Goal: Transaction & Acquisition: Purchase product/service

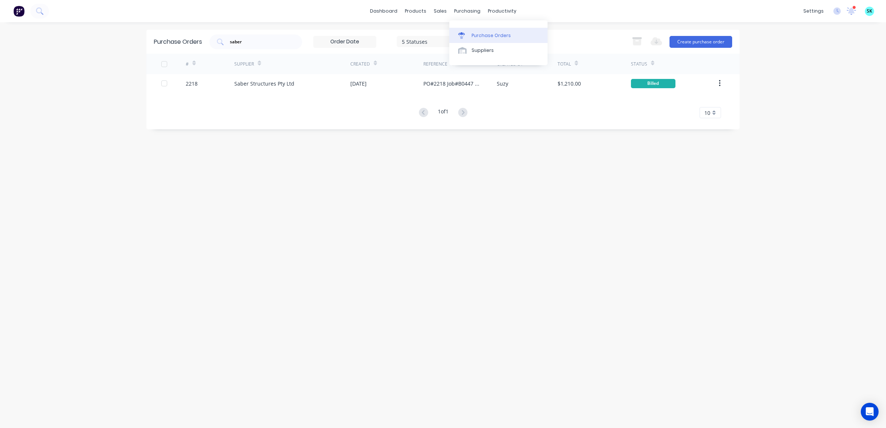
click at [466, 36] on div at bounding box center [463, 35] width 11 height 7
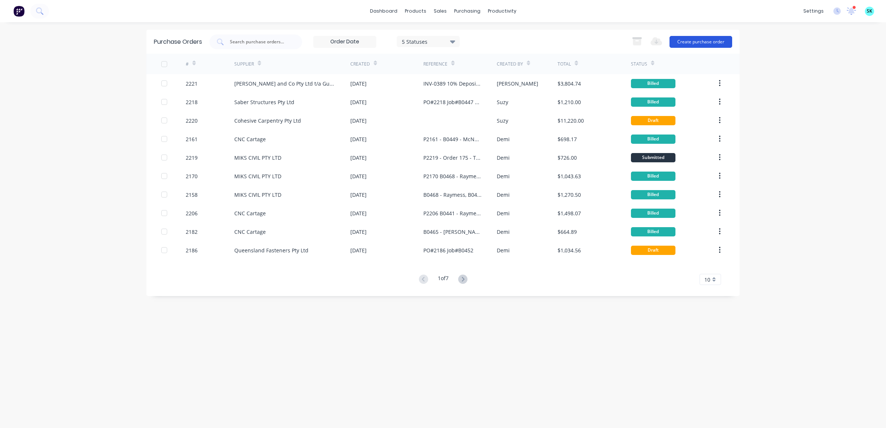
click at [686, 43] on button "Create purchase order" at bounding box center [700, 42] width 63 height 12
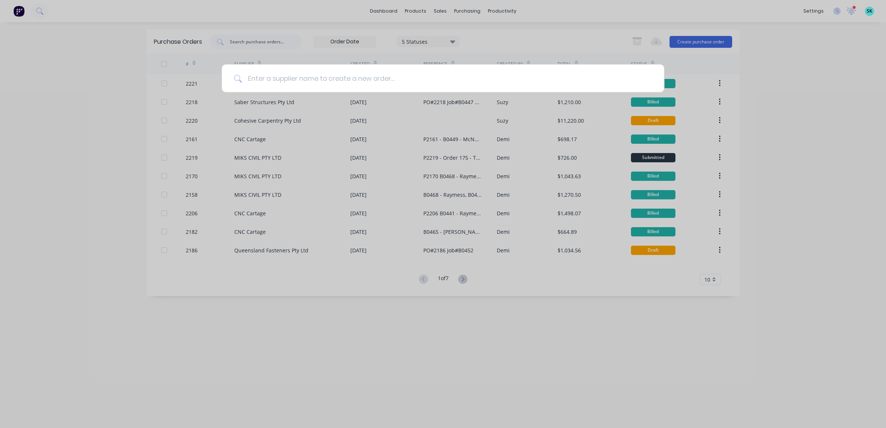
click at [364, 81] on input at bounding box center [447, 78] width 410 height 28
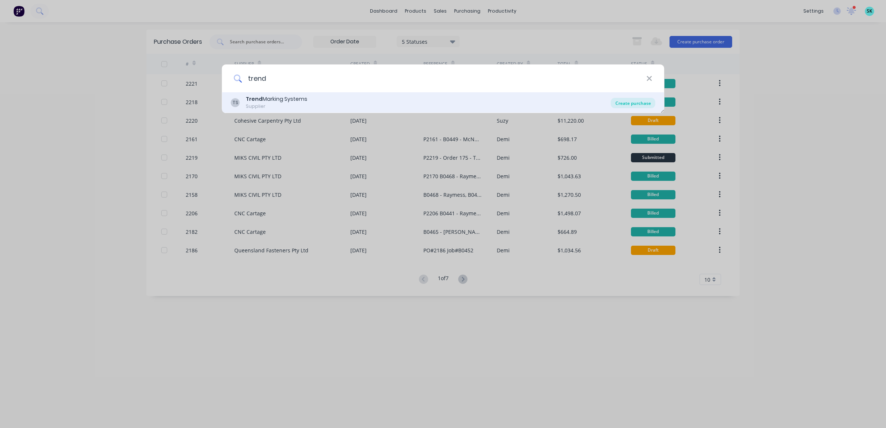
type input "trend"
click at [622, 102] on div "Create purchase" at bounding box center [633, 103] width 44 height 10
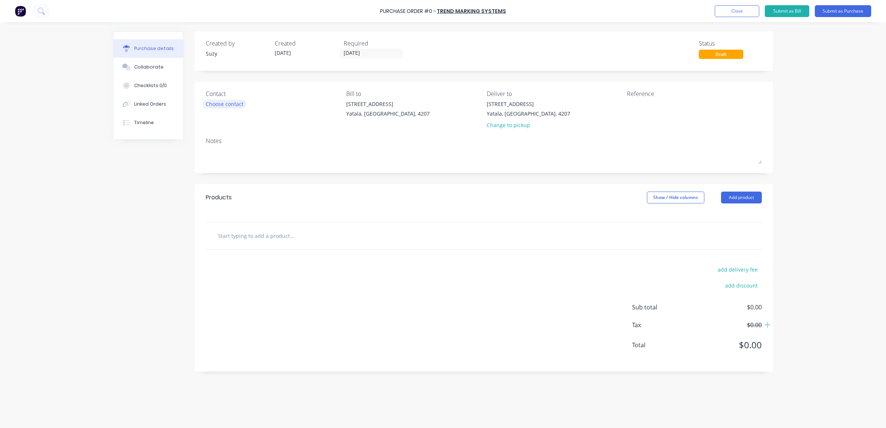
click at [230, 102] on div "Choose contact" at bounding box center [225, 104] width 38 height 8
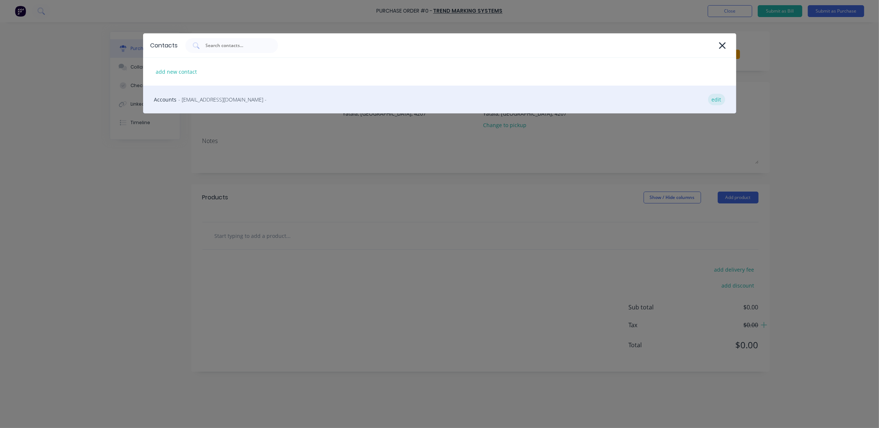
click at [713, 97] on div "edit" at bounding box center [716, 99] width 17 height 11
select select "AU"
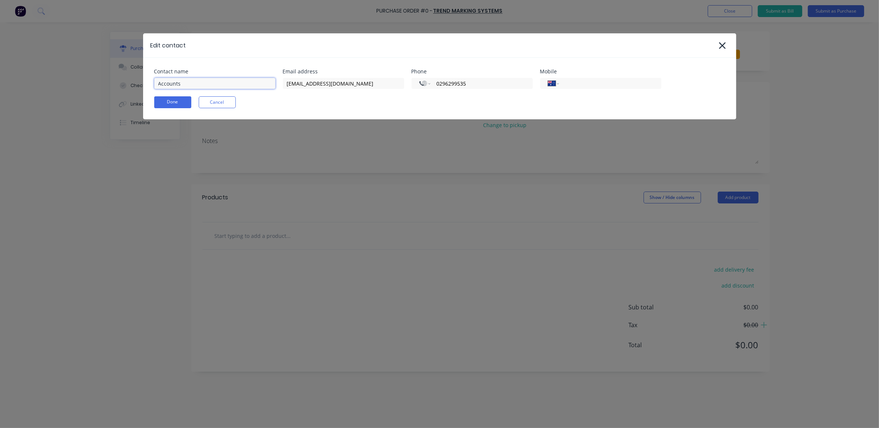
drag, startPoint x: 195, startPoint y: 84, endPoint x: 145, endPoint y: 78, distance: 50.0
click at [145, 78] on div "Contact name Accounts Email address trend@trendmarking.com.au Phone Internation…" at bounding box center [439, 89] width 593 height 62
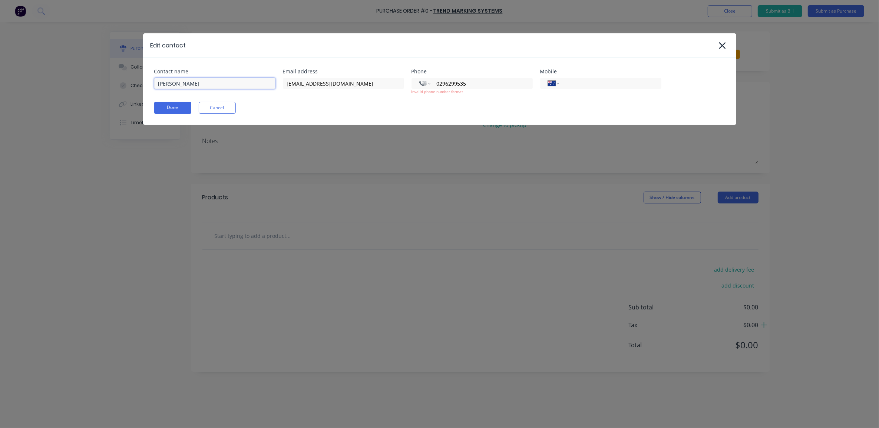
click at [196, 87] on input "Guido" at bounding box center [214, 83] width 121 height 11
type input "Guido Scholtz"
drag, startPoint x: 469, startPoint y: 82, endPoint x: 434, endPoint y: 82, distance: 35.6
click at [434, 82] on div "International Afghanistan Åland Islands Albania Algeria American Samoa Andorra …" at bounding box center [471, 83] width 121 height 11
select select "AU"
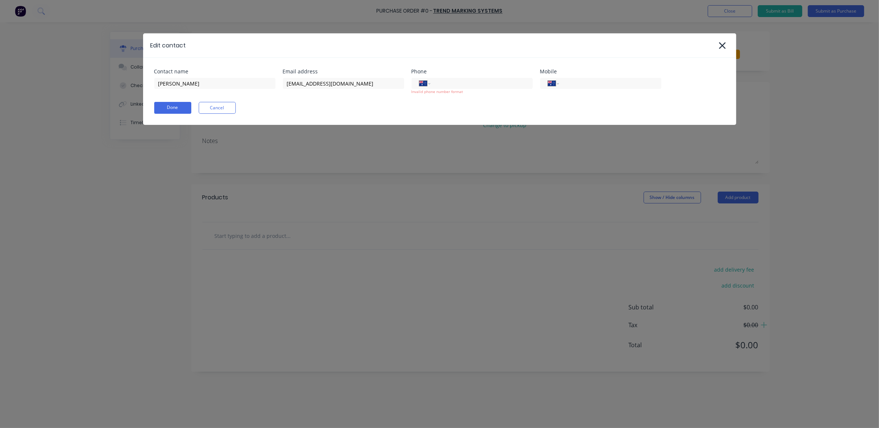
click at [455, 106] on div "Done Cancel" at bounding box center [439, 108] width 571 height 12
click at [176, 112] on button "Done" at bounding box center [172, 108] width 37 height 12
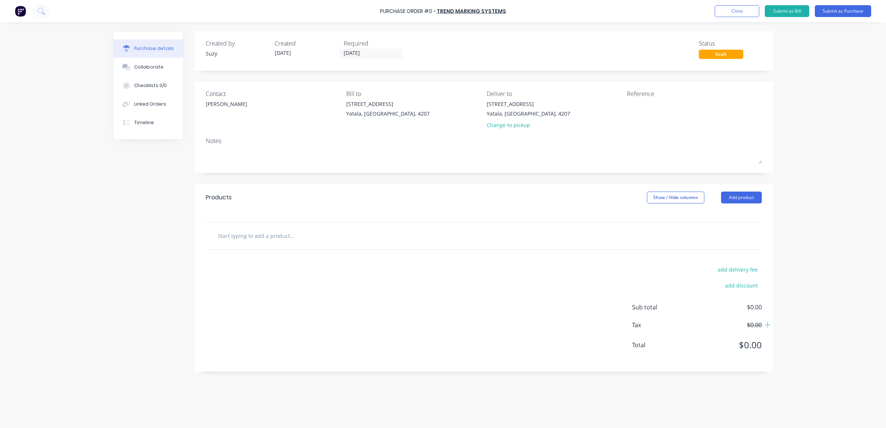
click at [255, 240] on input "text" at bounding box center [292, 235] width 148 height 15
click at [249, 241] on input "text" at bounding box center [292, 235] width 148 height 15
click at [236, 239] on input "text" at bounding box center [292, 235] width 148 height 15
paste input "4711 NON-POROUS Ink Cartridge - BLACK 4426"
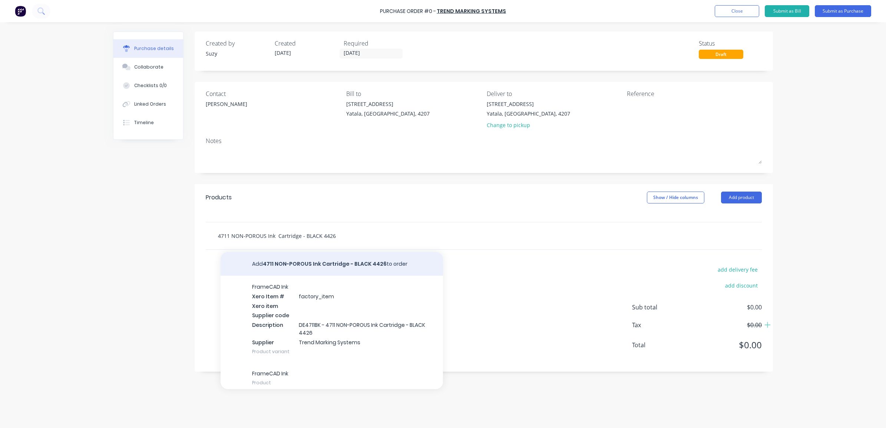
type input "4711 NON-POROUS Ink Cartridge - BLACK 4426"
click at [295, 261] on button "Add 4711 NON-POROUS Ink Cartridge - BLACK 4426 to order" at bounding box center [332, 264] width 222 height 24
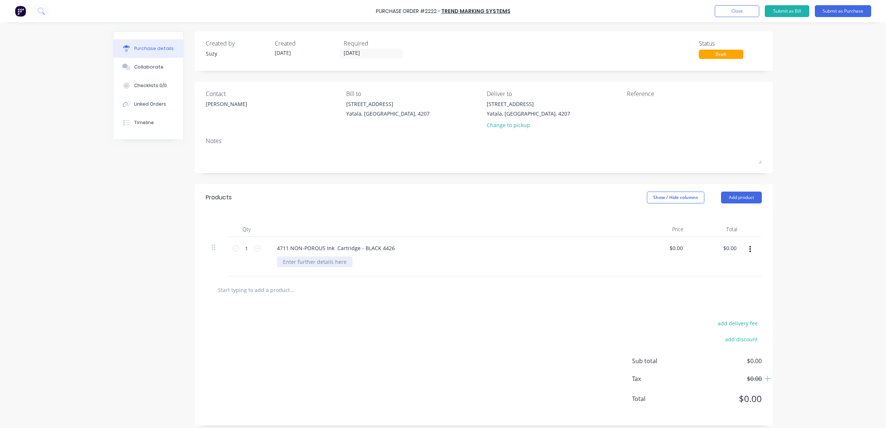
click at [301, 267] on div at bounding box center [315, 261] width 76 height 11
click at [340, 294] on input "text" at bounding box center [292, 289] width 148 height 15
click at [674, 244] on input "0.0000" at bounding box center [674, 248] width 20 height 11
click at [681, 249] on div "$0.00 $0.00" at bounding box center [677, 248] width 20 height 11
drag, startPoint x: 679, startPoint y: 248, endPoint x: 658, endPoint y: 248, distance: 21.1
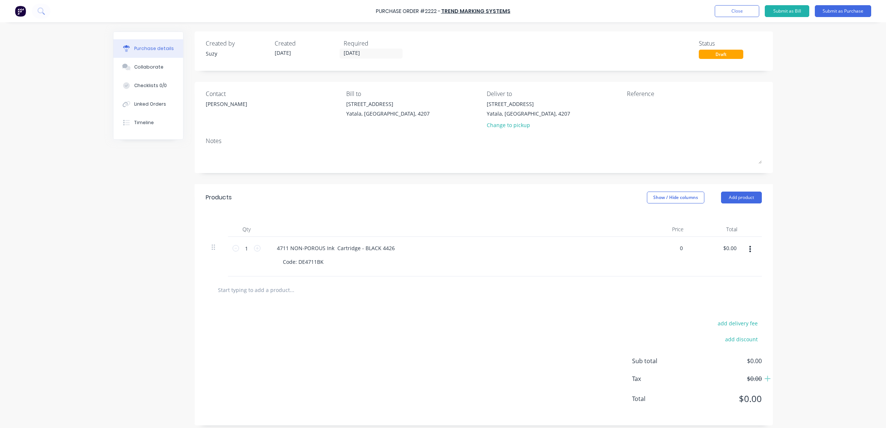
click at [658, 248] on div "0 0" at bounding box center [663, 257] width 54 height 40
type input "$145.00"
click at [613, 282] on div at bounding box center [484, 289] width 556 height 27
click at [246, 249] on input "1" at bounding box center [246, 248] width 15 height 11
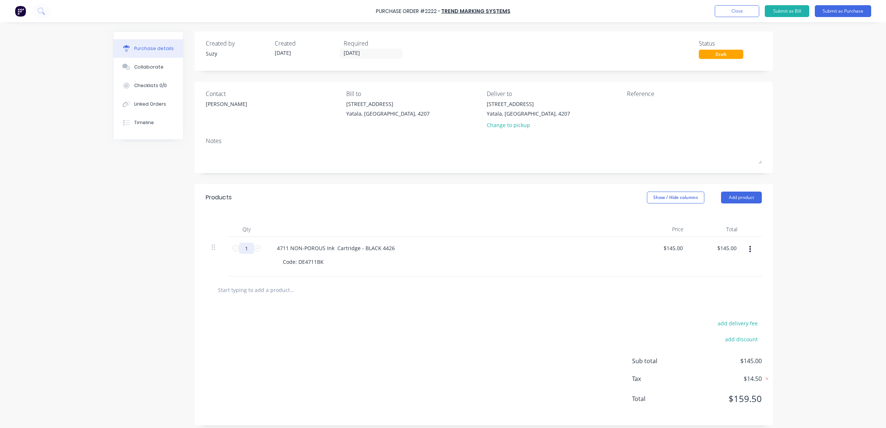
type input "10"
type input "$1,450.00"
type input "10"
click at [282, 295] on input "text" at bounding box center [292, 289] width 148 height 15
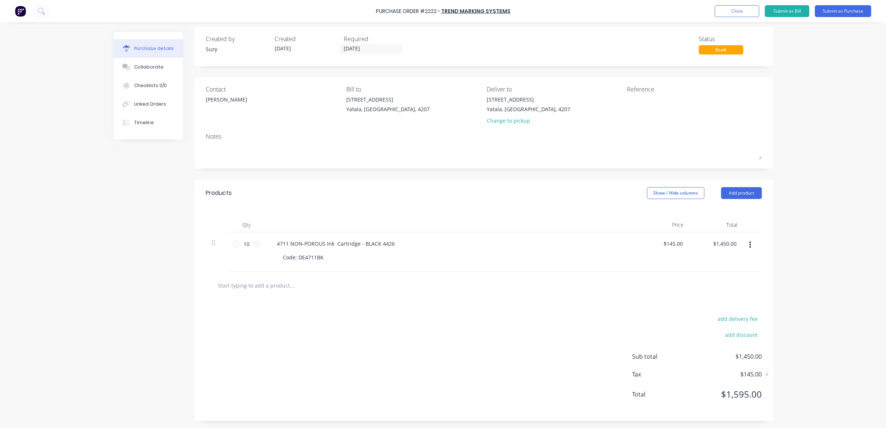
scroll to position [6, 0]
click at [631, 95] on textarea at bounding box center [673, 103] width 93 height 17
type textarea "PO#2222 CC#Stock 230"
type textarea "x"
type textarea "PO#2222 CC#Stock 230"
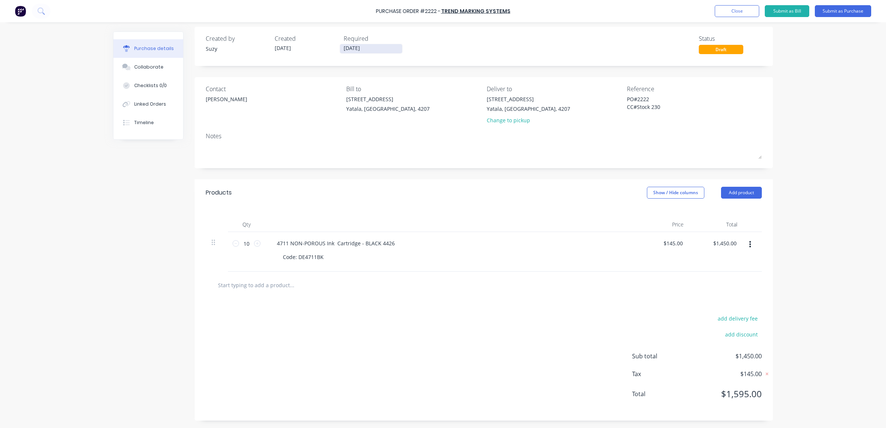
click at [367, 45] on input "[DATE]" at bounding box center [371, 48] width 62 height 9
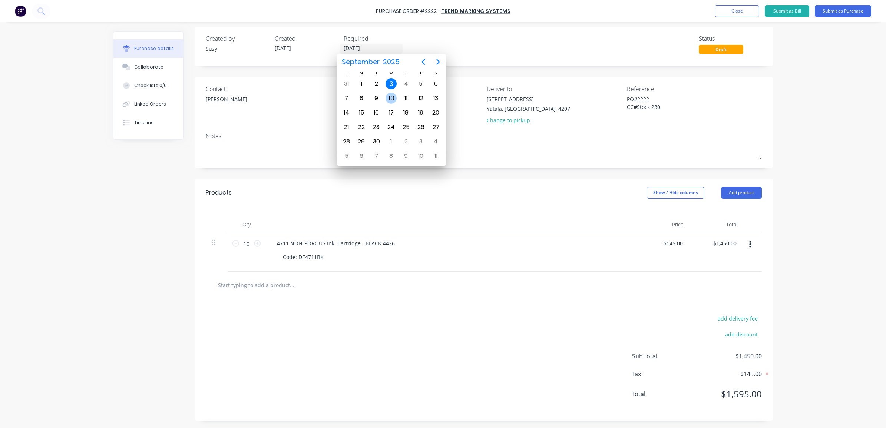
click at [390, 97] on div "10" at bounding box center [390, 98] width 11 height 11
type textarea "x"
type input "10/09/25"
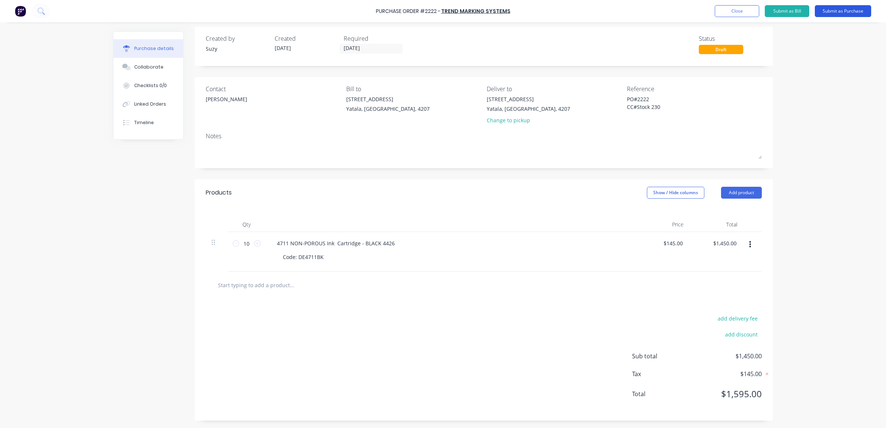
click at [827, 12] on button "Submit as Purchase" at bounding box center [843, 11] width 56 height 12
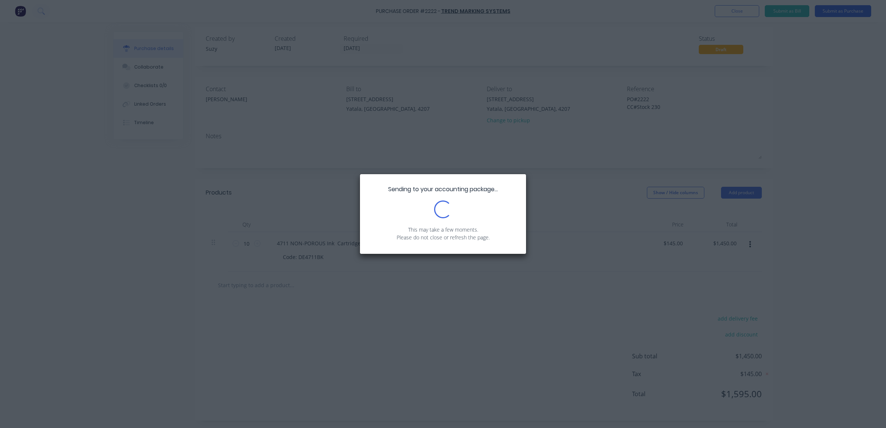
scroll to position [0, 0]
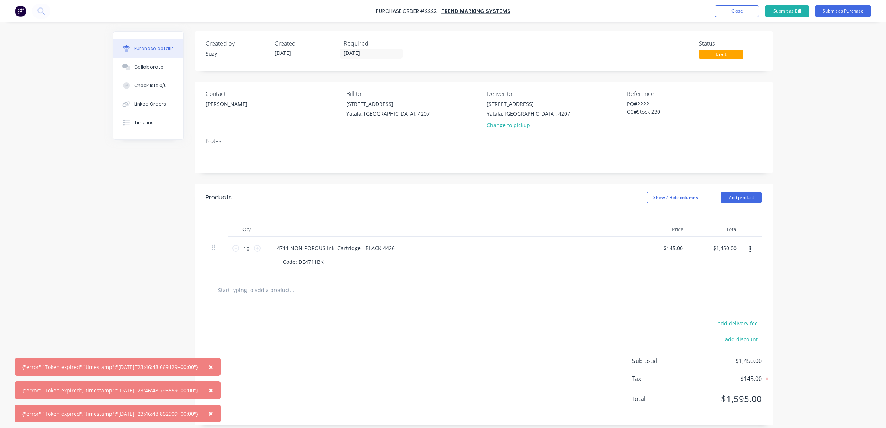
click at [102, 371] on div "{"error":"Token expired","timestamp":"2025-09-02T23:46:48.669129+00:00"}" at bounding box center [110, 367] width 176 height 8
click at [177, 365] on div "{"error":"Token expired","timestamp":"2025-09-02T23:46:48.669129+00:00"}" at bounding box center [110, 367] width 176 height 8
drag, startPoint x: 25, startPoint y: 369, endPoint x: 207, endPoint y: 363, distance: 181.7
click at [207, 363] on div "× {"error":"Token expired","timestamp":"2025-09-02T23:46:48.669129+00:00"}" at bounding box center [118, 367] width 206 height 18
click at [109, 375] on div "× {"error":"Token expired","timestamp":"2025-09-02T23:46:48.669129+00:00"}" at bounding box center [118, 367] width 206 height 18
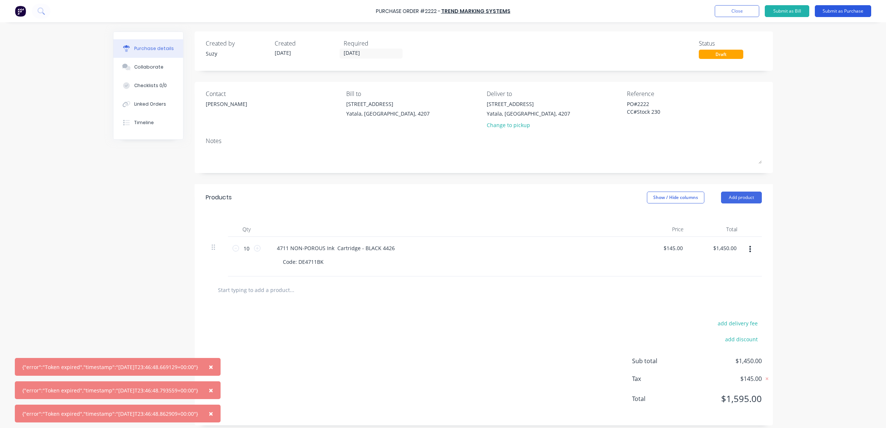
click at [831, 12] on button "Submit as Purchase" at bounding box center [843, 11] width 56 height 12
type textarea "x"
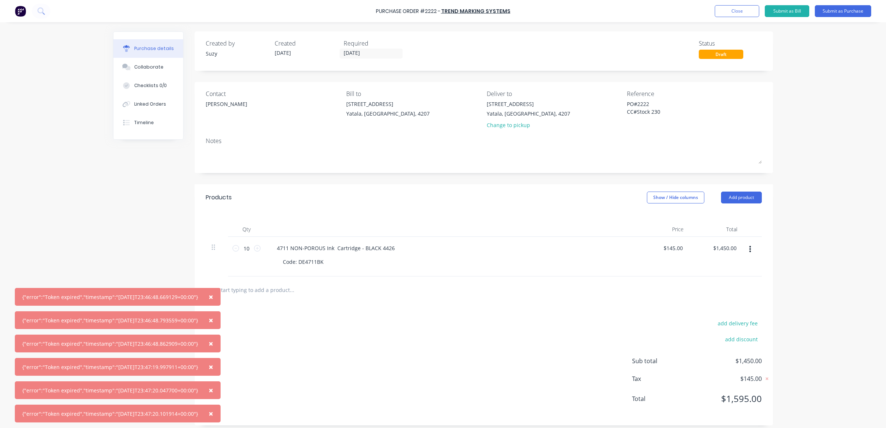
click at [846, 250] on div "× {"error":"Token expired","timestamp":"2025-09-02T23:46:48.669129+00:00"} × {"…" at bounding box center [443, 214] width 886 height 428
click at [729, 10] on button "Close" at bounding box center [737, 11] width 44 height 12
type textarea "x"
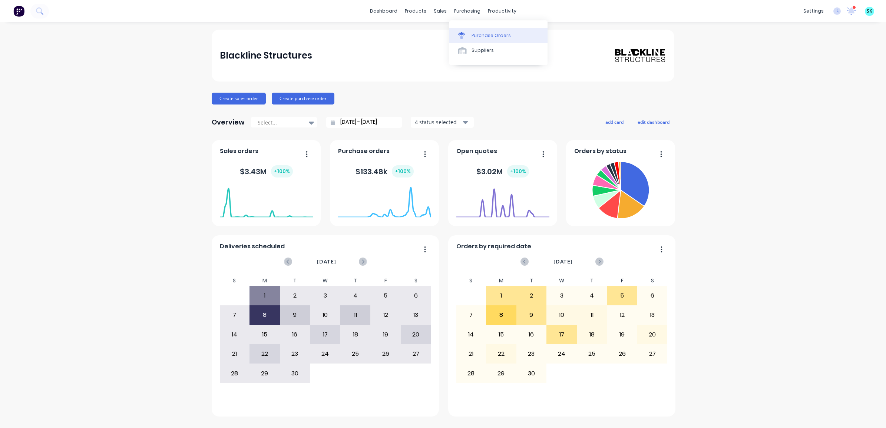
click at [473, 29] on link "Purchase Orders" at bounding box center [498, 35] width 98 height 15
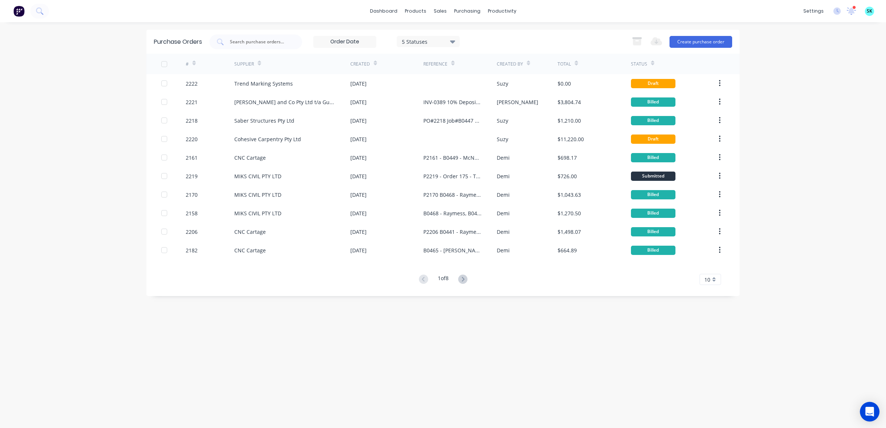
click at [864, 411] on div "Open Intercom Messenger" at bounding box center [870, 412] width 20 height 20
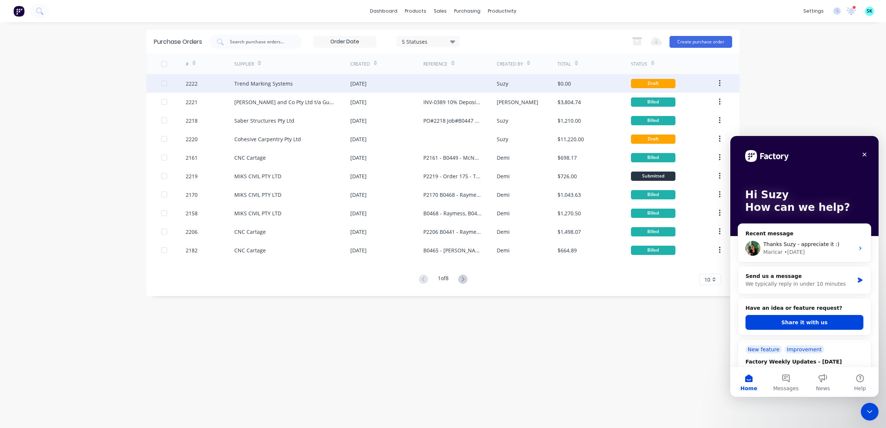
click at [343, 81] on div "Trend Marking Systems" at bounding box center [292, 83] width 116 height 19
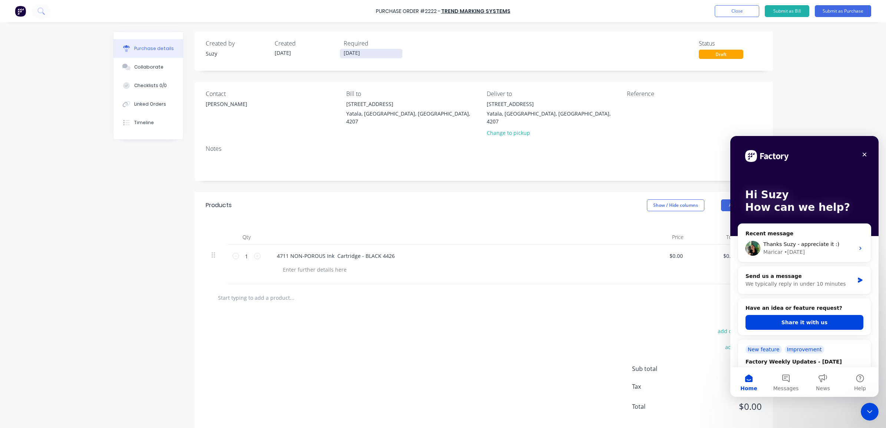
click at [361, 53] on input "[DATE]" at bounding box center [371, 53] width 62 height 9
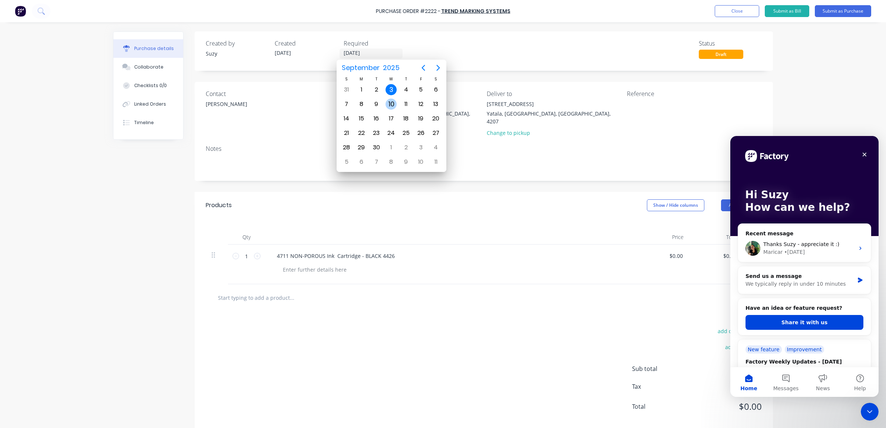
click at [386, 99] on div "10" at bounding box center [391, 104] width 15 height 14
type input "10/09/25"
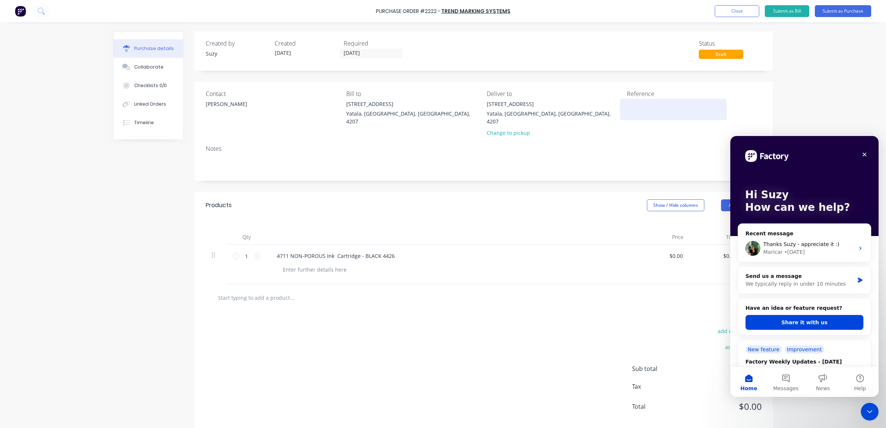
click at [627, 109] on div at bounding box center [673, 109] width 93 height 19
click at [629, 107] on textarea at bounding box center [673, 108] width 93 height 17
type textarea "PO#2222 CC#Stock 230"
type textarea "x"
type textarea "PO#2222 CC#Stock 230"
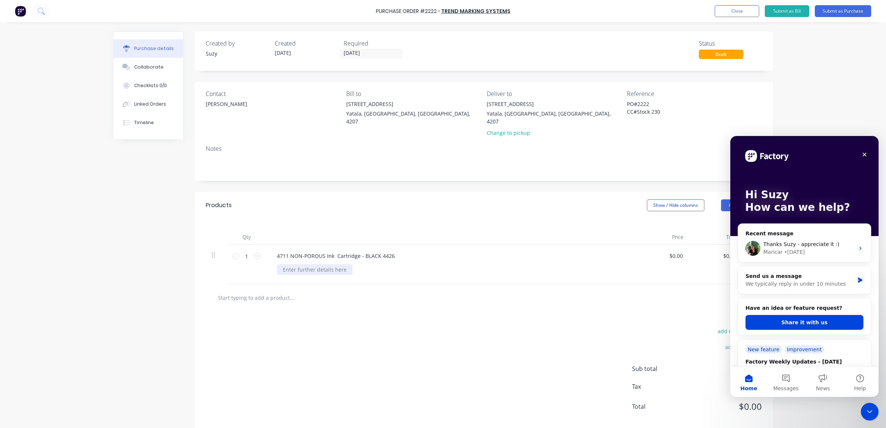
type textarea "x"
click at [298, 266] on div at bounding box center [315, 269] width 76 height 11
click at [375, 327] on div "add delivery fee add discount Sub total $0.00 Tax $0.00 Total $0.00" at bounding box center [484, 372] width 578 height 122
click at [649, 284] on div at bounding box center [484, 297] width 556 height 27
click at [868, 155] on div "Close" at bounding box center [864, 154] width 13 height 13
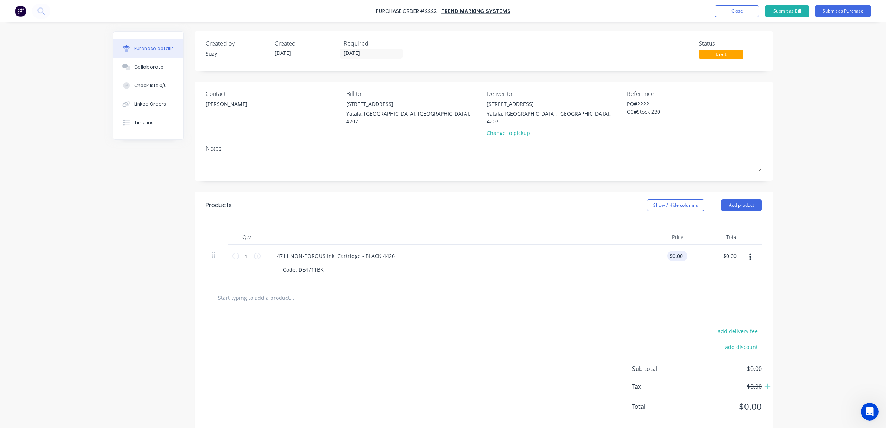
type textarea "x"
type input "0.0000"
click at [674, 253] on input "0.0000" at bounding box center [675, 256] width 17 height 11
type textarea "x"
drag, startPoint x: 680, startPoint y: 249, endPoint x: 647, endPoint y: 242, distance: 34.3
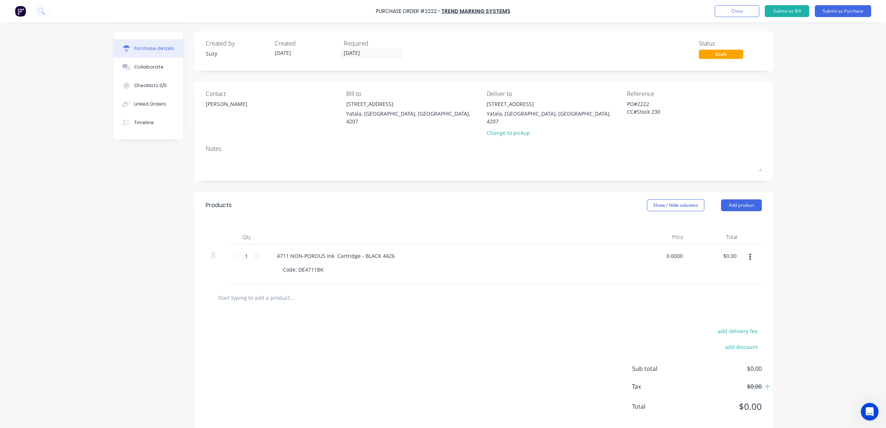
click at [647, 245] on div "0.0000 0.0000" at bounding box center [663, 265] width 54 height 40
type input "145.00"
type textarea "x"
type input "$145.00"
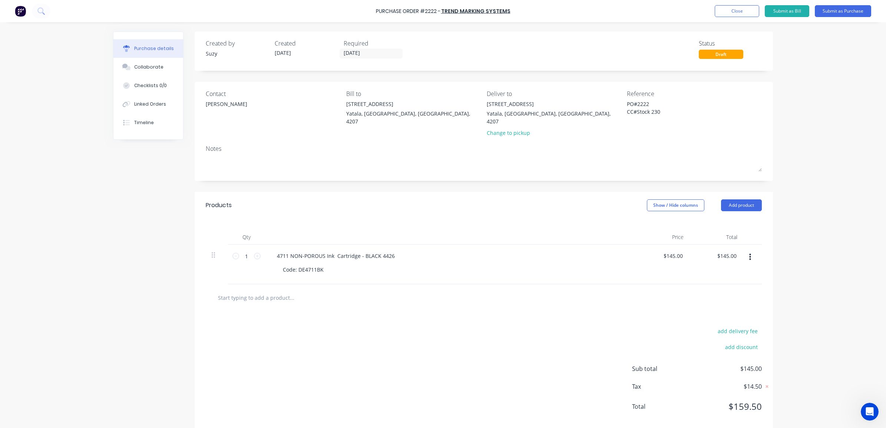
click at [688, 291] on div at bounding box center [484, 297] width 544 height 15
click at [248, 253] on input "1" at bounding box center [246, 256] width 15 height 11
type textarea "x"
type input "10"
type input "$1,450.00"
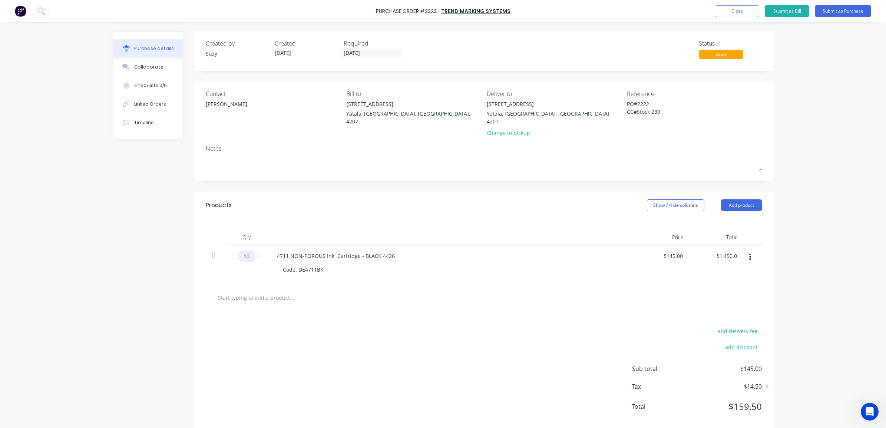
type textarea "x"
type input "10"
click at [289, 314] on div "add delivery fee add discount Sub total $1,450.00 Tax $145.00 Total $1,595.00" at bounding box center [484, 372] width 578 height 122
click at [836, 13] on button "Submit as Purchase" at bounding box center [843, 11] width 56 height 12
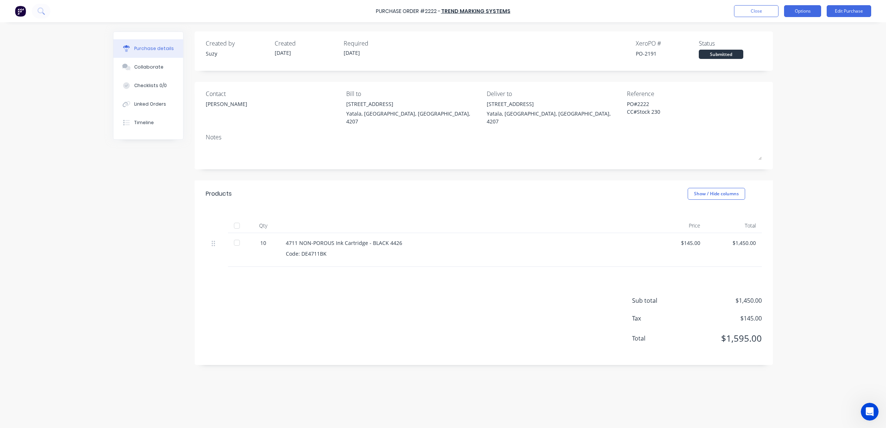
click at [799, 16] on button "Options" at bounding box center [802, 11] width 37 height 12
click at [788, 31] on div "Print / Email" at bounding box center [785, 30] width 57 height 11
click at [773, 47] on div "With pricing" at bounding box center [785, 45] width 57 height 11
type textarea "x"
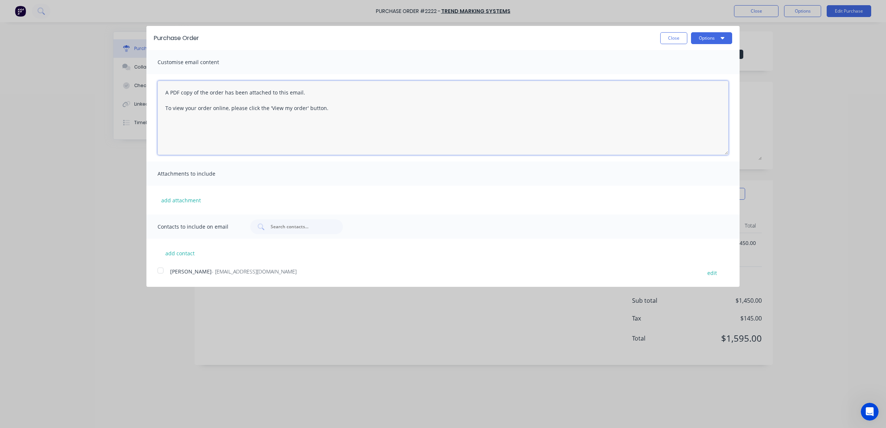
drag, startPoint x: 362, startPoint y: 114, endPoint x: 155, endPoint y: 90, distance: 208.2
click at [155, 90] on div "A PDF copy of the order has been attached to this email. To view your order onl…" at bounding box center [442, 117] width 593 height 87
type textarea "Good mo"
type textarea "x"
click at [162, 270] on div at bounding box center [160, 270] width 15 height 15
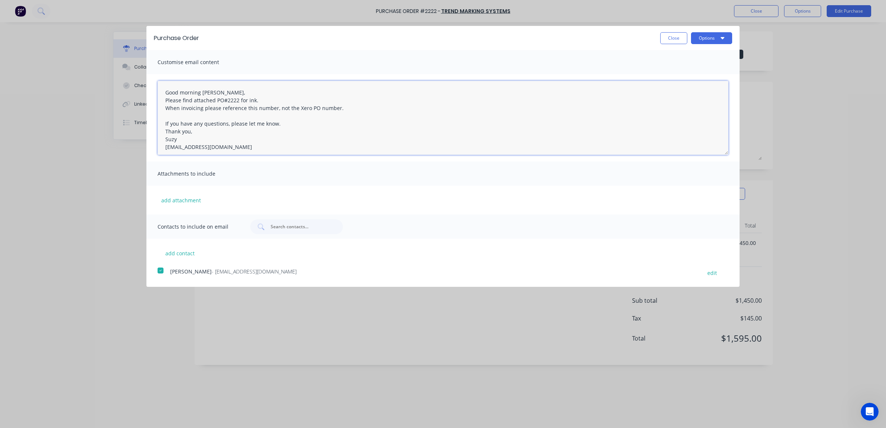
click at [265, 103] on textarea "Good morning Guido, Please find attached PO#2222 for ink. When invoicing please…" at bounding box center [443, 118] width 571 height 74
drag, startPoint x: 253, startPoint y: 107, endPoint x: 163, endPoint y: 110, distance: 90.1
click at [163, 110] on textarea "Good morning Guido, Please find attached PO#2222 for ink. We require this by th…" at bounding box center [443, 118] width 571 height 74
click at [180, 115] on textarea "Good morning Guido, Please find attached PO#2222 for ink. When invoicing please…" at bounding box center [443, 118] width 571 height 74
paste textarea "We require this by the 10/09/2025."
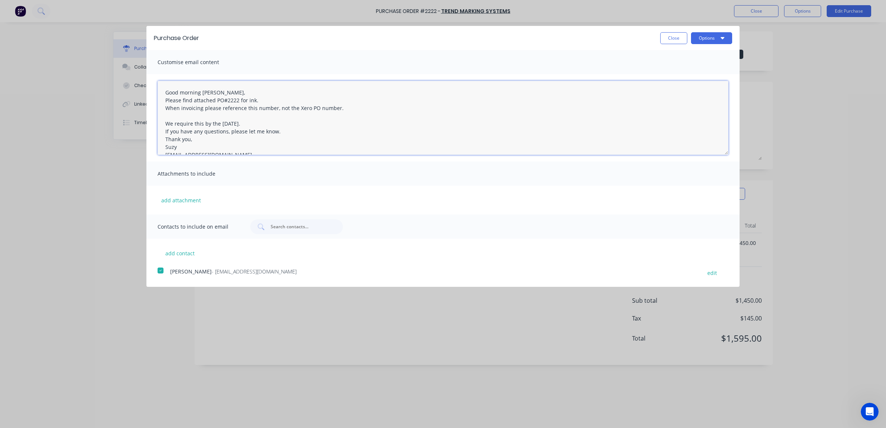
click at [198, 123] on textarea "Good morning Guido, Please find attached PO#2222 for ink. When invoicing please…" at bounding box center [443, 118] width 571 height 74
click at [273, 127] on textarea "Good morning Guido, Please find attached PO#2222 for ink. When invoicing please…" at bounding box center [443, 118] width 571 height 74
click at [275, 121] on textarea "Good morning Guido, Please find attached PO#2222 for ink. When invoicing please…" at bounding box center [443, 118] width 571 height 74
type textarea "Good morning Guido, Please find attached PO#2222 for ink. When invoicing please…"
click at [713, 38] on button "Options" at bounding box center [711, 38] width 41 height 12
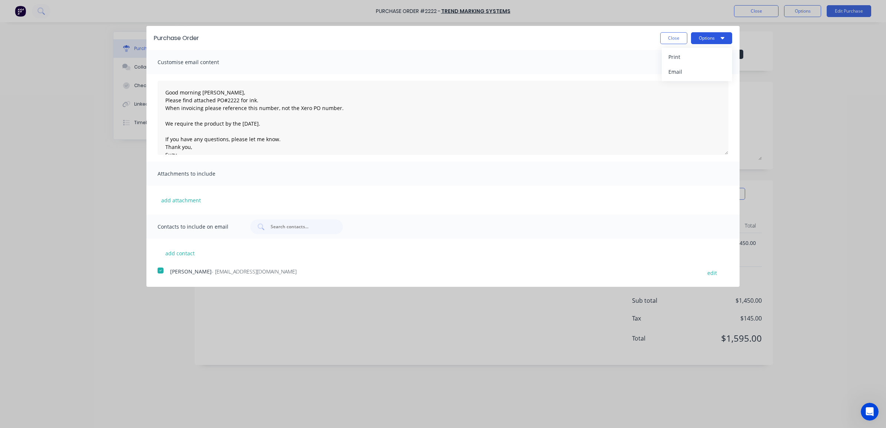
click at [709, 37] on button "Options" at bounding box center [711, 38] width 41 height 12
click at [183, 249] on button "add contact" at bounding box center [180, 253] width 44 height 11
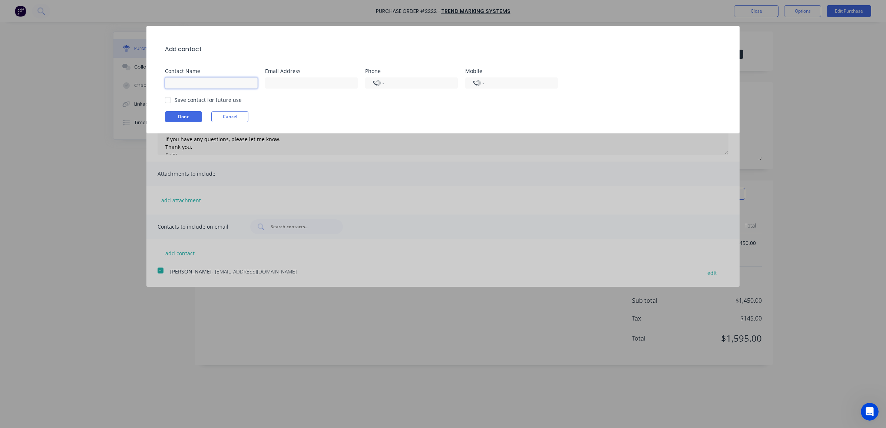
click at [171, 84] on input at bounding box center [211, 82] width 93 height 11
type input "Bastian Cuadra"
click at [168, 99] on div at bounding box center [167, 100] width 15 height 15
type input "b.cuadra@blackline.com.au"
click at [169, 114] on button "Done" at bounding box center [183, 116] width 37 height 11
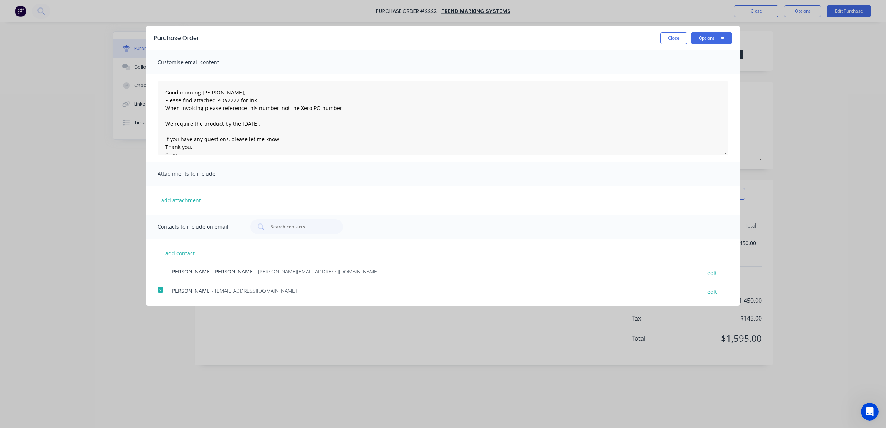
click at [160, 272] on div at bounding box center [160, 270] width 15 height 15
click at [705, 38] on button "Options" at bounding box center [711, 38] width 41 height 12
click at [689, 70] on div "Email" at bounding box center [696, 71] width 57 height 11
type textarea "x"
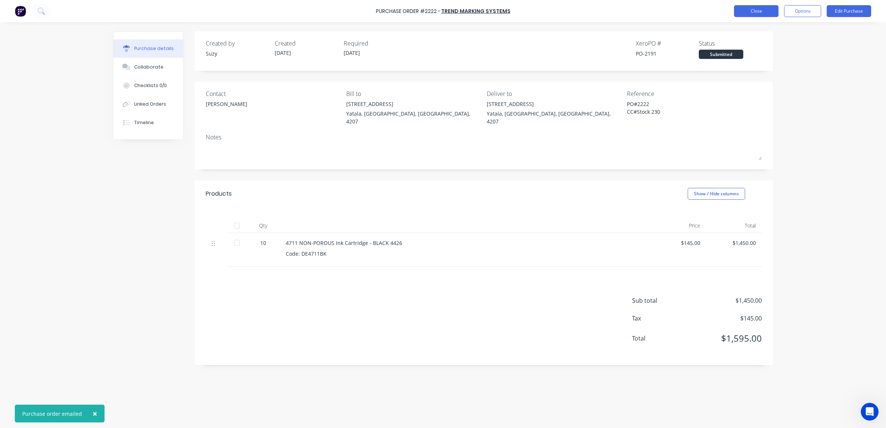
click at [753, 11] on button "Close" at bounding box center [756, 11] width 44 height 12
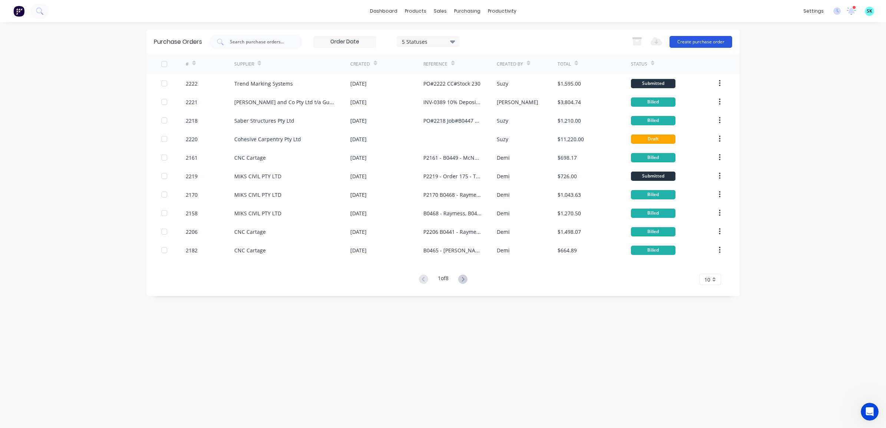
click at [687, 44] on button "Create purchase order" at bounding box center [700, 42] width 63 height 12
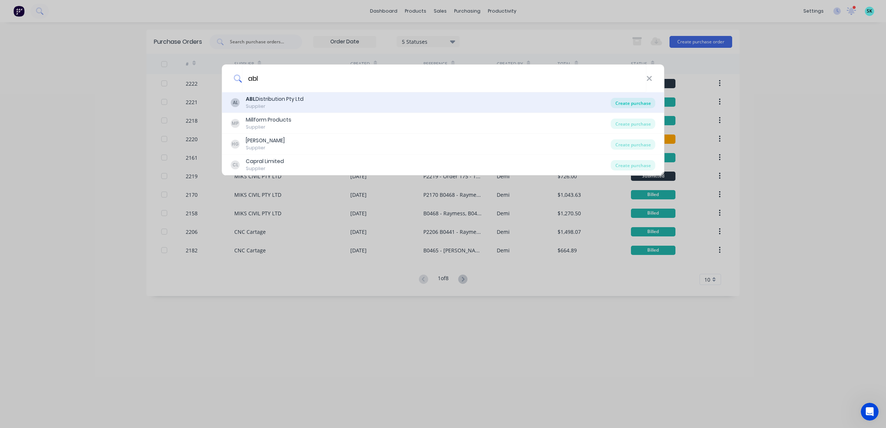
type input "abl"
click at [622, 102] on div "Create purchase" at bounding box center [633, 103] width 44 height 10
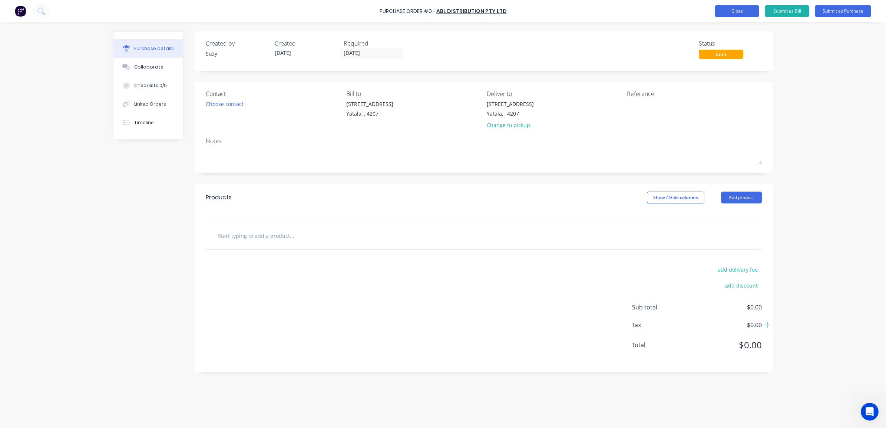
click at [726, 13] on button "Close" at bounding box center [737, 11] width 44 height 12
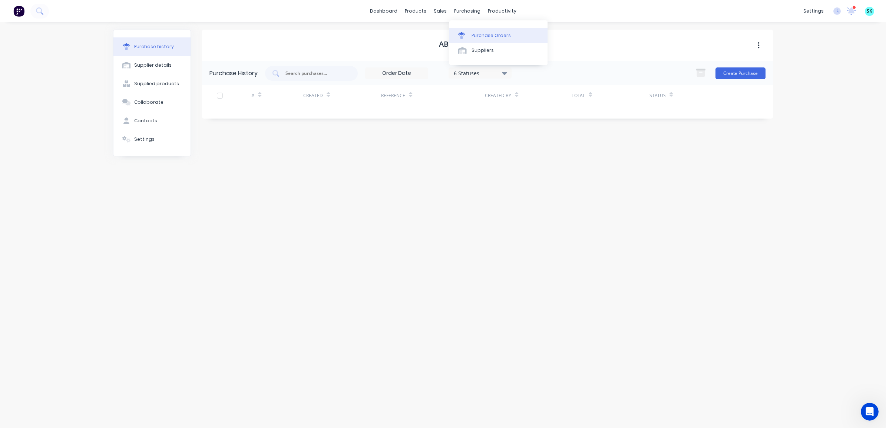
click at [472, 34] on div "Purchase Orders" at bounding box center [490, 35] width 39 height 7
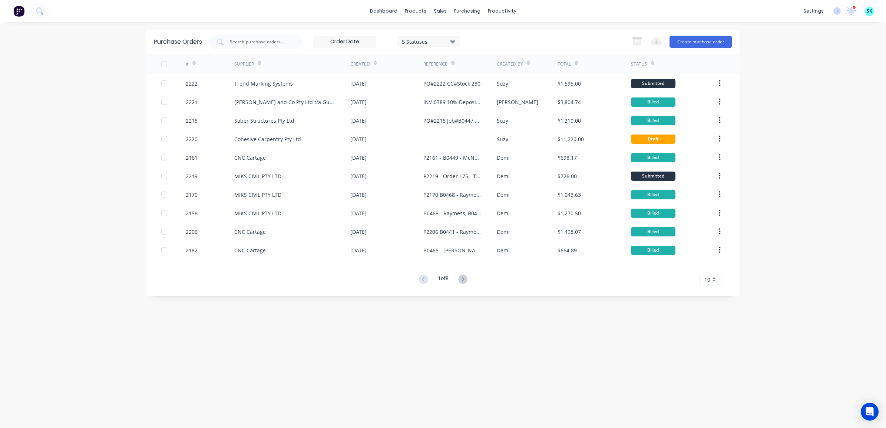
click at [701, 279] on div "10" at bounding box center [709, 279] width 21 height 11
click at [711, 371] on div "35" at bounding box center [710, 371] width 21 height 13
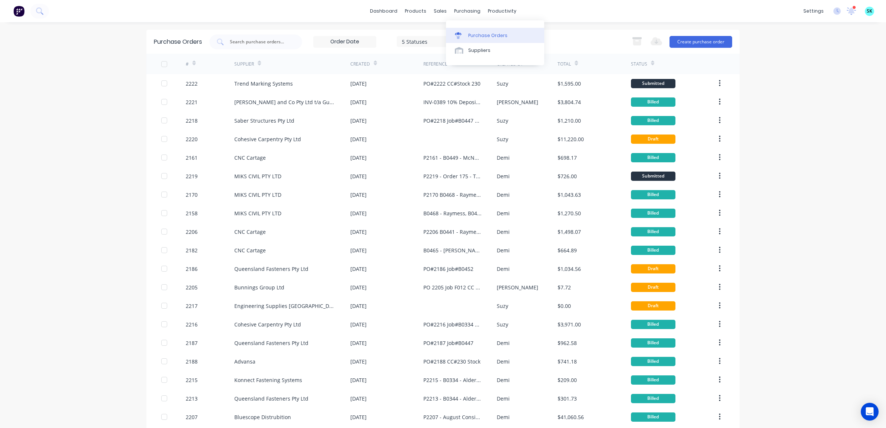
click at [456, 38] on icon at bounding box center [458, 35] width 7 height 7
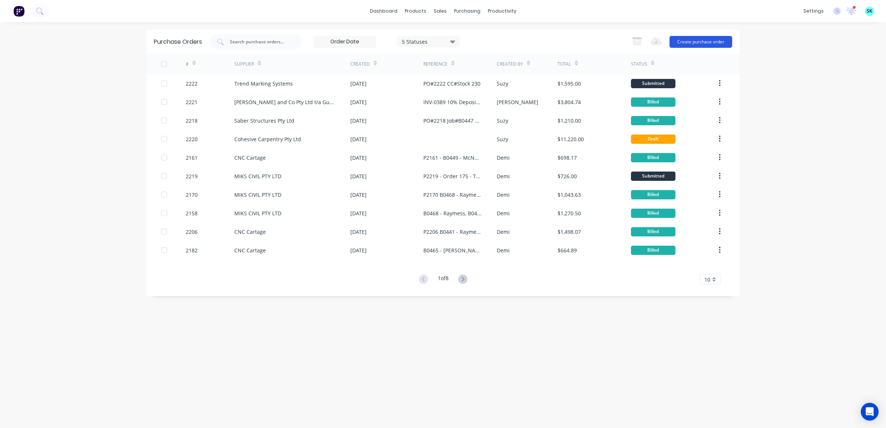
click at [692, 43] on button "Create purchase order" at bounding box center [700, 42] width 63 height 12
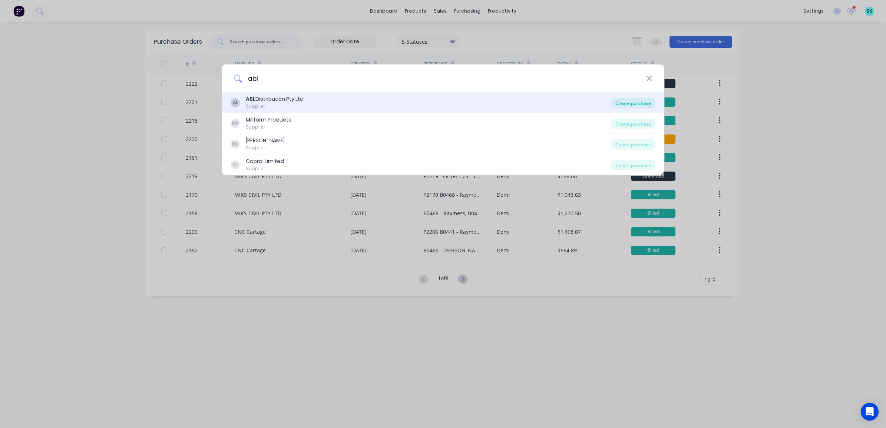
type input "abl"
click at [620, 103] on div "Create purchase" at bounding box center [633, 103] width 44 height 10
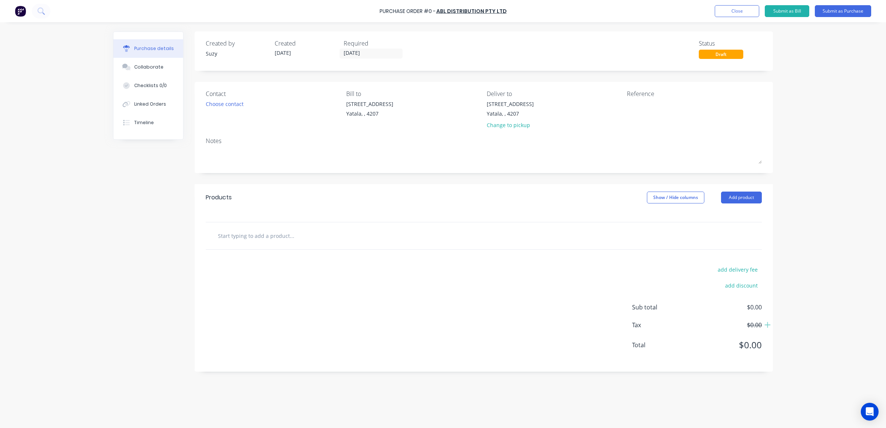
click at [232, 234] on input "text" at bounding box center [292, 235] width 148 height 15
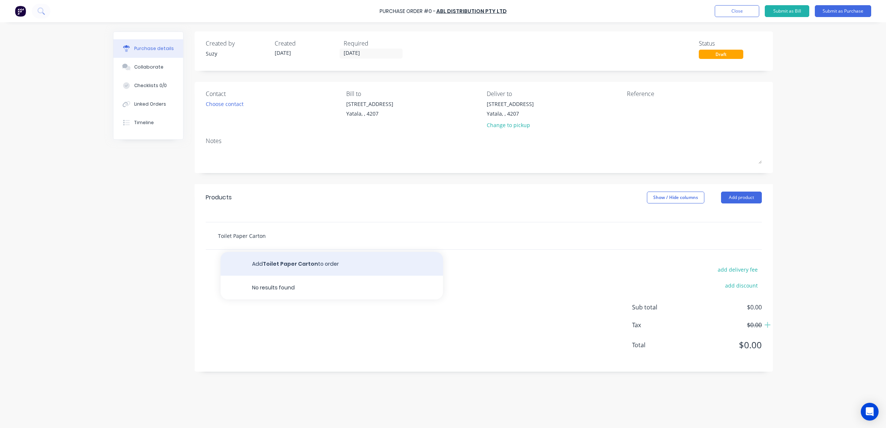
type input "Toilet Paper Carton"
click at [245, 257] on button "Add Toilet Paper Carton to order" at bounding box center [332, 264] width 222 height 24
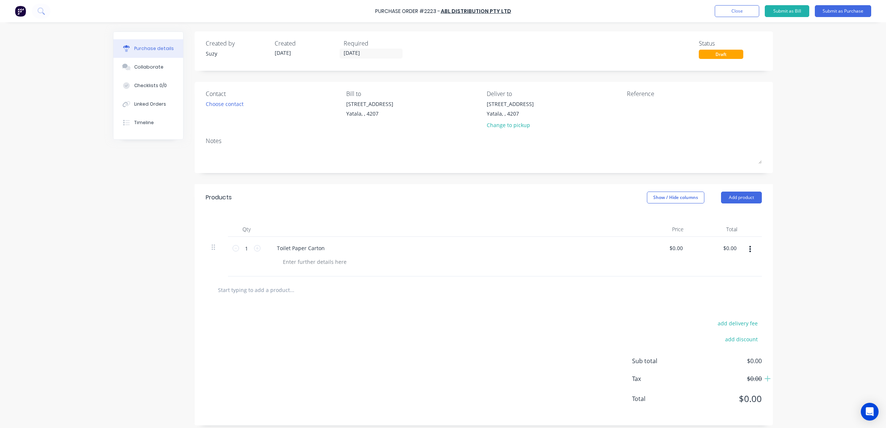
click at [239, 295] on input "text" at bounding box center [292, 289] width 148 height 15
type input "H"
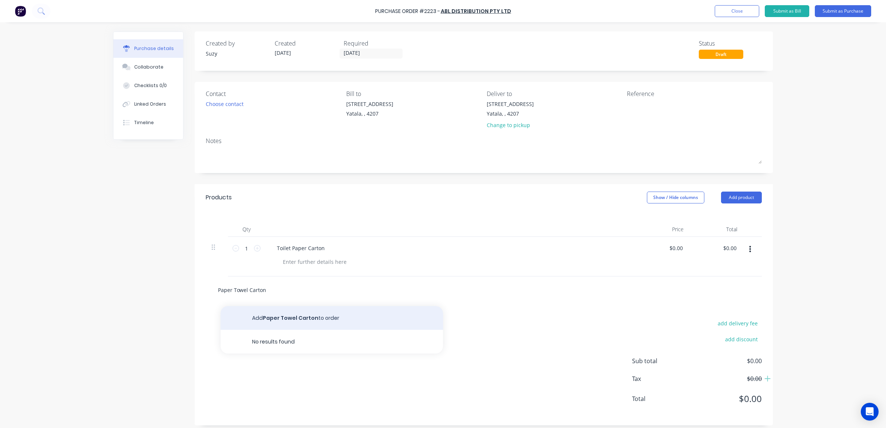
type input "Paper Towel Carton"
click at [277, 318] on button "Add Paper Towel Carton to order" at bounding box center [332, 318] width 222 height 24
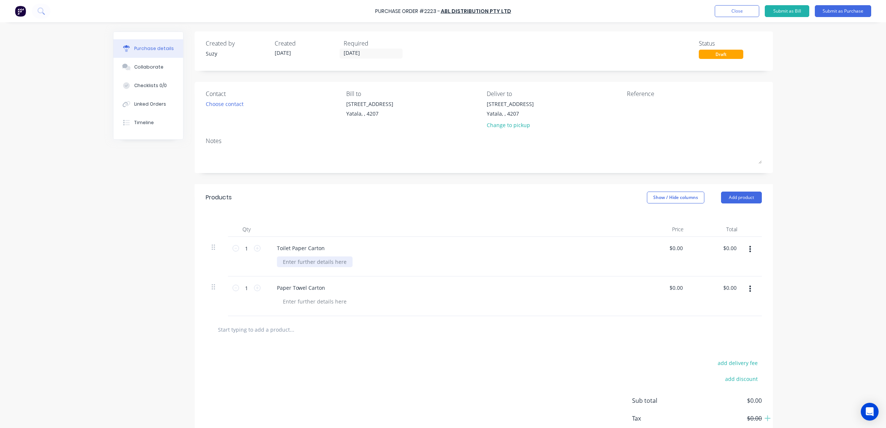
click at [295, 262] on div at bounding box center [315, 261] width 76 height 11
click at [681, 248] on div "$0.00 $0.00" at bounding box center [677, 248] width 20 height 11
click at [678, 247] on input "0.0000" at bounding box center [674, 248] width 20 height 11
drag, startPoint x: 680, startPoint y: 248, endPoint x: 658, endPoint y: 248, distance: 22.6
click at [658, 248] on div "0.0000 0.0000" at bounding box center [663, 257] width 54 height 40
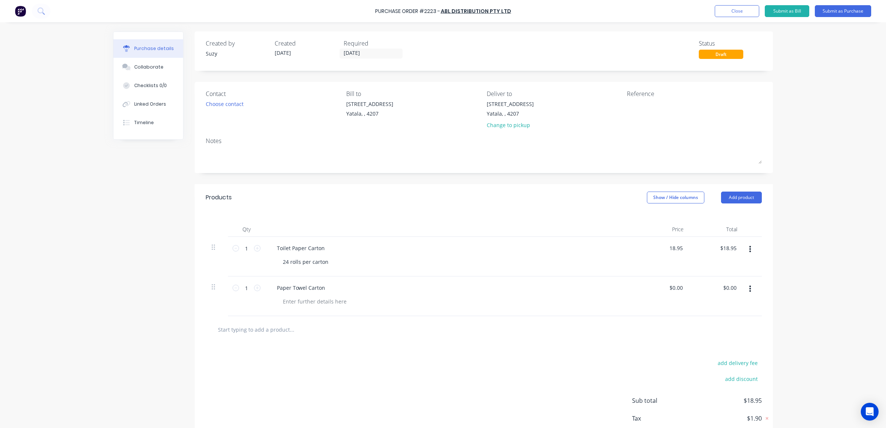
type input "$18.95"
drag, startPoint x: 612, startPoint y: 316, endPoint x: 595, endPoint y: 305, distance: 20.3
click at [609, 314] on div "Paper Towel Carton" at bounding box center [450, 296] width 371 height 40
click at [332, 305] on div at bounding box center [315, 301] width 76 height 11
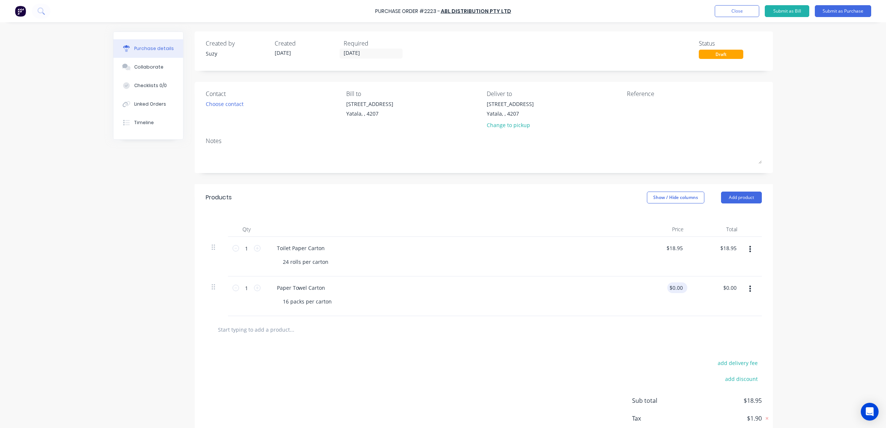
click at [682, 288] on div "$0.00 $0.00" at bounding box center [677, 287] width 20 height 11
click at [680, 286] on input "0.00" at bounding box center [677, 287] width 14 height 11
drag, startPoint x: 681, startPoint y: 287, endPoint x: 673, endPoint y: 285, distance: 7.6
click at [673, 285] on div "$0.00 $0.00" at bounding box center [677, 287] width 20 height 11
type input "0"
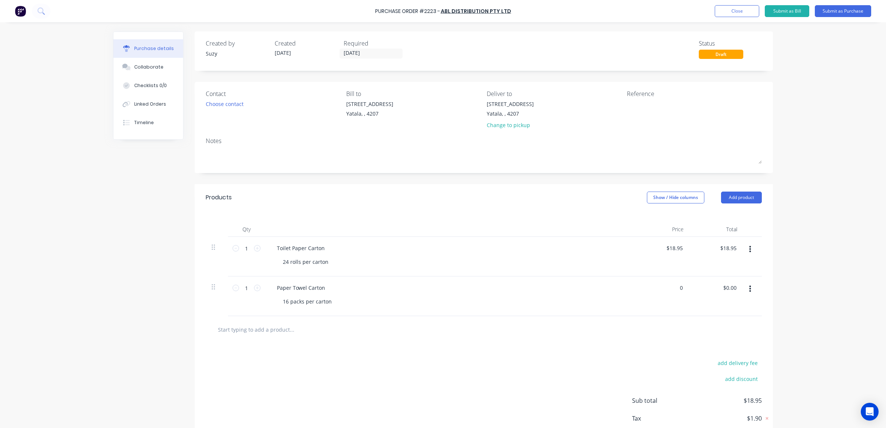
drag, startPoint x: 677, startPoint y: 288, endPoint x: 670, endPoint y: 285, distance: 8.5
click at [670, 285] on div "0 0" at bounding box center [663, 296] width 54 height 40
click at [680, 291] on div "0 0" at bounding box center [679, 287] width 10 height 11
type input "$46.77"
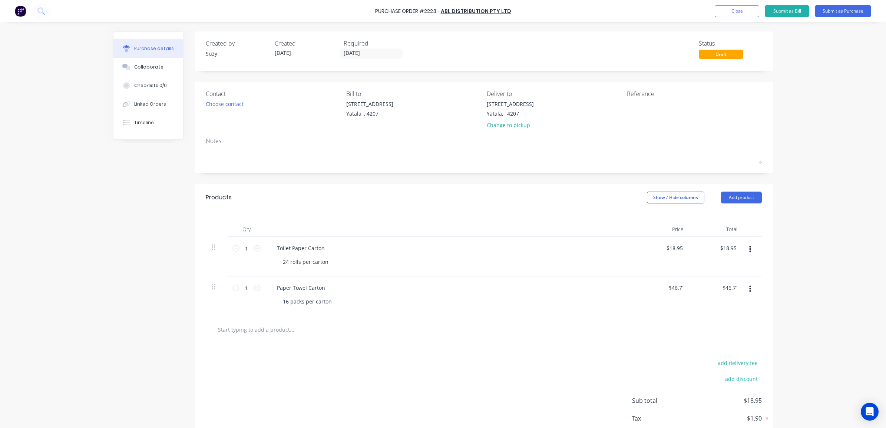
click at [689, 315] on div "$46.77 $0.00" at bounding box center [716, 296] width 54 height 40
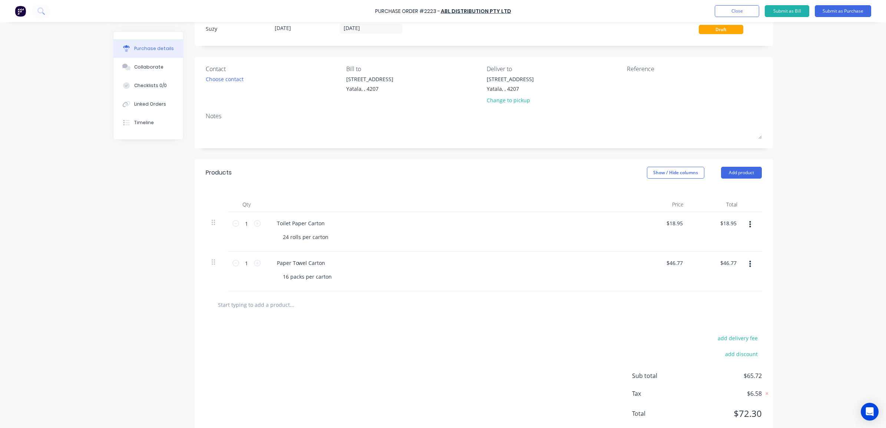
scroll to position [46, 0]
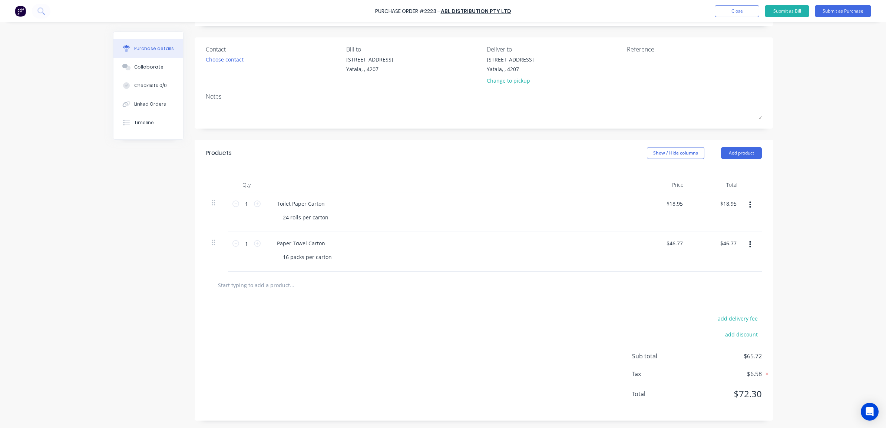
click at [256, 284] on input "text" at bounding box center [292, 285] width 148 height 15
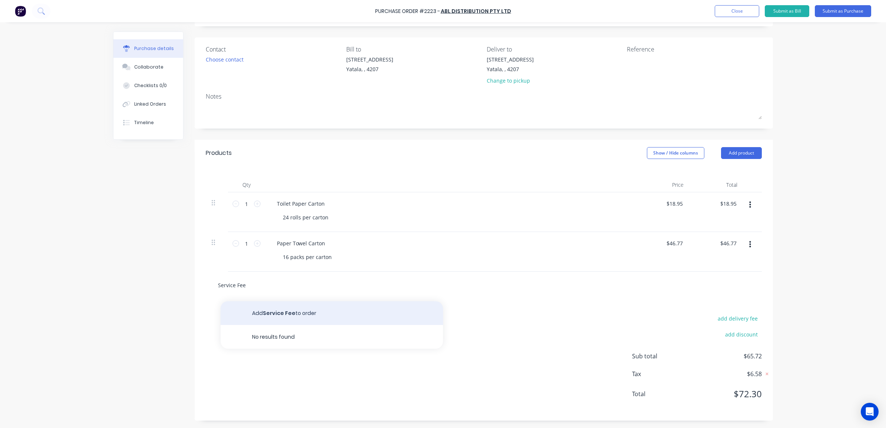
type input "Service Fee"
click at [276, 314] on button "Add Service Fee to order" at bounding box center [332, 313] width 222 height 24
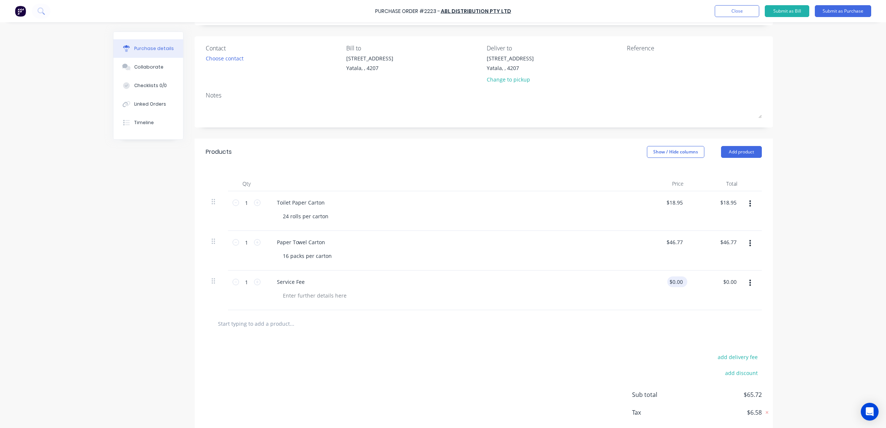
click at [681, 281] on div "$0.00 $0.00" at bounding box center [677, 281] width 20 height 11
click at [679, 281] on input "0.00" at bounding box center [675, 281] width 17 height 11
drag, startPoint x: 680, startPoint y: 281, endPoint x: 667, endPoint y: 281, distance: 13.0
click at [670, 281] on input "0.00" at bounding box center [677, 281] width 14 height 11
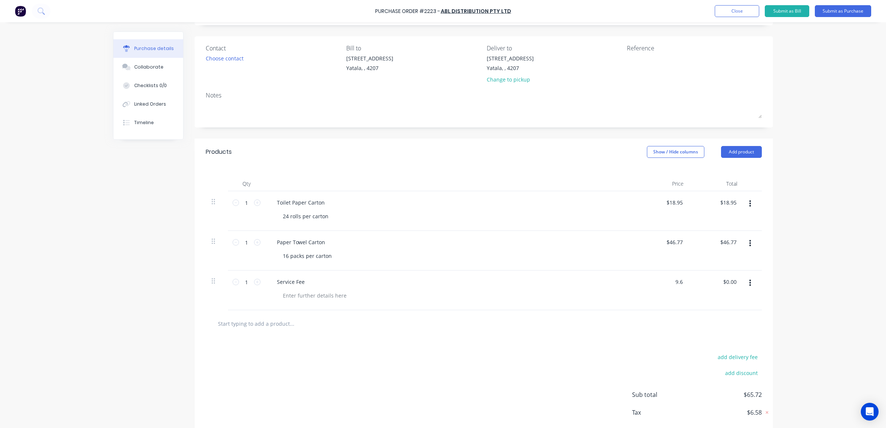
type input "$9.60"
click at [726, 322] on div at bounding box center [484, 323] width 544 height 15
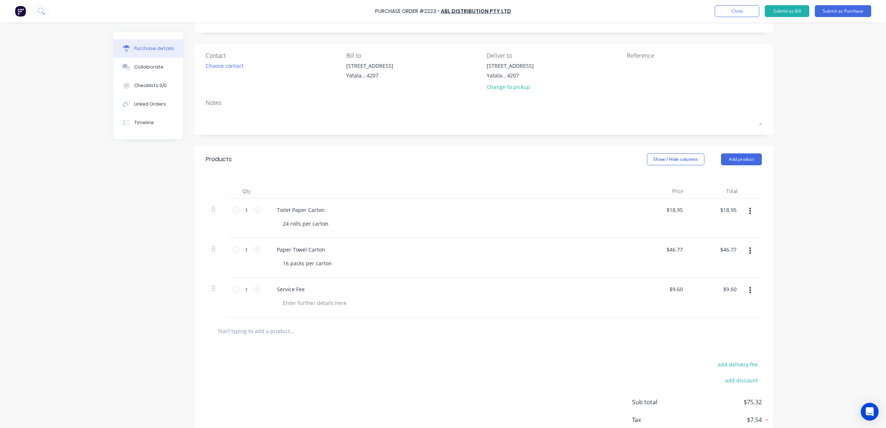
scroll to position [0, 0]
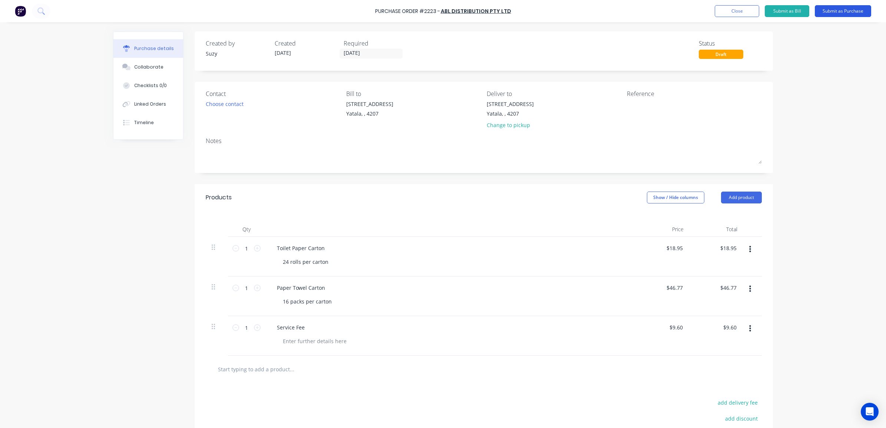
click at [856, 13] on button "Submit as Purchase" at bounding box center [843, 11] width 56 height 12
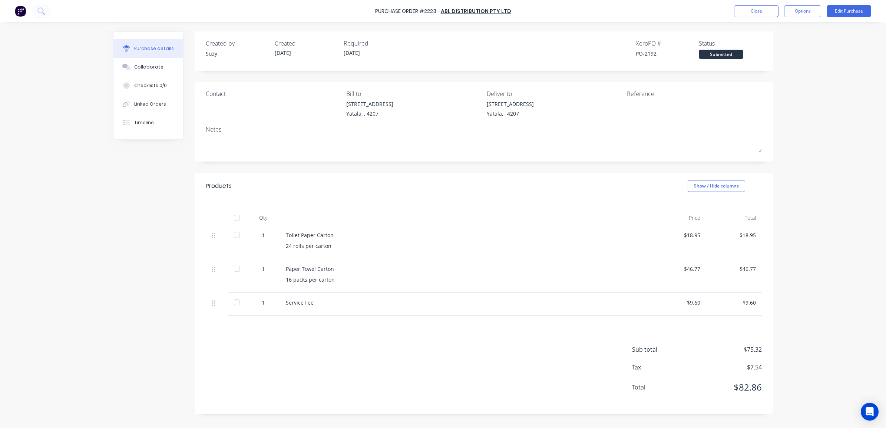
click at [767, 3] on div "Purchase Order #2223 - ABL Distribution Pty Ltd Close Options Edit Purchase" at bounding box center [443, 11] width 886 height 22
click at [771, 11] on button "Close" at bounding box center [756, 11] width 44 height 12
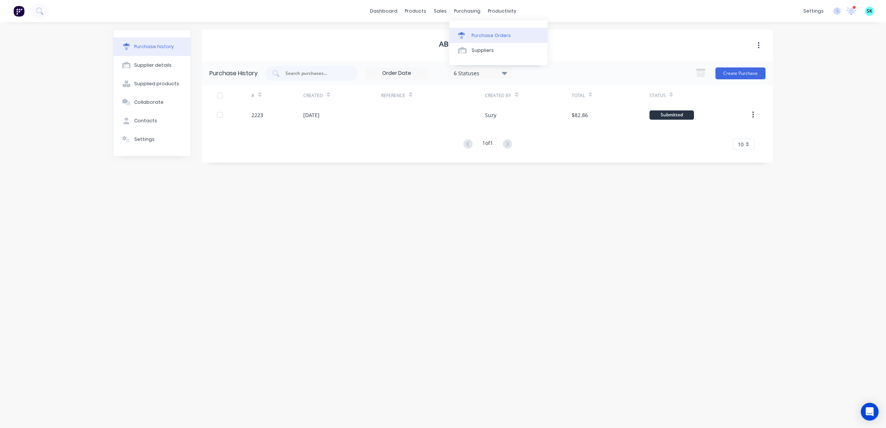
click at [475, 32] on div "Purchase Orders" at bounding box center [490, 35] width 39 height 7
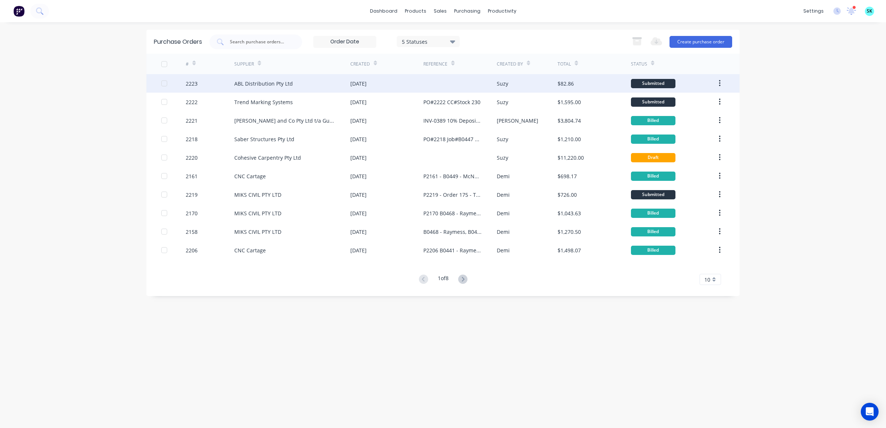
click at [458, 82] on div at bounding box center [459, 83] width 73 height 19
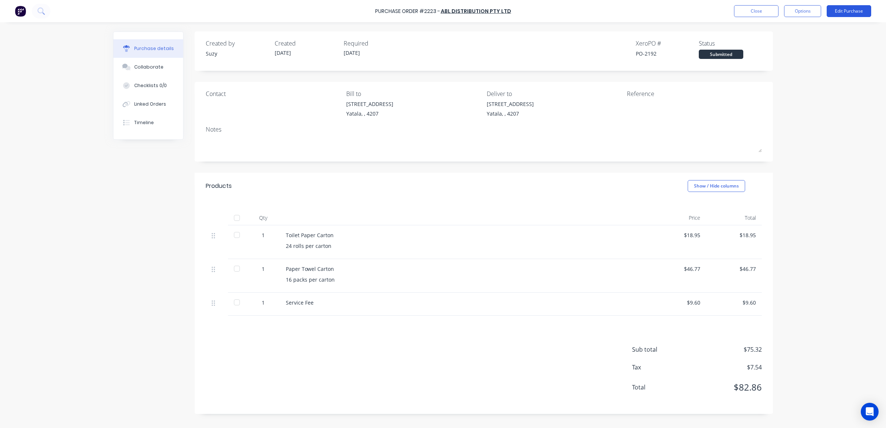
click at [842, 9] on button "Edit Purchase" at bounding box center [848, 11] width 44 height 12
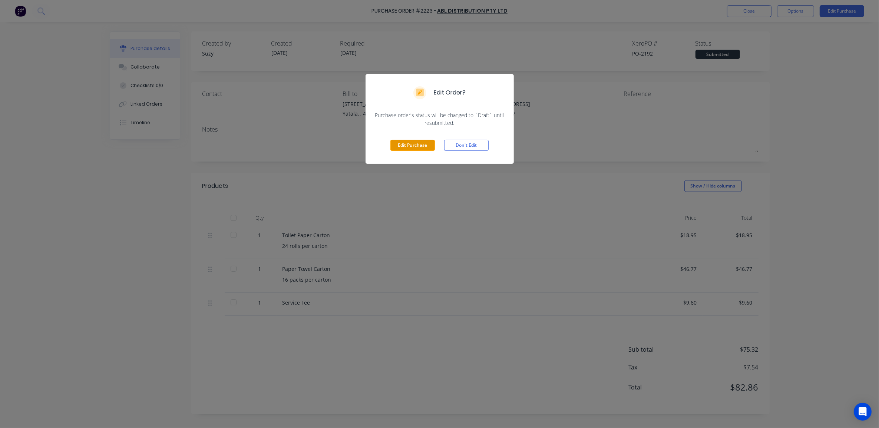
click at [426, 141] on button "Edit Purchase" at bounding box center [412, 145] width 44 height 11
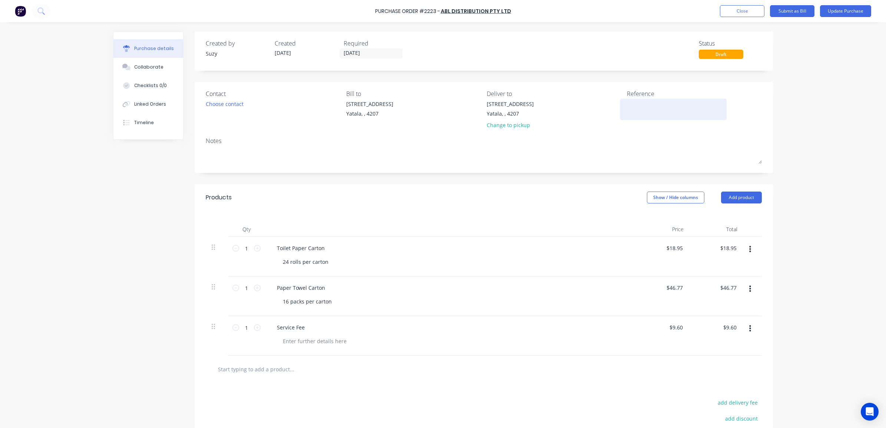
click at [630, 111] on textarea at bounding box center [673, 108] width 93 height 17
type textarea "PO#2223 CC#Stock 240"
type textarea "x"
type textarea "PO#2223 CC#Stock 240"
click at [830, 12] on button "Update Purchase" at bounding box center [845, 11] width 51 height 12
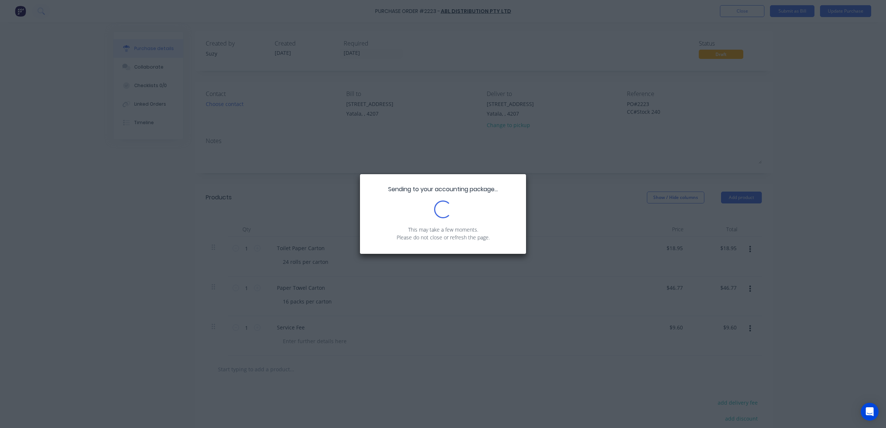
type textarea "x"
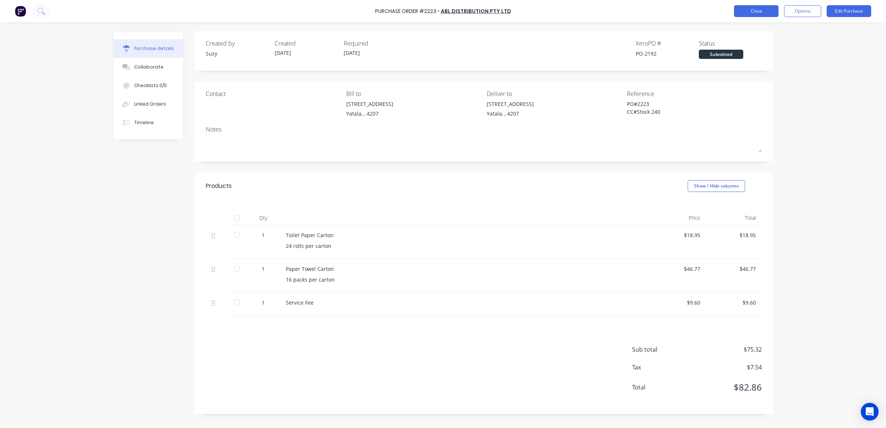
click at [736, 12] on div "Purchase Order #2223 - ABL Distribution Pty Ltd Close Options Edit Purchase" at bounding box center [443, 11] width 886 height 22
click at [738, 13] on button "Close" at bounding box center [756, 11] width 44 height 12
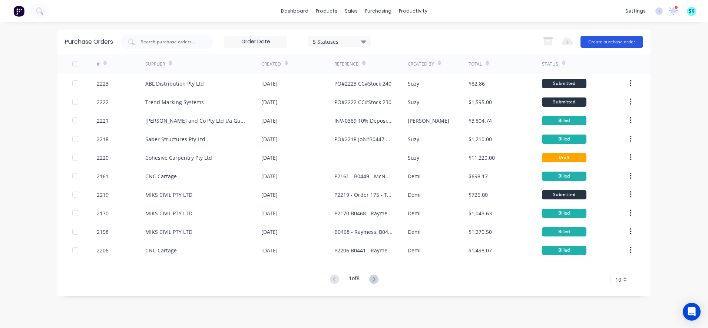
click at [599, 41] on button "Create purchase order" at bounding box center [611, 42] width 63 height 12
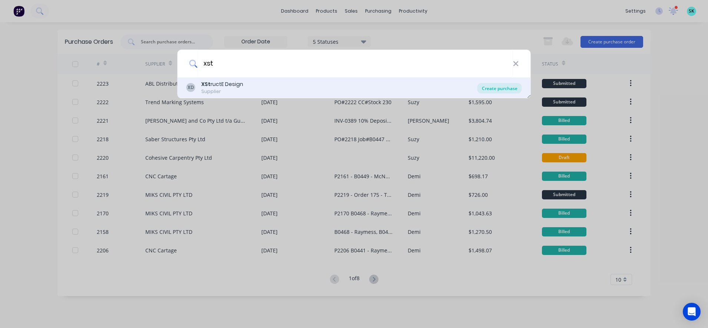
type input "xst"
click at [493, 88] on div "Create purchase" at bounding box center [499, 88] width 44 height 10
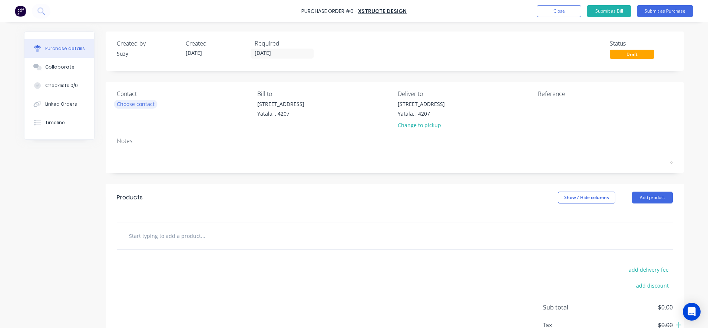
click at [136, 103] on div "Choose contact" at bounding box center [136, 104] width 38 height 8
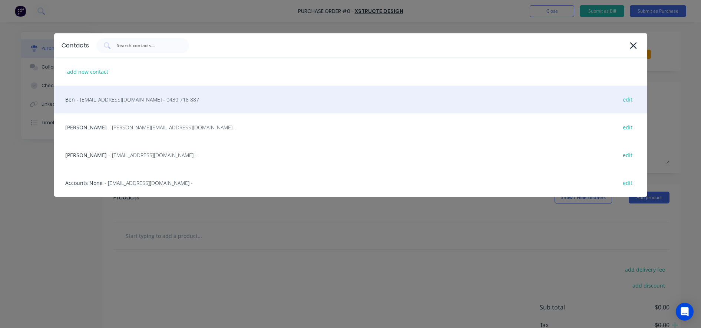
click at [177, 101] on div "Ben - [EMAIL_ADDRESS][DOMAIN_NAME] - 0430 718 887 edit" at bounding box center [350, 100] width 593 height 28
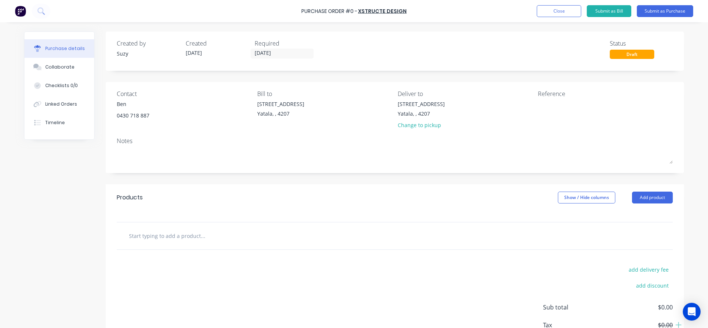
click at [135, 239] on input "text" at bounding box center [203, 235] width 148 height 15
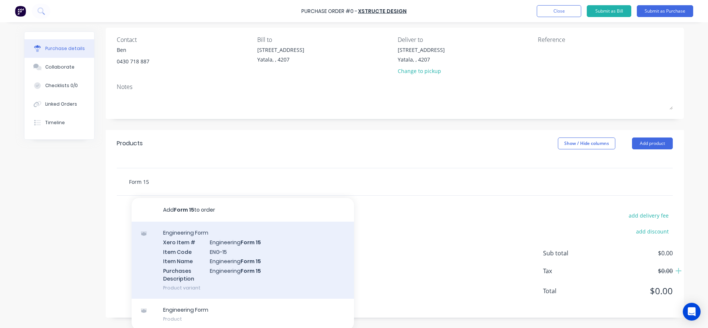
scroll to position [56, 0]
type input "Form 15"
click at [224, 248] on div "Engineering Form Xero Item # Engineering Form 15 Item Code ENG-15 Item Name Eng…" at bounding box center [243, 258] width 222 height 77
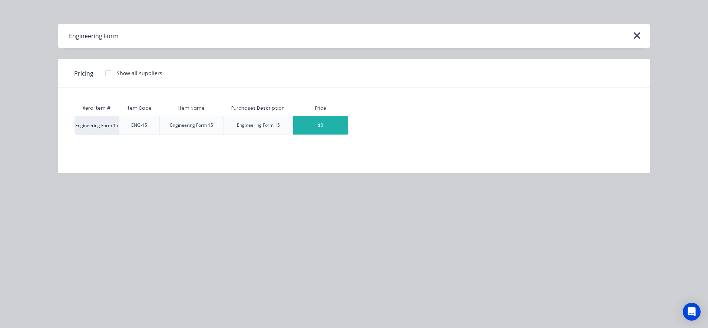
click at [328, 123] on div "$0" at bounding box center [320, 125] width 55 height 19
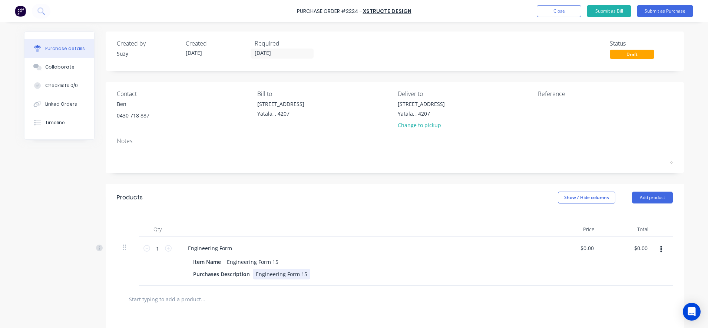
click at [288, 277] on div "Engineering Form 15" at bounding box center [281, 274] width 57 height 11
drag, startPoint x: 301, startPoint y: 276, endPoint x: 240, endPoint y: 273, distance: 61.2
click at [240, 273] on div "Purchases Description Engineering Form 15" at bounding box center [359, 274] width 339 height 11
click at [242, 274] on div "Purchases Description" at bounding box center [221, 274] width 63 height 11
drag, startPoint x: 248, startPoint y: 272, endPoint x: 208, endPoint y: 278, distance: 40.5
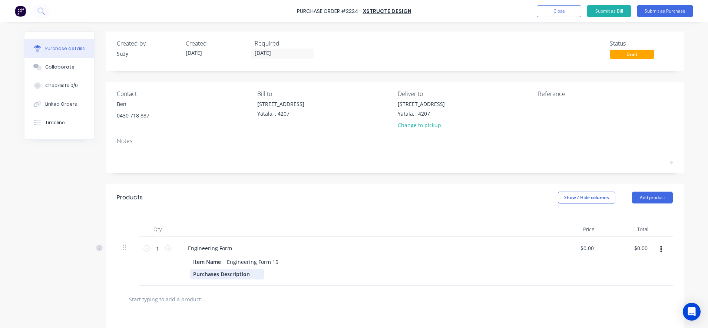
click at [201, 278] on div "Purchases Description" at bounding box center [359, 274] width 339 height 11
drag, startPoint x: 238, startPoint y: 275, endPoint x: 195, endPoint y: 275, distance: 43.0
click at [195, 275] on div "Purchases Description" at bounding box center [221, 274] width 63 height 11
click at [255, 264] on div "Engineering Form 15" at bounding box center [252, 261] width 57 height 11
drag, startPoint x: 272, startPoint y: 263, endPoint x: 196, endPoint y: 263, distance: 76.3
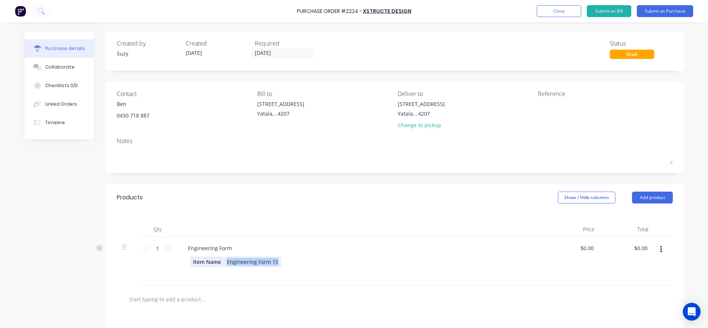
click at [196, 263] on div "Item Name Engineering Form 15" at bounding box center [359, 261] width 339 height 11
drag, startPoint x: 220, startPoint y: 262, endPoint x: 190, endPoint y: 262, distance: 30.4
click at [190, 262] on div "Item Name" at bounding box center [359, 261] width 339 height 11
drag, startPoint x: 214, startPoint y: 263, endPoint x: 180, endPoint y: 263, distance: 34.5
click at [182, 263] on div "Item Name" at bounding box center [361, 267] width 359 height 23
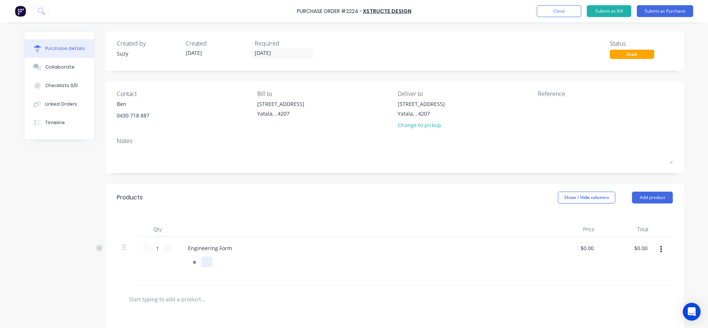
click at [206, 262] on div at bounding box center [206, 261] width 11 height 11
click at [195, 263] on div "e" at bounding box center [195, 261] width 11 height 11
click at [220, 279] on div at bounding box center [361, 267] width 359 height 23
click at [232, 246] on div "Engineering Form" at bounding box center [210, 248] width 56 height 11
click at [228, 271] on div at bounding box center [359, 274] width 339 height 11
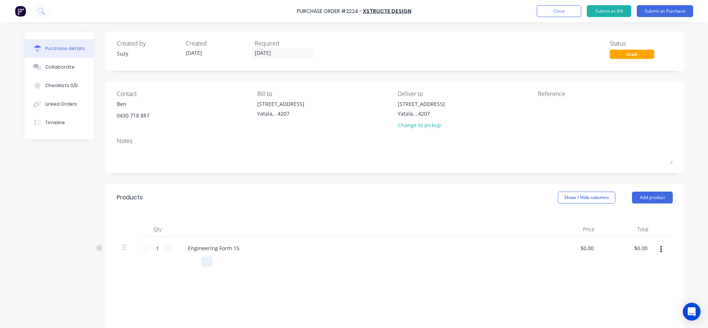
click at [212, 257] on div at bounding box center [359, 261] width 339 height 11
click at [245, 199] on div "Products Show / Hide columns Add product" at bounding box center [395, 197] width 578 height 27
click at [206, 249] on div "Engineering Form 15" at bounding box center [213, 248] width 63 height 11
click at [189, 197] on div "Products Show / Hide columns Add product" at bounding box center [395, 197] width 578 height 27
click at [582, 249] on input "0.0000" at bounding box center [585, 248] width 20 height 11
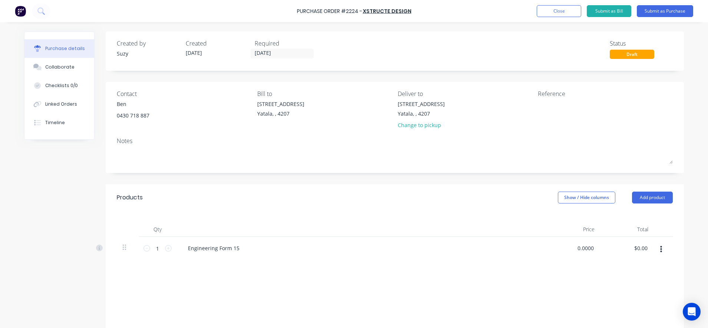
drag, startPoint x: 589, startPoint y: 247, endPoint x: 561, endPoint y: 249, distance: 27.9
type input "$290.00"
click at [510, 282] on div at bounding box center [359, 286] width 339 height 11
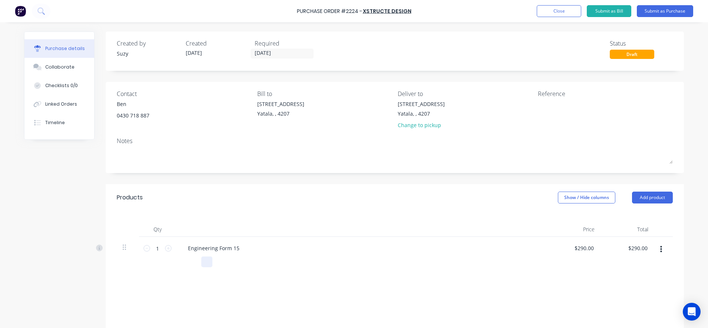
click at [295, 227] on div at bounding box center [361, 229] width 371 height 15
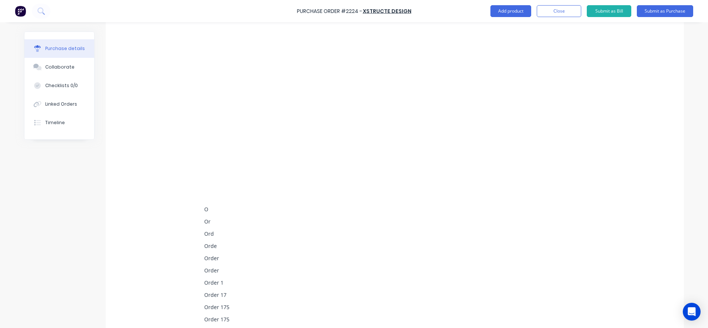
scroll to position [324, 0]
drag, startPoint x: 238, startPoint y: 286, endPoint x: 229, endPoint y: 288, distance: 9.2
click at [229, 288] on div "Order 175 - Home 426 - Teeny TIny Homes O Or Ord Orde Order Order Order 1 Order…" at bounding box center [361, 328] width 359 height 793
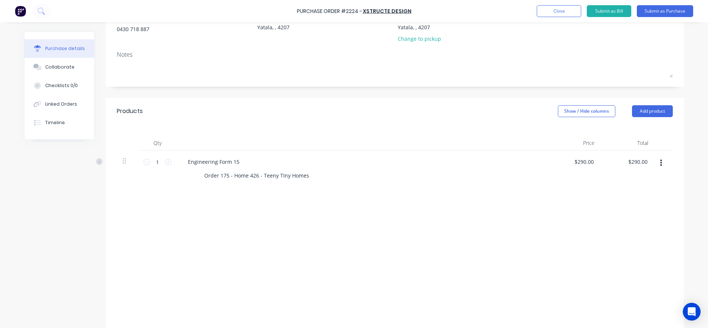
scroll to position [232, 0]
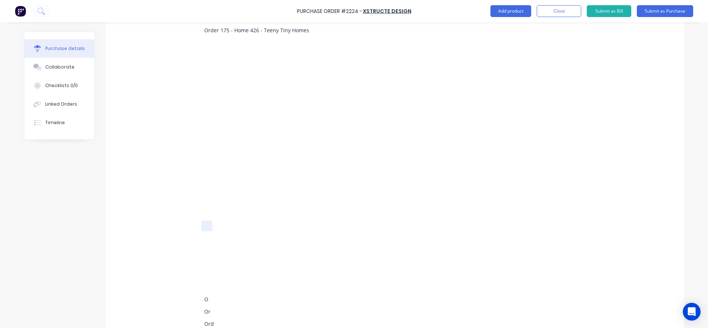
drag, startPoint x: 257, startPoint y: 228, endPoint x: 221, endPoint y: 149, distance: 86.9
click at [205, 303] on div "O" at bounding box center [206, 299] width 11 height 11
drag, startPoint x: 208, startPoint y: 311, endPoint x: 198, endPoint y: 306, distance: 11.9
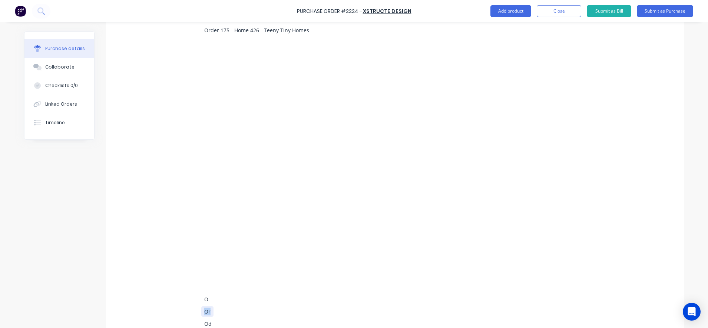
click at [198, 306] on div "Or" at bounding box center [359, 311] width 339 height 11
drag, startPoint x: 203, startPoint y: 298, endPoint x: 191, endPoint y: 296, distance: 12.4
click at [191, 296] on div "O" at bounding box center [359, 299] width 339 height 11
drag, startPoint x: 210, startPoint y: 326, endPoint x: 199, endPoint y: 321, distance: 11.8
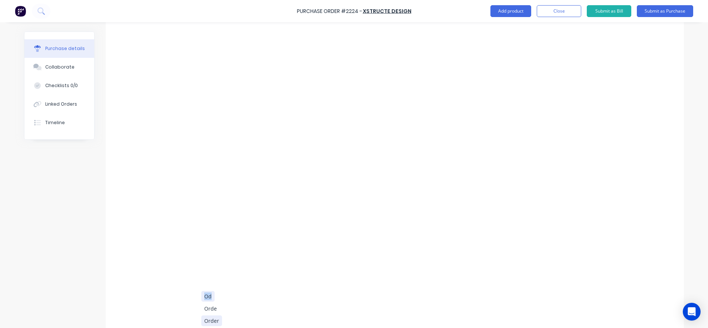
drag, startPoint x: 212, startPoint y: 309, endPoint x: 190, endPoint y: 295, distance: 26.0
drag, startPoint x: 208, startPoint y: 317, endPoint x: 197, endPoint y: 312, distance: 11.9
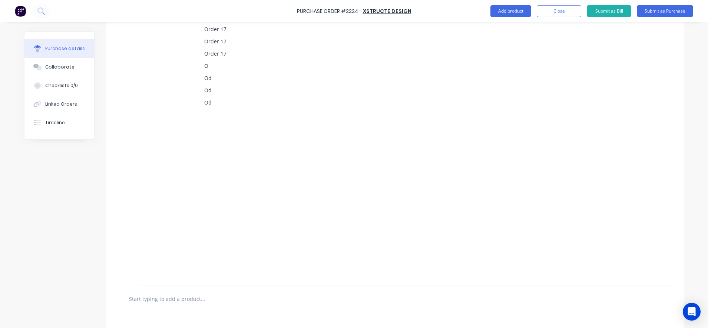
scroll to position [922, 0]
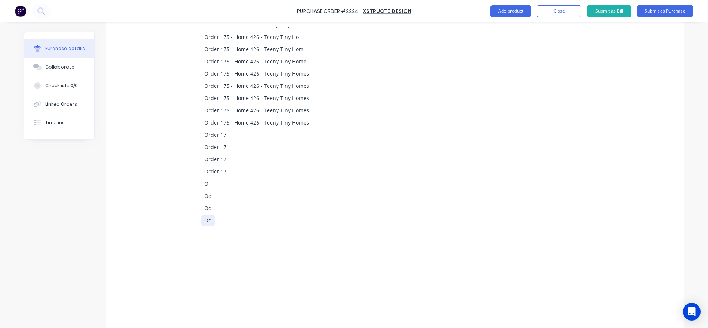
click at [212, 222] on div "Od" at bounding box center [359, 220] width 339 height 11
drag, startPoint x: 209, startPoint y: 222, endPoint x: 189, endPoint y: 211, distance: 22.4
drag, startPoint x: 208, startPoint y: 208, endPoint x: 199, endPoint y: 207, distance: 9.3
click at [201, 207] on div "Od" at bounding box center [207, 208] width 13 height 11
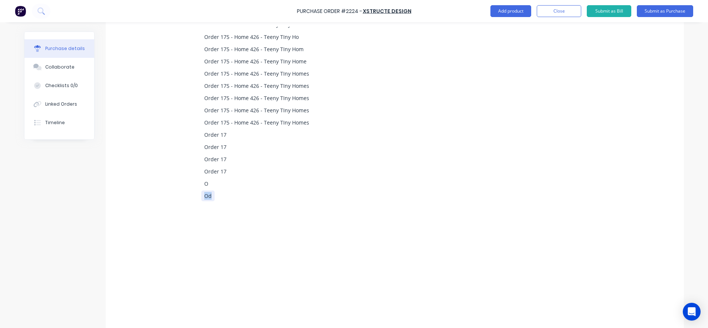
drag, startPoint x: 209, startPoint y: 198, endPoint x: 199, endPoint y: 195, distance: 9.6
click at [201, 195] on div "Od" at bounding box center [207, 195] width 13 height 11
drag, startPoint x: 211, startPoint y: 183, endPoint x: 199, endPoint y: 182, distance: 11.5
click at [199, 182] on div "O" at bounding box center [359, 183] width 339 height 11
drag, startPoint x: 223, startPoint y: 170, endPoint x: 195, endPoint y: 166, distance: 28.5
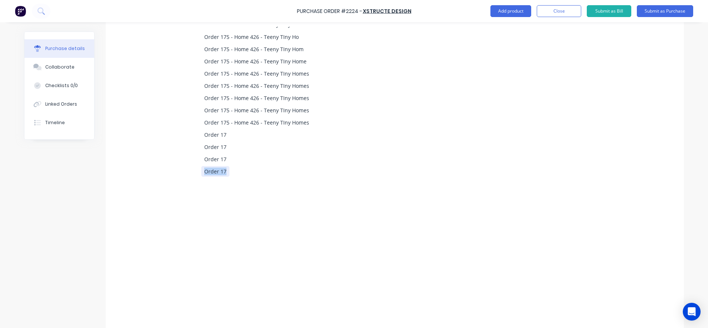
drag, startPoint x: 223, startPoint y: 165, endPoint x: 199, endPoint y: 159, distance: 24.7
drag, startPoint x: 221, startPoint y: 159, endPoint x: 202, endPoint y: 154, distance: 19.6
click at [202, 154] on div "Order 17" at bounding box center [215, 159] width 28 height 11
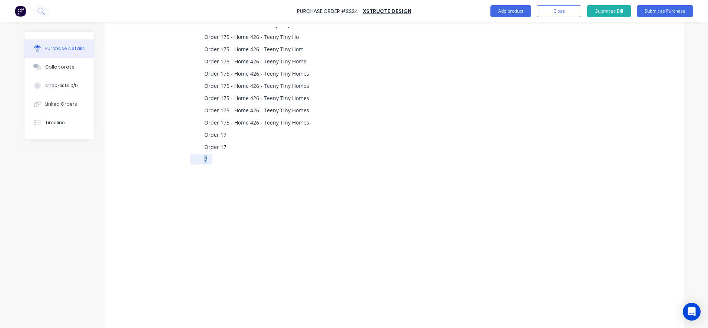
drag, startPoint x: 205, startPoint y: 159, endPoint x: 194, endPoint y: 156, distance: 11.4
click at [194, 156] on div "7" at bounding box center [359, 159] width 339 height 11
drag, startPoint x: 223, startPoint y: 150, endPoint x: 191, endPoint y: 141, distance: 33.1
click at [191, 141] on div "Order 175 - Home 426 - Teeny TIny Homes Order Order 1 Order 17 Order 175 Order …" at bounding box center [361, 12] width 359 height 1356
drag, startPoint x: 216, startPoint y: 133, endPoint x: 198, endPoint y: 127, distance: 19.6
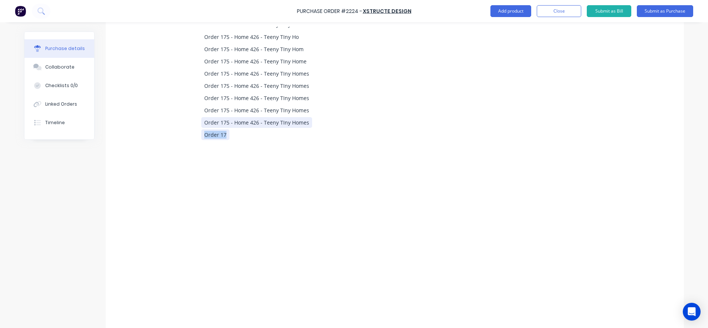
click at [198, 127] on div "Order 175 - Home 426 - Teeny TIny Homes Order Order 1 Order 17 Order 175 Order …" at bounding box center [361, 30] width 359 height 1393
drag, startPoint x: 302, startPoint y: 123, endPoint x: 184, endPoint y: 120, distance: 117.9
click at [184, 120] on div "Order 175 - Home 426 - Teeny TIny Homes Order Order 1 Order 17 Order 175 Order …" at bounding box center [361, 48] width 359 height 1429
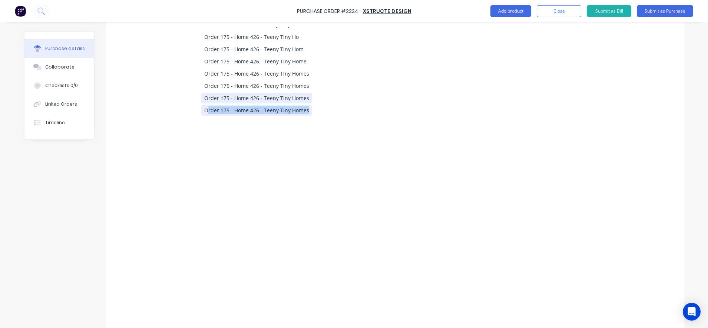
drag, startPoint x: 302, startPoint y: 113, endPoint x: 204, endPoint y: 97, distance: 99.4
click at [204, 97] on div "Order 175 - Home 426 - Teeny TIny Homes Order Order 1 Order 17 Order 175 Order …" at bounding box center [361, 67] width 359 height 1466
drag, startPoint x: 304, startPoint y: 95, endPoint x: 182, endPoint y: 90, distance: 122.0
click at [182, 90] on div "Order 175 - Home 426 - Teeny TIny Homes Order Order 1 Order 17 Order 175 Order …" at bounding box center [361, 91] width 359 height 1515
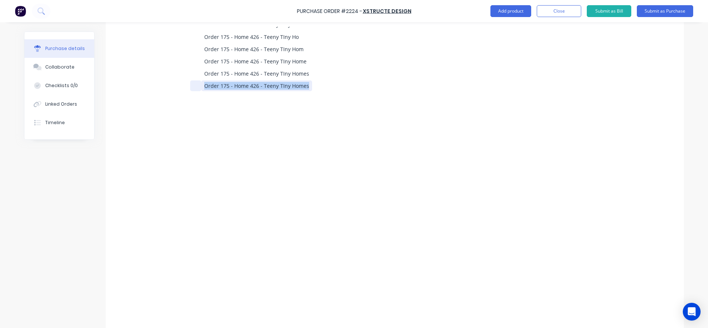
drag, startPoint x: 303, startPoint y: 84, endPoint x: 188, endPoint y: 81, distance: 114.5
click at [190, 81] on div "Order 175 - Home 426 - Teeny TIny Homes" at bounding box center [359, 85] width 339 height 11
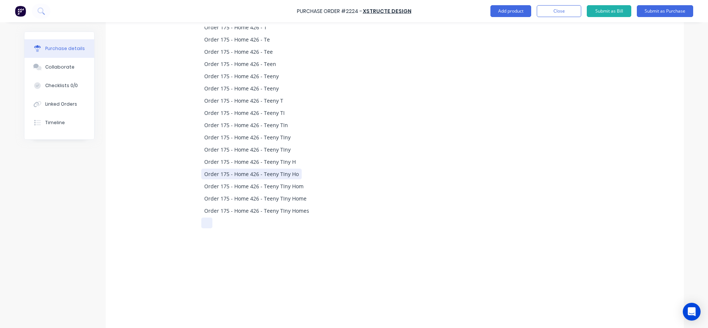
scroll to position [783, 0]
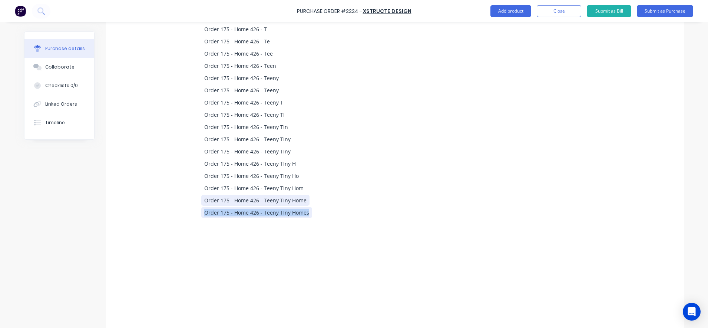
drag, startPoint x: 305, startPoint y: 213, endPoint x: 199, endPoint y: 202, distance: 106.1
click at [199, 202] on div "Order 175 - Home 426 - Teeny TIny Homes Order Order 1 Order 17 Order 175 Order …" at bounding box center [361, 267] width 359 height 1588
drag, startPoint x: 302, startPoint y: 198, endPoint x: 200, endPoint y: 196, distance: 101.6
click at [201, 196] on div "Order 175 - Home 426 - Teeny TIny Home" at bounding box center [255, 200] width 108 height 11
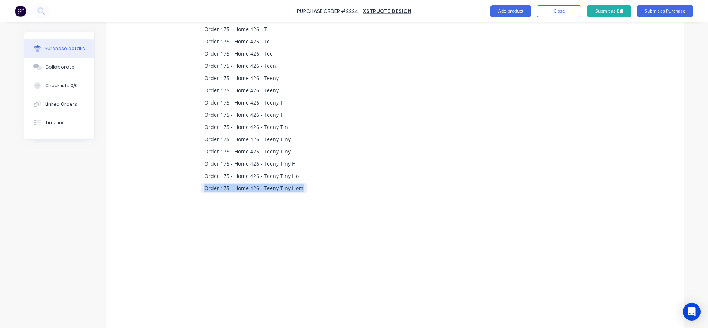
drag, startPoint x: 299, startPoint y: 189, endPoint x: 198, endPoint y: 193, distance: 101.6
click at [198, 193] on div "Order 175 - Home 426 - Teeny TIny Hom" at bounding box center [359, 188] width 339 height 11
drag, startPoint x: 291, startPoint y: 178, endPoint x: 197, endPoint y: 182, distance: 93.9
click at [197, 182] on div "Order 175 - Home 426 - Teeny TIny Homes Order Order 1 Order 17 Order 175 Order …" at bounding box center [361, 322] width 359 height 1699
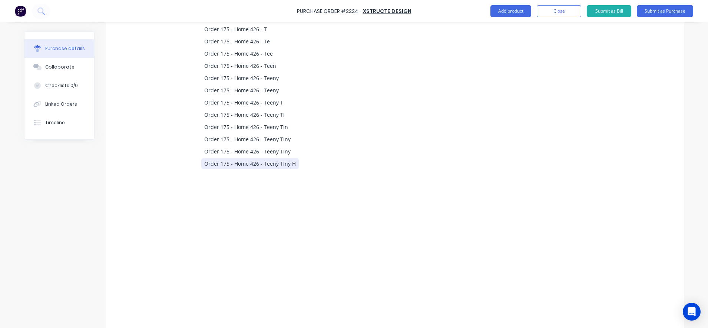
drag, startPoint x: 291, startPoint y: 162, endPoint x: 288, endPoint y: 162, distance: 3.7
click at [288, 162] on div "Order 175 - Home 426 - Teeny TIny H" at bounding box center [249, 163] width 97 height 11
drag, startPoint x: 291, startPoint y: 165, endPoint x: 181, endPoint y: 172, distance: 110.3
drag, startPoint x: 284, startPoint y: 152, endPoint x: 199, endPoint y: 158, distance: 84.7
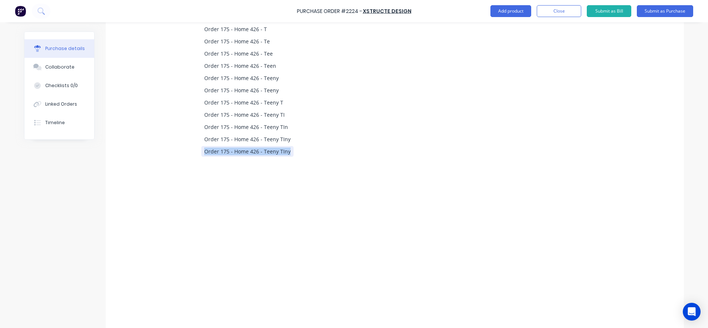
drag, startPoint x: 284, startPoint y: 139, endPoint x: 184, endPoint y: 142, distance: 99.8
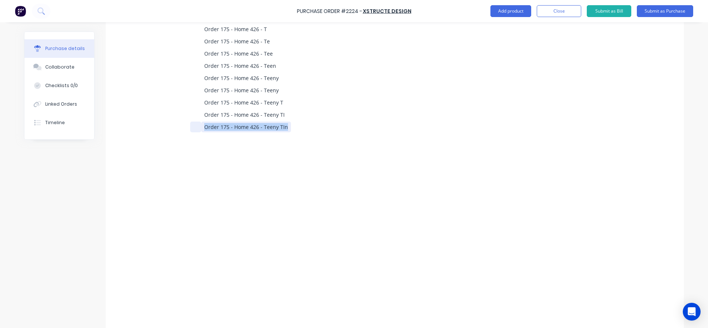
drag, startPoint x: 283, startPoint y: 127, endPoint x: 195, endPoint y: 128, distance: 88.2
click at [195, 128] on div "Order 175 - Home 426 - Teeny TIn" at bounding box center [359, 127] width 339 height 11
drag, startPoint x: 279, startPoint y: 116, endPoint x: 183, endPoint y: 108, distance: 96.3
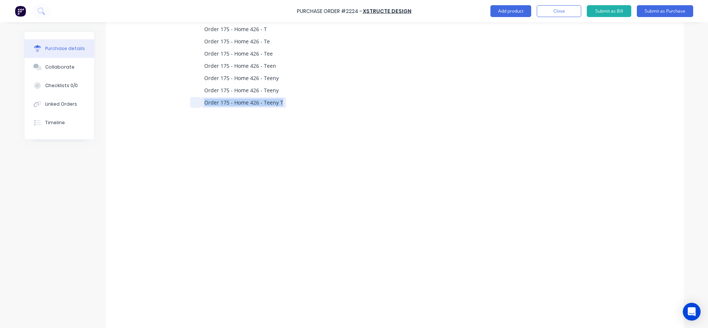
drag, startPoint x: 278, startPoint y: 100, endPoint x: 191, endPoint y: 105, distance: 86.5
click at [191, 104] on div "Order 175 - Home 426 - Teeny T" at bounding box center [359, 102] width 339 height 11
drag
click at [196, 82] on div "Order 175 - Home 426 - Teeny" at bounding box center [359, 78] width 339 height 11
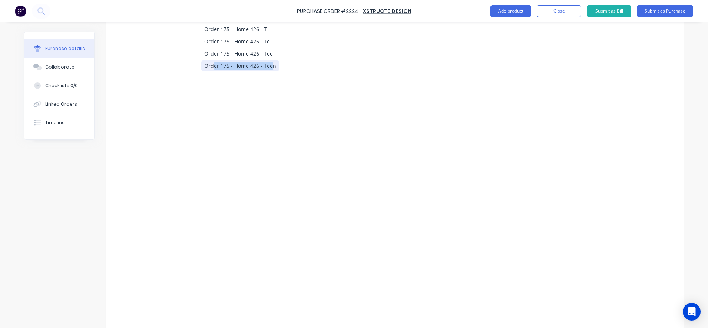
click at [209, 70] on div "Order 175 - Home 426 - Teen" at bounding box center [240, 65] width 78 height 11
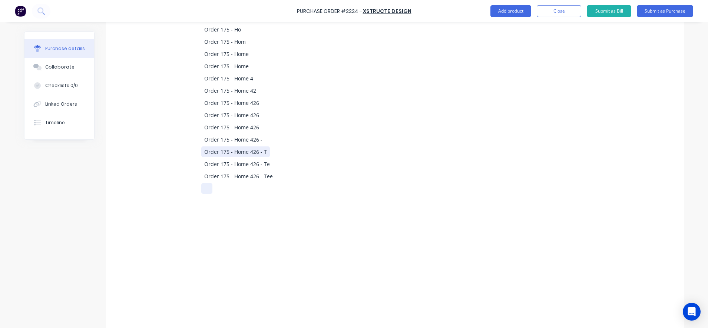
scroll to position [644, 0]
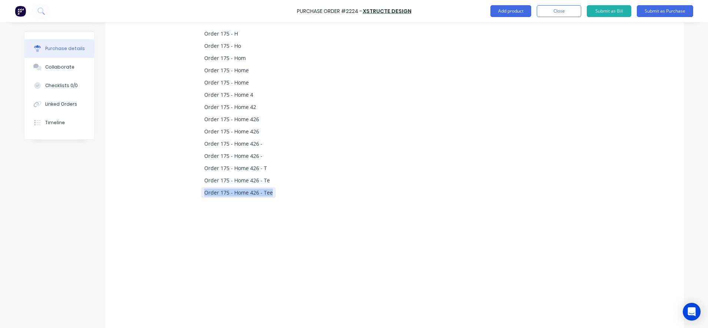
click at [201, 190] on div "Order 175 - Home 426 - Tee" at bounding box center [238, 192] width 74 height 11
click at [201, 179] on div "Order 175 - Home 426 - Te" at bounding box center [237, 180] width 72 height 11
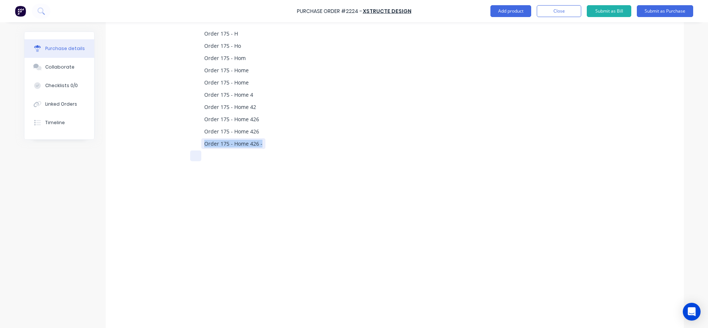
click at [194, 136] on div "Order 175 - Home 426" at bounding box center [359, 131] width 339 height 11
click at [192, 97] on div "Order 175 - Home 4" at bounding box center [359, 94] width 339 height 11
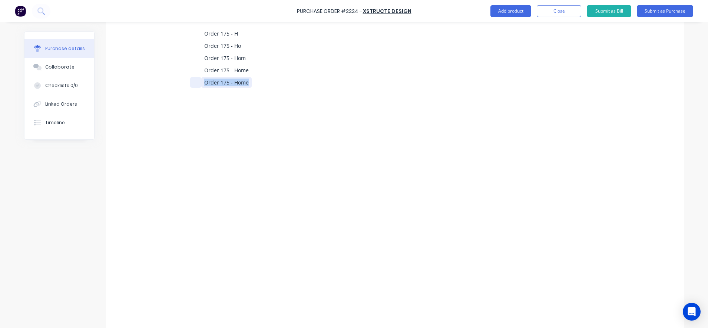
click at [196, 82] on div "Order 175 - Home" at bounding box center [359, 82] width 339 height 11
click at [201, 70] on div "Order 175 - Home" at bounding box center [226, 70] width 50 height 11
click at [190, 59] on div "Order 175 - Hom" at bounding box center [359, 58] width 339 height 11
click at [192, 47] on div "Order 175 - Ho" at bounding box center [359, 45] width 339 height 11
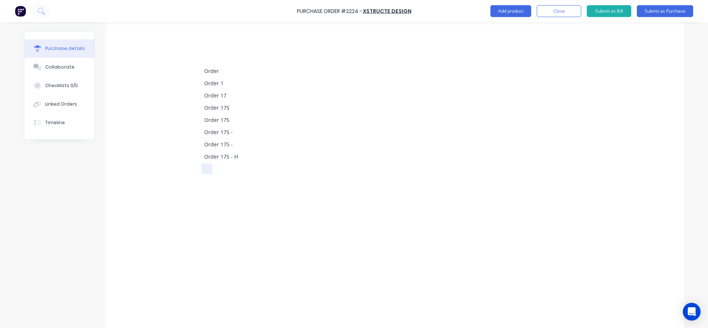
scroll to position [505, 0]
click at [192, 175] on div "Order 175 - H" at bounding box center [359, 172] width 339 height 11
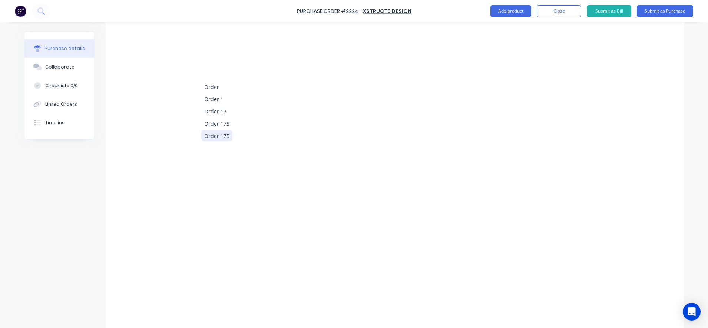
click at [190, 88] on div "Order" at bounding box center [359, 87] width 339 height 11
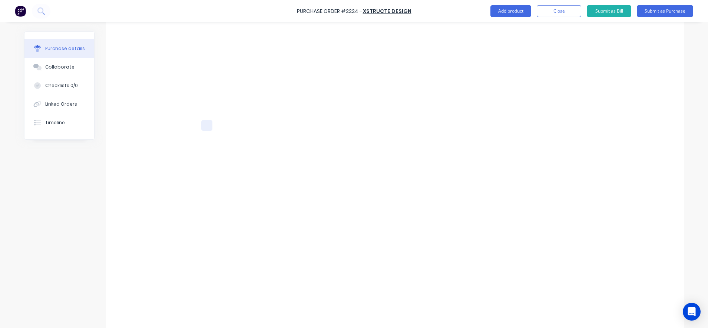
click at [323, 130] on div at bounding box center [359, 125] width 339 height 11
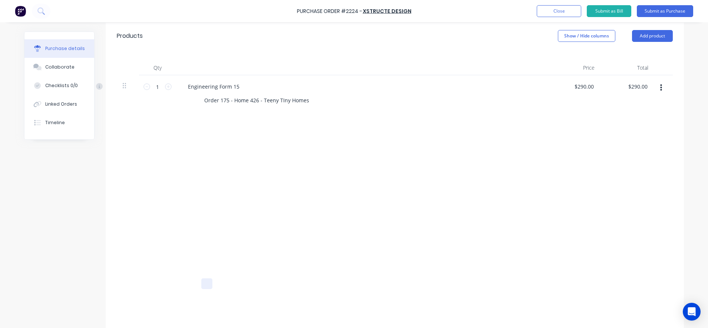
scroll to position [42, 0]
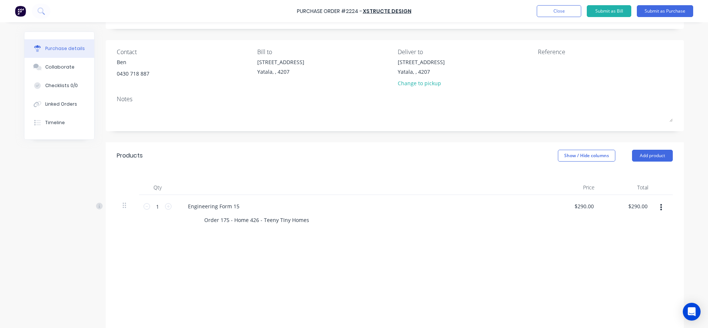
click at [336, 151] on div "Products Show / Hide columns Add product" at bounding box center [395, 155] width 578 height 27
click at [538, 66] on textarea at bounding box center [584, 66] width 93 height 17
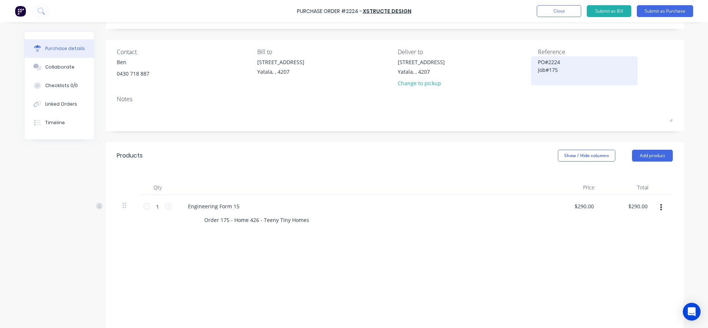
scroll to position [0, 0]
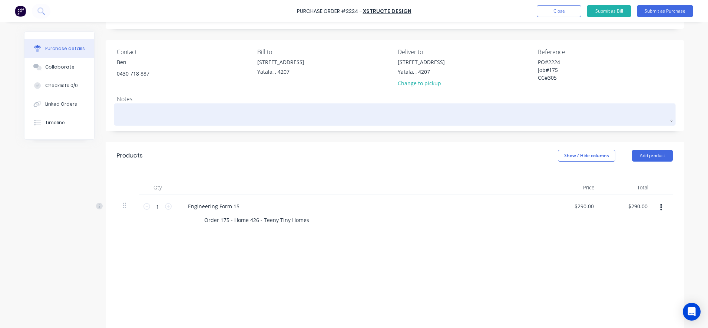
type textarea "PO#2224 Job#175 CC#305"
type textarea "x"
type textarea "PO#2224 Job#175 CC#305"
click at [386, 114] on textarea at bounding box center [395, 113] width 556 height 17
type textarea "x"
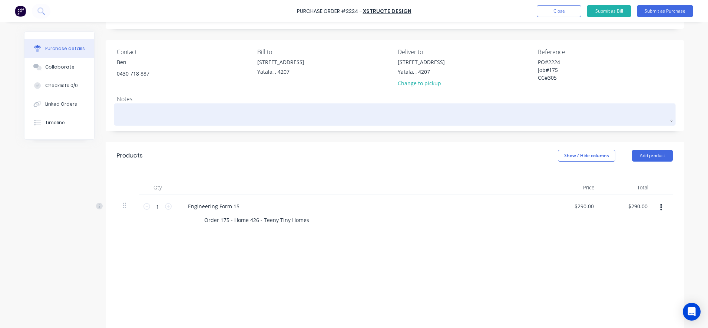
type textarea "P"
type textarea "x"
type textarea "Pl"
type textarea "x"
type textarea "Ple"
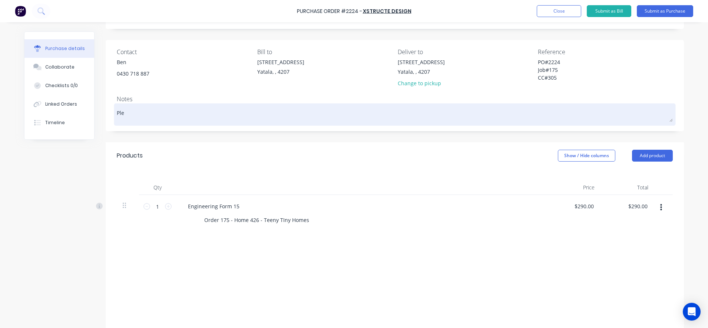
type textarea "x"
type textarea "Plea"
type textarea "x"
type textarea "Pleas"
type textarea "x"
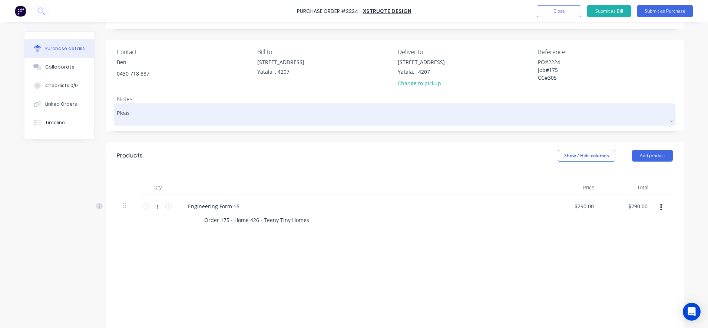
type textarea "Please"
type textarea "x"
type textarea "Please r"
type textarea "x"
type textarea "Please rt"
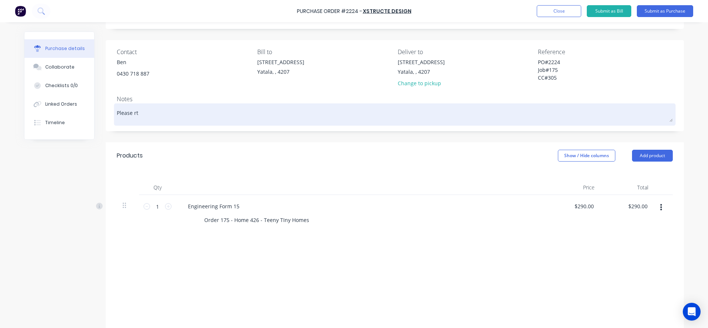
type textarea "x"
type textarea "Please r"
type textarea "x"
type textarea "Please re"
type textarea "x"
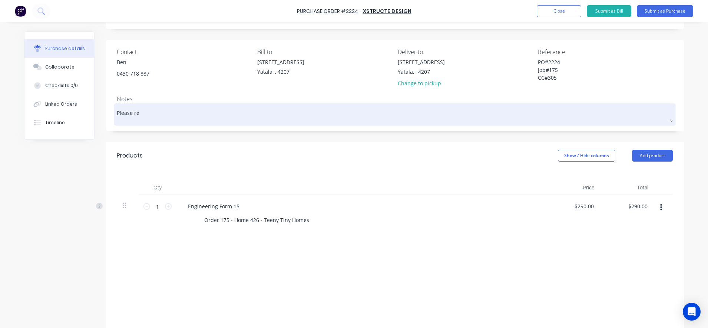
type textarea "Please ref"
type textarea "x"
type textarea "Please refe"
type textarea "x"
type textarea "Please refer"
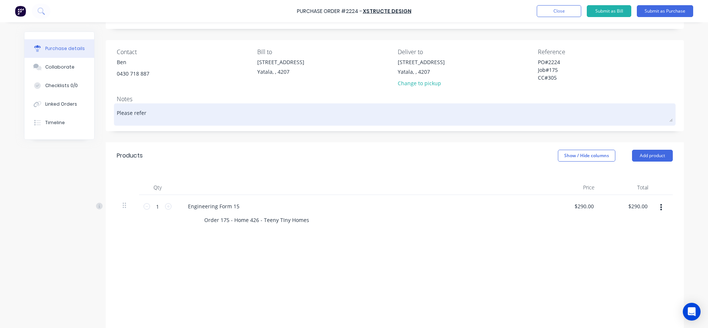
type textarea "x"
type textarea "Please refere"
type textarea "x"
type textarea "Please referen"
type textarea "x"
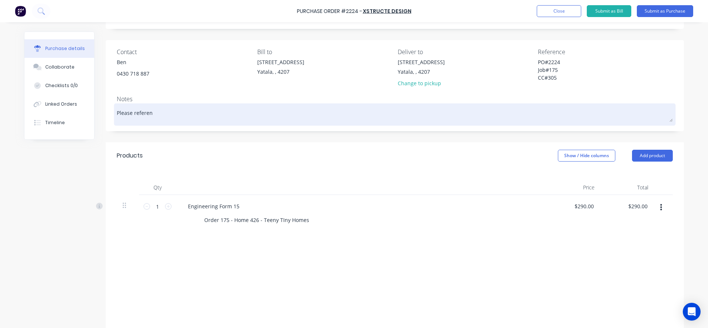
type textarea "Please referenc"
type textarea "x"
type textarea "Please reference"
type textarea "x"
type textarea "Please reference"
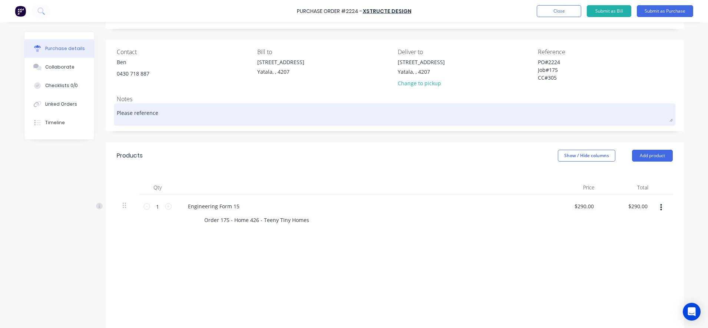
type textarea "x"
type textarea "Please reference t"
type textarea "x"
type textarea "Please reference the"
type textarea "x"
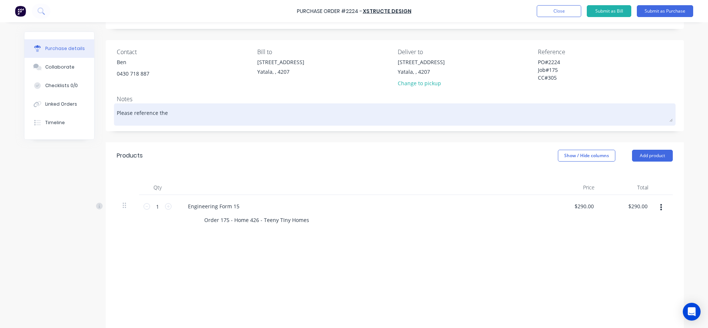
type textarea "Please reference the"
type textarea "x"
type textarea "Please reference the P"
type textarea "x"
type textarea "Please reference the Pu"
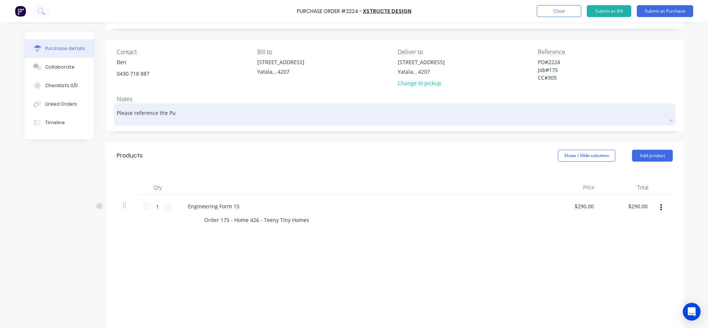
type textarea "x"
type textarea "Please reference the Pur"
type textarea "x"
type textarea "Please reference the Purc"
type textarea "x"
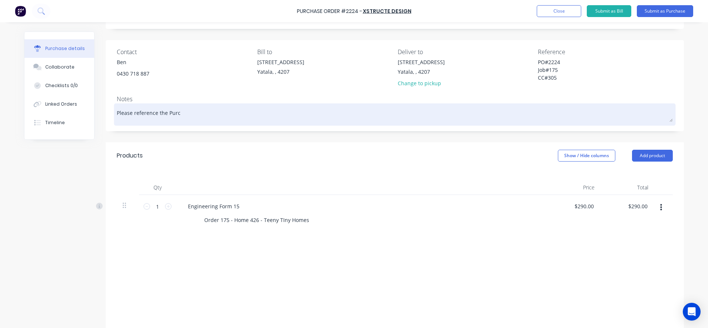
type textarea "Please reference the Purch"
type textarea "x"
type textarea "Please reference the Purcha"
type textarea "x"
type textarea "Please reference the Purchas"
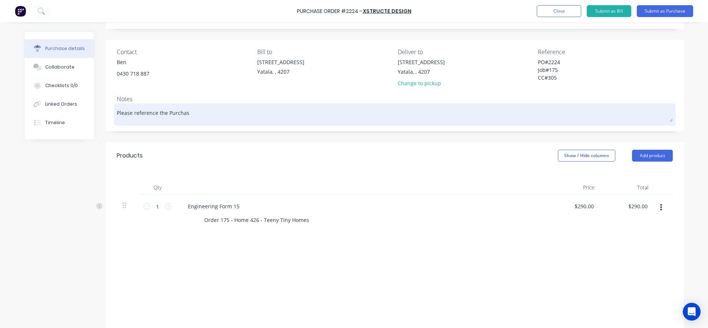
type textarea "x"
type textarea "Please reference the Purchase"
type textarea "x"
type textarea "Please reference the Purchase"
type textarea "x"
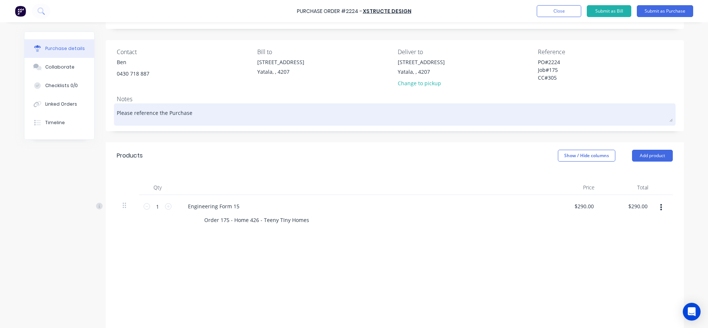
type textarea "Please reference the Purchase O"
type textarea "x"
type textarea "Please reference the Purchase Or"
type textarea "x"
type textarea "Please reference the Purchase Ord"
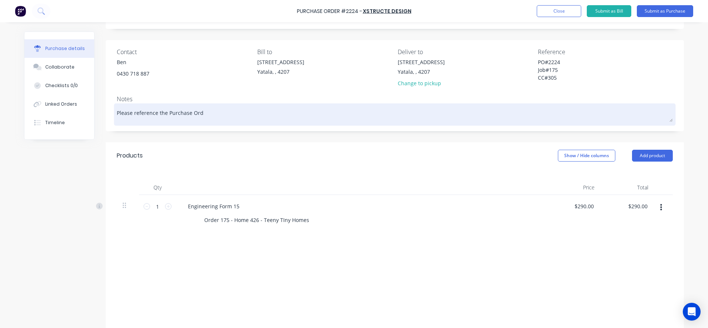
type textarea "x"
type textarea "Please reference the Purchase Orde"
type textarea "x"
type textarea "Please reference the Purchase Order"
type textarea "x"
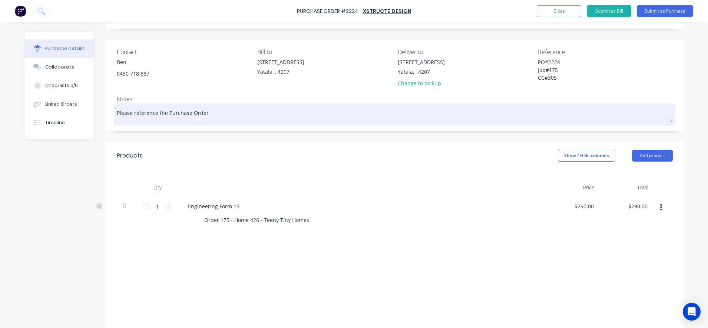
type textarea "Please reference the Purchase Order"
type textarea "x"
type textarea "Please reference the Purchase Order #"
type textarea "x"
type textarea "Please reference the Purchase Order #"
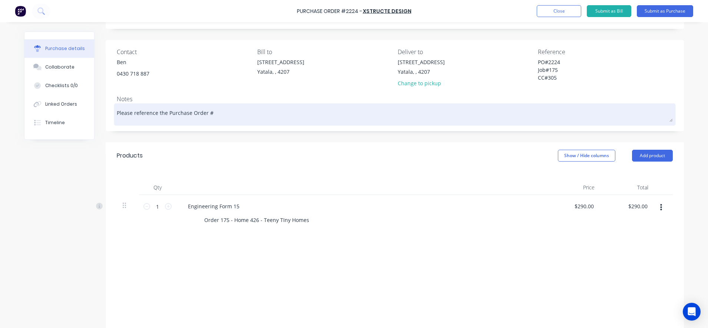
type textarea "x"
type textarea "Please reference the Purchase Order # w"
type textarea "x"
type textarea "Please reference the Purchase Order # wh"
type textarea "x"
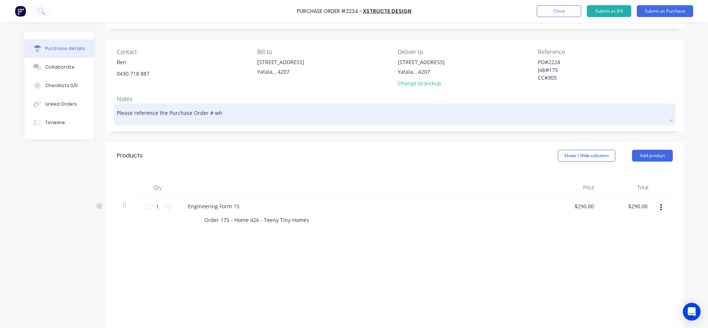
type textarea "Please reference the Purchase Order # whe"
type textarea "x"
type textarea "Please reference the Purchase Order # when"
type textarea "x"
type textarea "Please reference the Purchase Order # when"
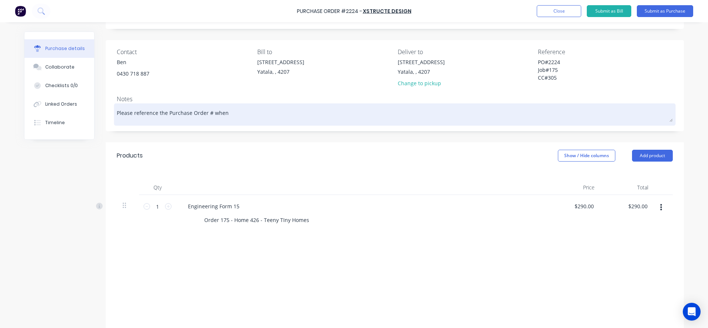
type textarea "x"
type textarea "Please reference the Purchase Order # when i"
type textarea "x"
type textarea "Please reference the Purchase Order # when in"
type textarea "x"
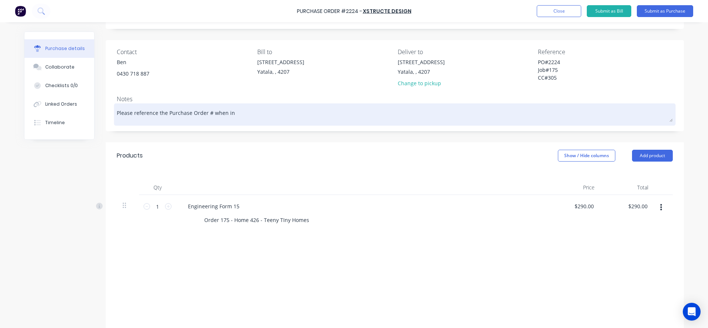
type textarea "Please reference the Purchase Order # when inv"
type textarea "x"
type textarea "Please reference the Purchase Order # when invo"
type textarea "x"
type textarea "Please reference the Purchase Order # when invoi"
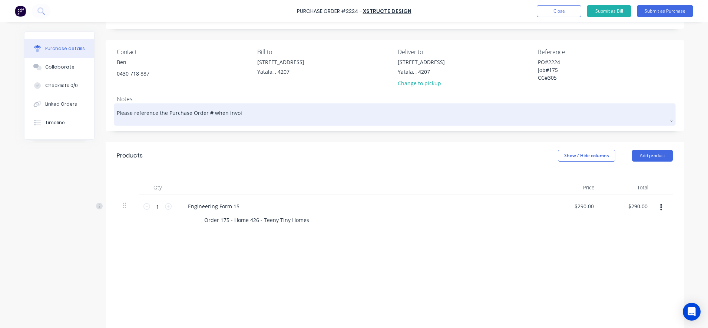
type textarea "x"
type textarea "Please reference the Purchase Order # when invoic"
type textarea "x"
type textarea "Please reference the Purchase Order # when invoici"
type textarea "x"
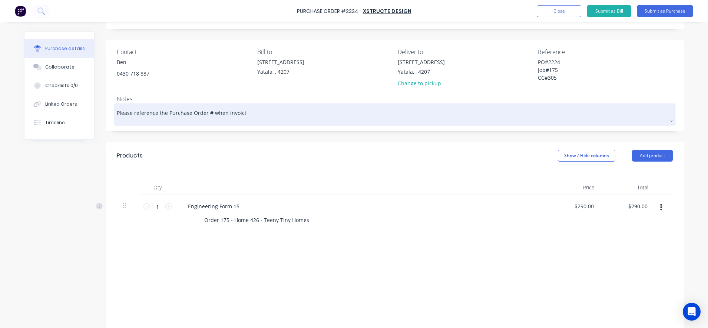
type textarea "Please reference the Purchase Order # when invoicin"
type textarea "x"
type textarea "Please reference the Purchase Order # when invoicing"
type textarea "x"
type textarea "Please reference the Purchase Order # when invoicing."
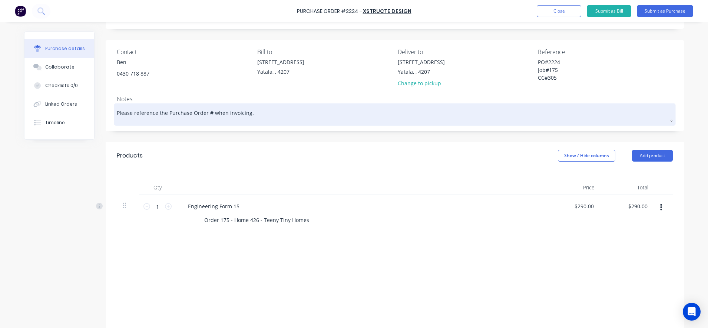
type textarea "x"
type textarea "Please reference the Purchase Order # when invoicing."
type textarea "x"
type textarea "Please reference the Purchase Order # when invoicing. N"
type textarea "x"
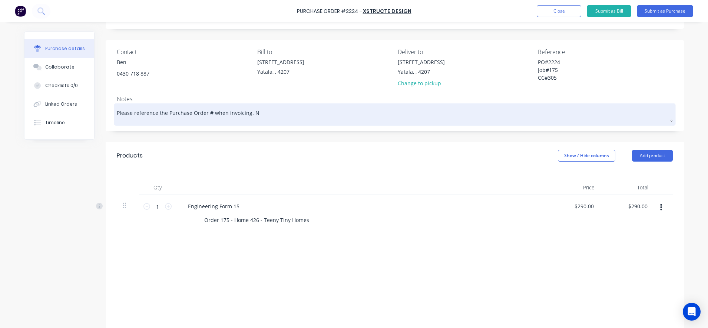
type textarea "Please reference the Purchase Order # when invoicing. No"
type textarea "x"
type textarea "Please reference the Purchase Order # when invoicing. Not"
type textarea "x"
type textarea "Please reference the Purchase Order # when invoicing. Not t"
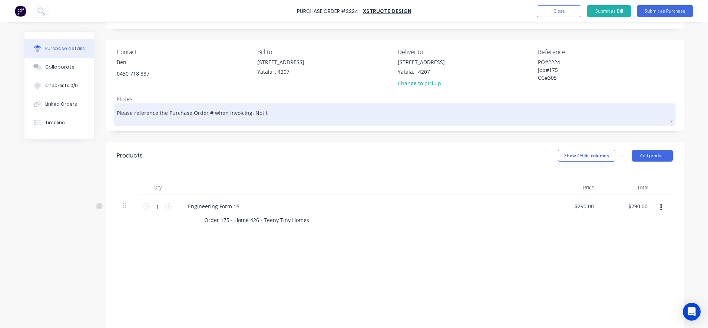
type textarea "x"
type textarea "Please reference the Purchase Order # when invoicing. Not th"
type textarea "x"
type textarea "Please reference the Purchase Order # when invoicing. Not the"
type textarea "x"
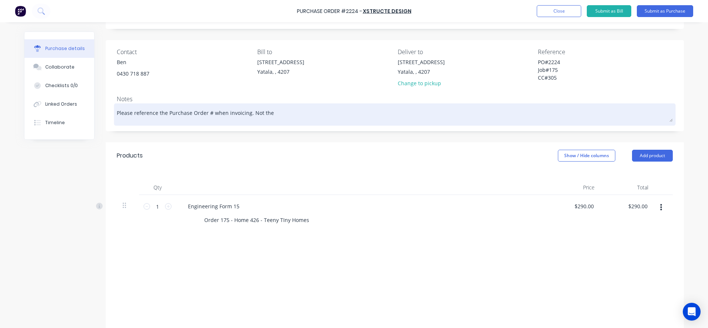
type textarea "Please reference the Purchase Order # when invoicing. Not the"
type textarea "x"
type textarea "Please reference the Purchase Order # when invoicing. Not the X"
type textarea "x"
type textarea "Please reference the Purchase Order # when invoicing. Not the Xe"
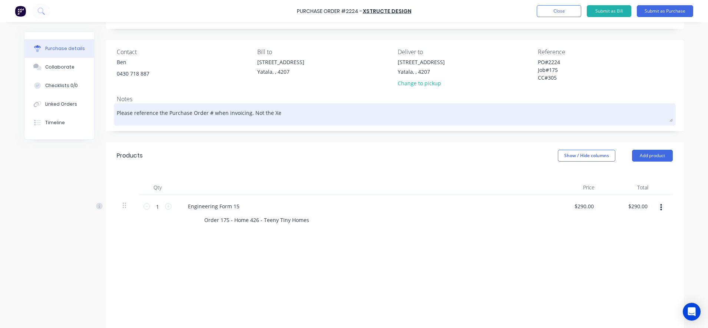
type textarea "x"
type textarea "Please reference the Purchase Order # when invoicing. Not the Xer"
type textarea "x"
type textarea "Please reference the Purchase Order # when invoicing. Not the Xero"
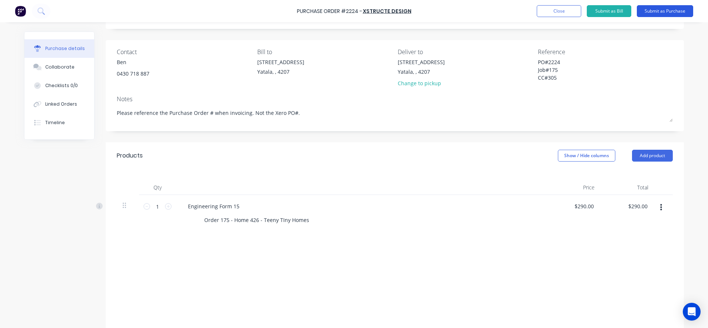
click at [656, 14] on button "Submit as Purchase" at bounding box center [665, 11] width 56 height 12
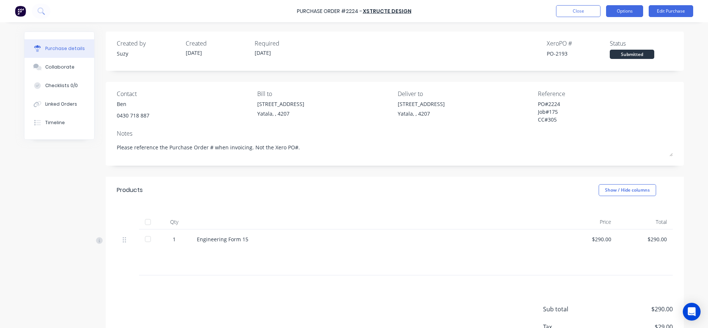
click at [628, 16] on button "Options" at bounding box center [624, 11] width 37 height 12
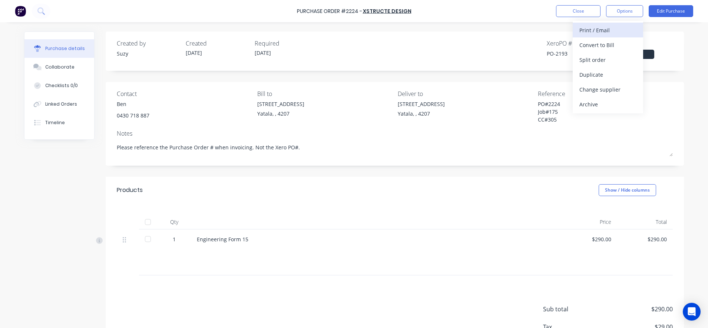
click at [618, 29] on div "Print / Email" at bounding box center [607, 30] width 57 height 11
click at [609, 41] on div "With pricing" at bounding box center [607, 45] width 57 height 11
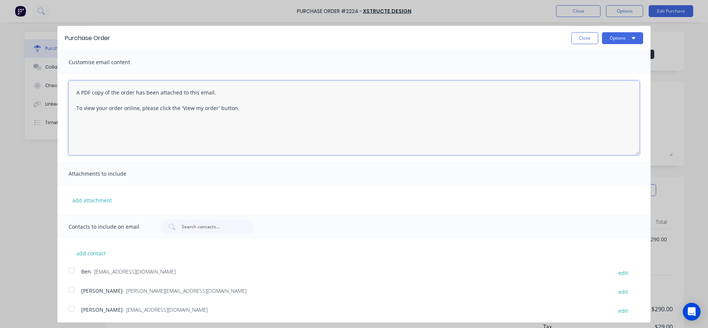
drag, startPoint x: 289, startPoint y: 112, endPoint x: 66, endPoint y: 77, distance: 226.5
click at [66, 77] on div "A PDF copy of the order has been attached to this email. To view your order onl…" at bounding box center [353, 117] width 593 height 87
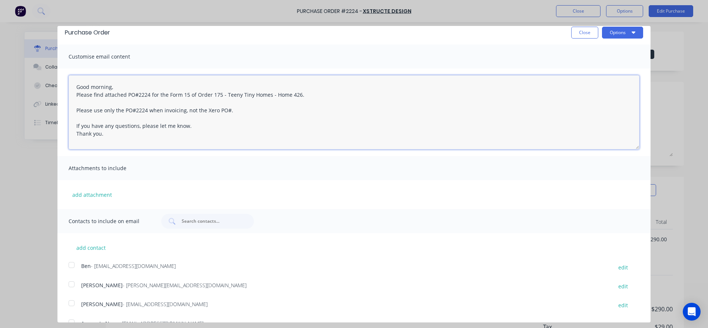
scroll to position [21, 0]
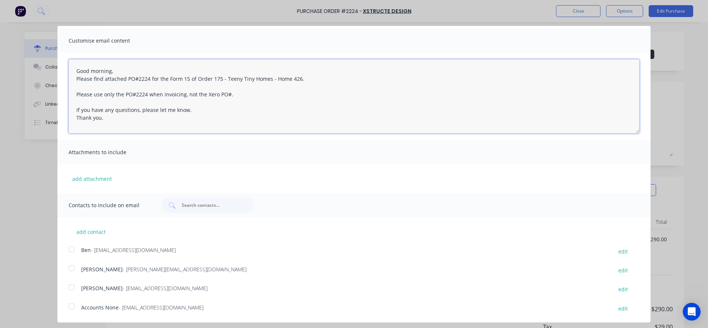
click at [70, 249] on div at bounding box center [71, 249] width 15 height 15
click at [101, 231] on button "add contact" at bounding box center [91, 231] width 44 height 11
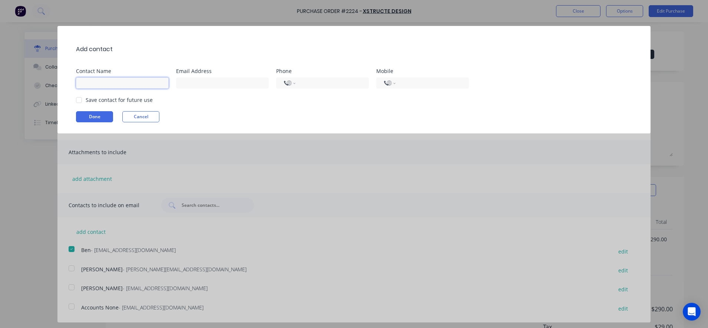
click at [96, 79] on input at bounding box center [122, 82] width 93 height 11
click at [184, 82] on input at bounding box center [222, 82] width 93 height 11
click at [77, 97] on div at bounding box center [79, 100] width 15 height 15
click at [87, 115] on button "Done" at bounding box center [94, 116] width 37 height 11
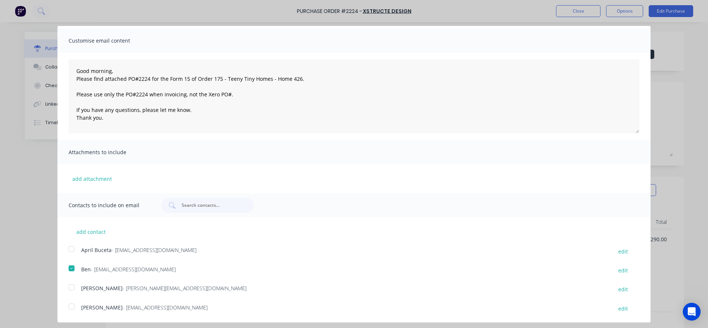
click at [71, 251] on div at bounding box center [71, 249] width 15 height 15
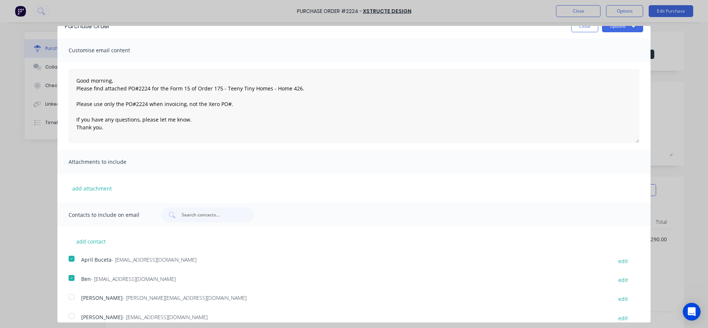
scroll to position [0, 0]
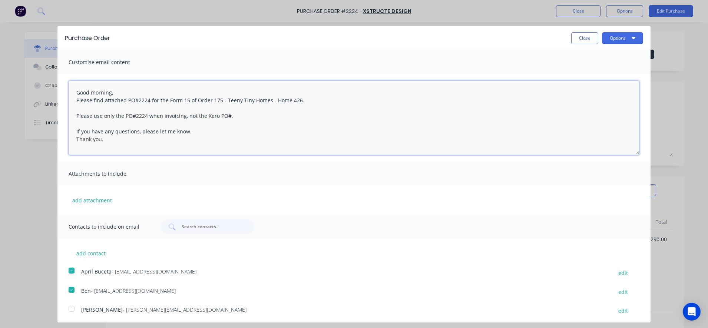
click at [109, 89] on textarea "Good morning, Please find attached PO#2224 for the Form 15 of Order 175 - Teeny…" at bounding box center [354, 118] width 571 height 74
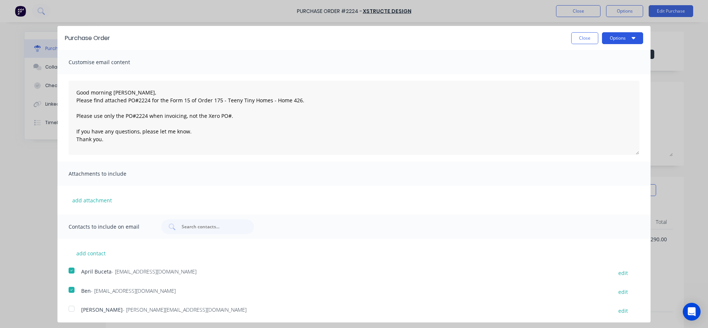
click at [603, 40] on button "Options" at bounding box center [622, 38] width 41 height 12
click at [595, 69] on div "Email" at bounding box center [607, 71] width 57 height 11
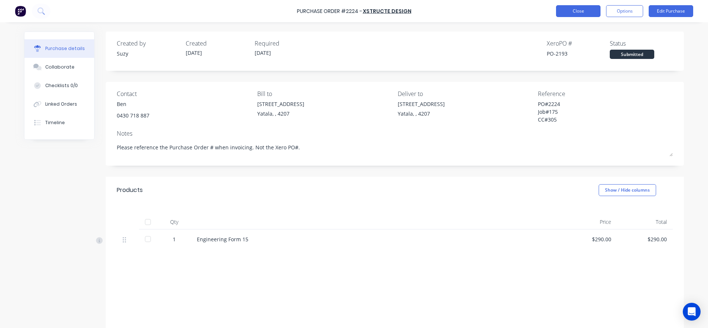
click at [578, 12] on button "Close" at bounding box center [578, 11] width 44 height 12
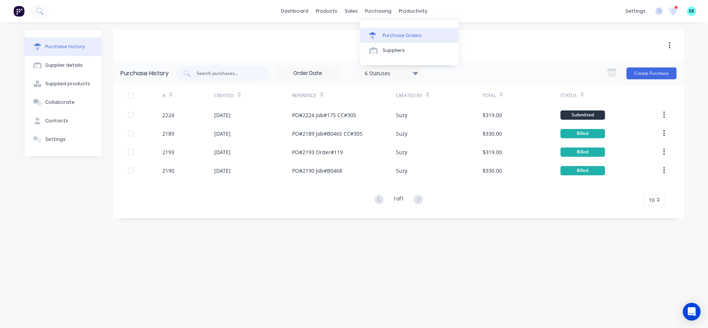
click at [382, 32] on link "Purchase Orders" at bounding box center [409, 35] width 98 height 15
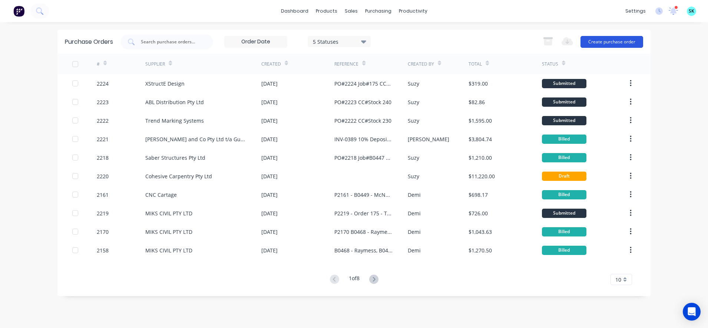
click at [610, 45] on button "Create purchase order" at bounding box center [611, 42] width 63 height 12
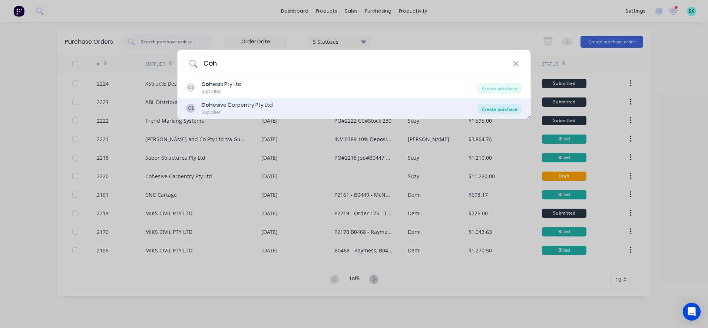
type input "Coh"
click at [491, 110] on div "Create purchase" at bounding box center [499, 109] width 44 height 10
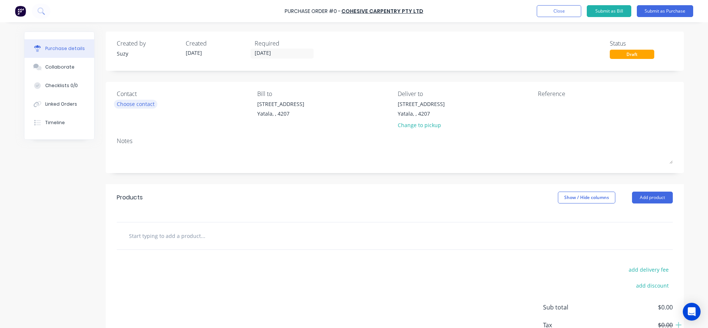
click at [146, 104] on div "Choose contact" at bounding box center [136, 104] width 38 height 8
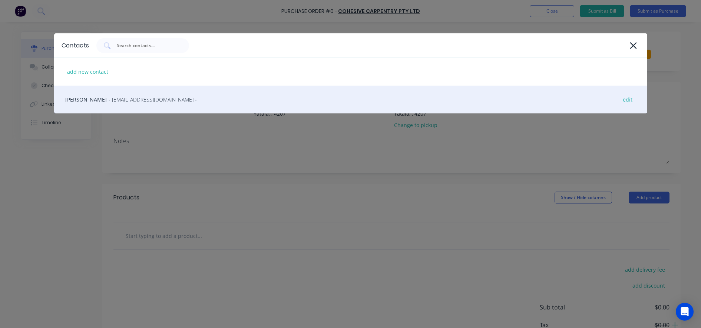
click at [140, 106] on div "Craig Langton - cohesivecarpentry@gmail.com - edit" at bounding box center [350, 100] width 593 height 28
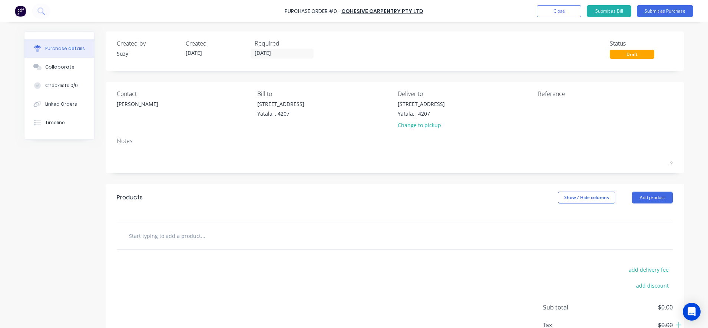
click at [190, 235] on input "text" at bounding box center [203, 235] width 148 height 15
click at [140, 239] on input "text" at bounding box center [203, 235] width 148 height 15
type input "1"
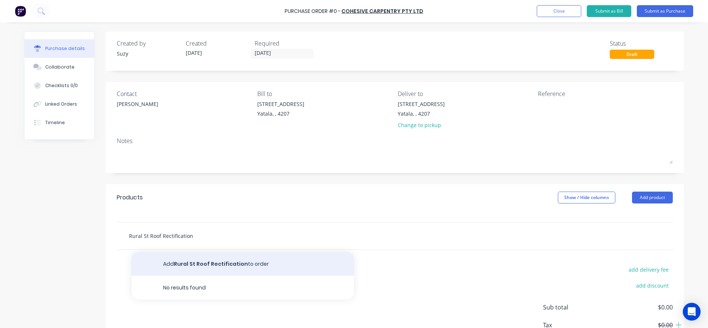
type input "Rural St Roof Rectification"
click at [148, 261] on button "Add Rural St Roof Rectification to order" at bounding box center [243, 264] width 222 height 24
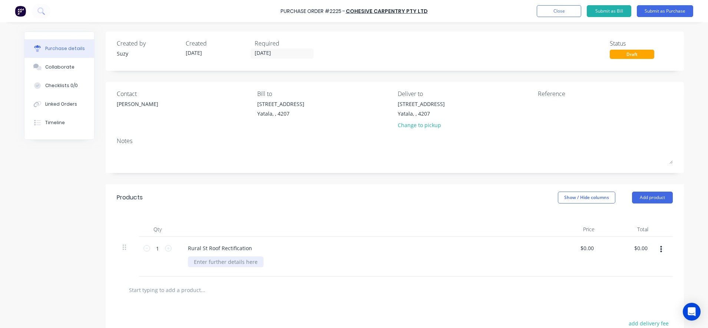
click at [253, 260] on div at bounding box center [226, 261] width 76 height 11
click at [290, 299] on div at bounding box center [395, 289] width 556 height 27
click at [586, 246] on input "0.0000" at bounding box center [586, 248] width 17 height 11
drag, startPoint x: 591, startPoint y: 249, endPoint x: 566, endPoint y: 243, distance: 25.4
click at [566, 243] on div "0.0000 0.0000" at bounding box center [574, 257] width 54 height 40
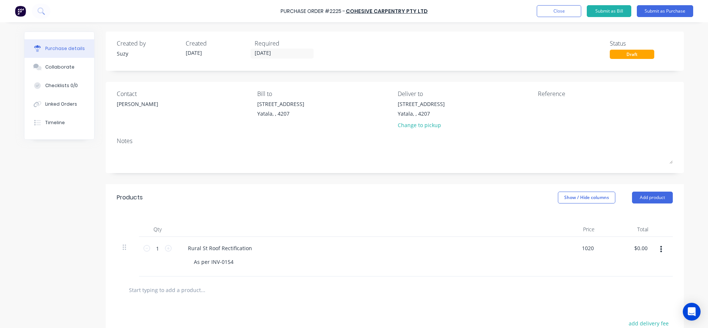
type input "$1,020.00"
click at [535, 239] on div "Rural St Roof Rectification As per INV-0154" at bounding box center [361, 257] width 371 height 40
click at [564, 110] on textarea at bounding box center [584, 108] width 93 height 17
type textarea "PO#2225 Job#"
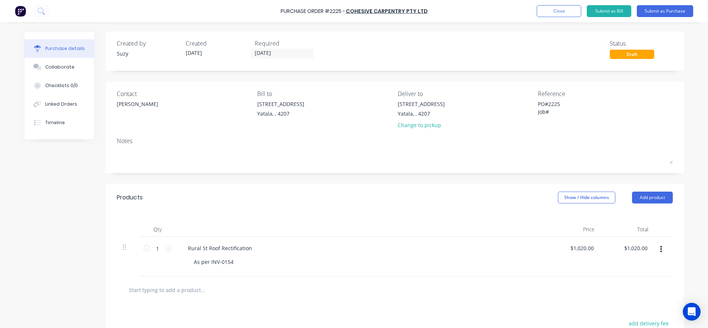
type textarea "x"
type textarea "PO#2225 Job#"
type textarea "x"
click at [552, 114] on textarea "PO#2225 Job#" at bounding box center [584, 108] width 93 height 17
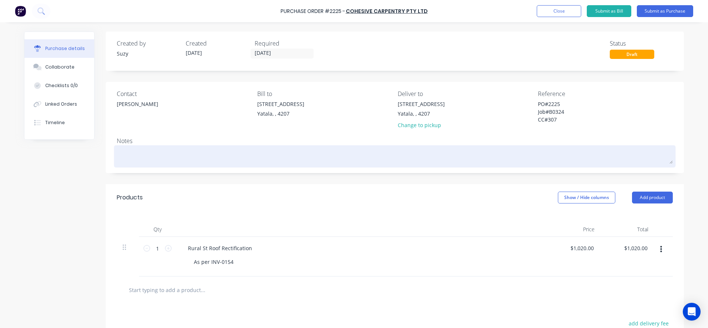
type textarea "PO#2225 Job#B0324 CC#307"
type textarea "x"
type textarea "PO#2225 Job#B0324 CC#307"
click at [523, 153] on textarea at bounding box center [395, 155] width 556 height 17
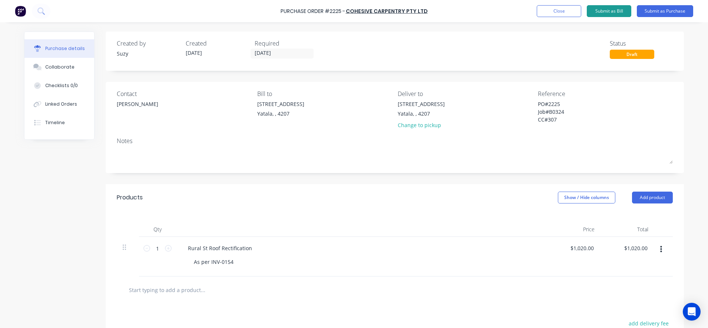
click at [617, 13] on button "Submit as Bill" at bounding box center [609, 11] width 44 height 12
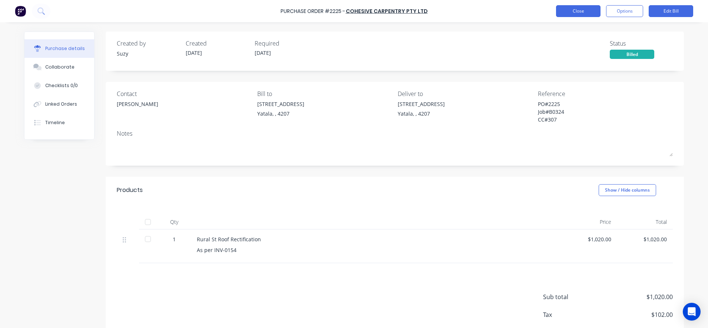
click at [573, 9] on button "Close" at bounding box center [578, 11] width 44 height 12
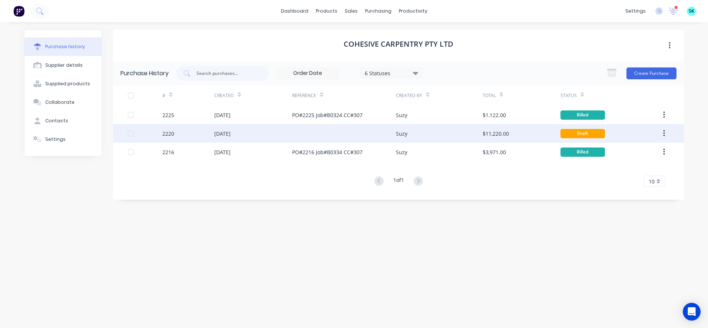
click at [308, 133] on div at bounding box center [344, 133] width 104 height 19
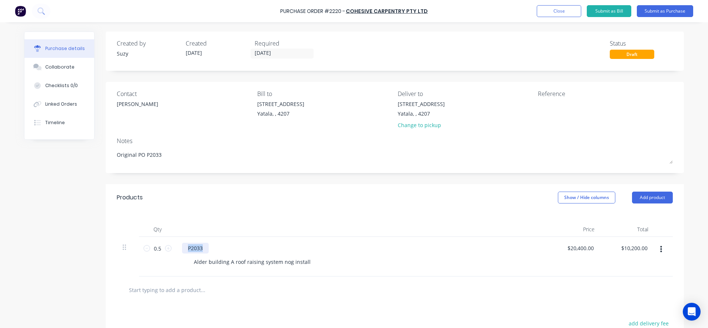
drag, startPoint x: 199, startPoint y: 250, endPoint x: 178, endPoint y: 244, distance: 21.5
click at [182, 244] on div "P2033" at bounding box center [195, 248] width 27 height 11
drag, startPoint x: 305, startPoint y: 262, endPoint x: 179, endPoint y: 256, distance: 126.5
click at [179, 256] on div "P2033 Alder building A roof raising system nog install" at bounding box center [361, 257] width 371 height 40
copy div "Alder building A roof raising system nog install"
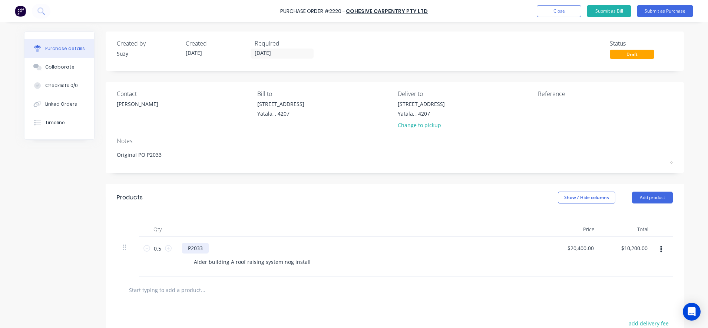
click at [196, 249] on div "P2033" at bounding box center [195, 248] width 27 height 11
type textarea "x"
drag, startPoint x: 202, startPoint y: 249, endPoint x: 171, endPoint y: 241, distance: 31.8
click at [171, 242] on div "0.5 0.5 P2033 Alder building A roof raising system nog install $20,400.00 $20,4…" at bounding box center [395, 257] width 556 height 40
paste div
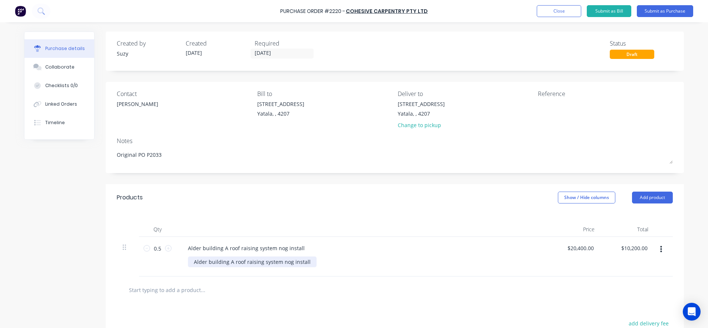
click at [251, 263] on div "Alder building A roof raising system nog install" at bounding box center [252, 261] width 129 height 11
type textarea "x"
drag, startPoint x: 304, startPoint y: 263, endPoint x: 189, endPoint y: 255, distance: 115.2
click at [189, 255] on div "Alder building A roof raising system nog install Alder building A roof raising …" at bounding box center [361, 257] width 371 height 40
click at [289, 288] on div at bounding box center [234, 289] width 222 height 15
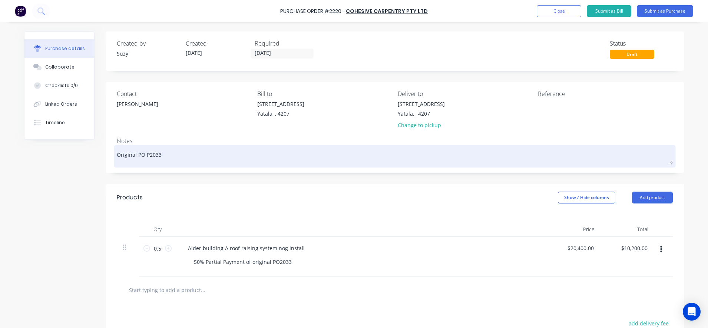
type textarea "x"
click at [168, 157] on textarea "Original PO P2033" at bounding box center [395, 155] width 556 height 17
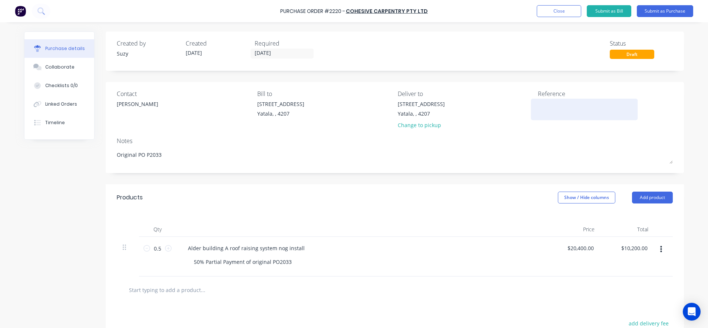
click at [569, 108] on textarea at bounding box center [584, 108] width 93 height 17
type textarea "PO#2220 Job#B0334 CC#30"
type textarea "x"
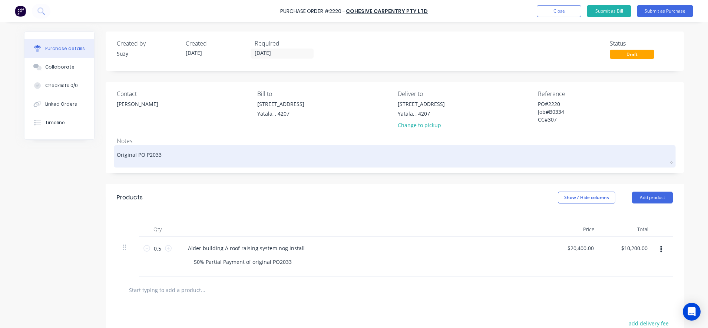
type textarea "PO#2220 Job#B0334 CC#307"
type textarea "x"
type textarea "PO#2220 Job#B0334 CC#307"
click at [298, 149] on textarea "Original PO P2033" at bounding box center [395, 155] width 556 height 17
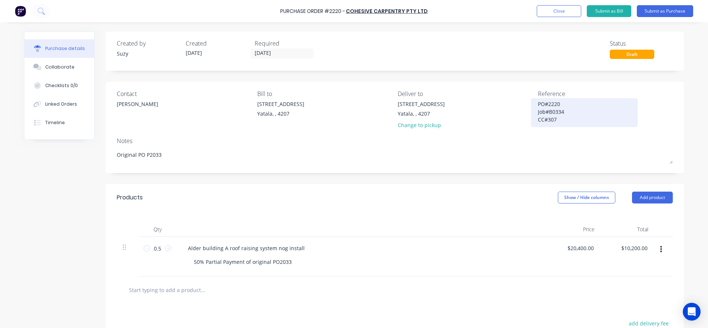
click at [553, 120] on textarea "PO#2220 Job#B0334 CC#307" at bounding box center [584, 111] width 93 height 23
type textarea "x"
click at [576, 101] on textarea "PO#2220 Job#B0334 CC#307" at bounding box center [584, 111] width 93 height 23
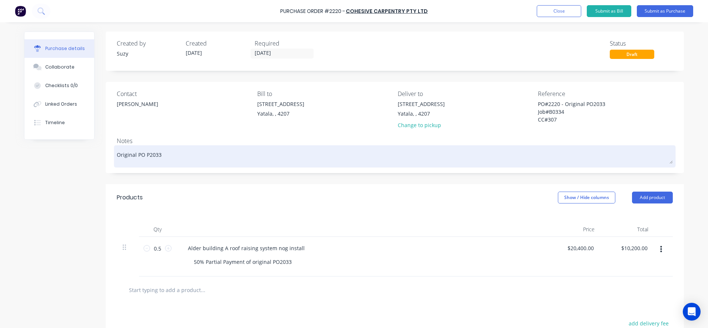
type textarea "PO#2220 - Original PO2033 Job#B0334 CC#307"
type textarea "x"
type textarea "PO#2220 - Original PO2033 Job#B0334 CC#307"
click at [161, 161] on textarea "Original PO P2033" at bounding box center [395, 155] width 556 height 17
type textarea "x"
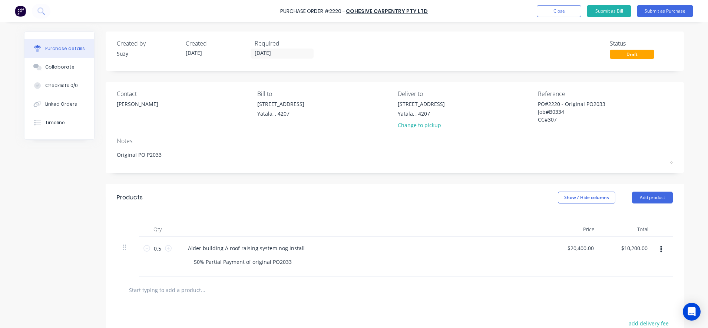
drag, startPoint x: 156, startPoint y: 156, endPoint x: 103, endPoint y: 155, distance: 53.4
click at [106, 155] on div "Contact Craig Langton Bill to 33 Computer Road Yatala, , 4207 Deliver to 33 Com…" at bounding box center [395, 127] width 578 height 91
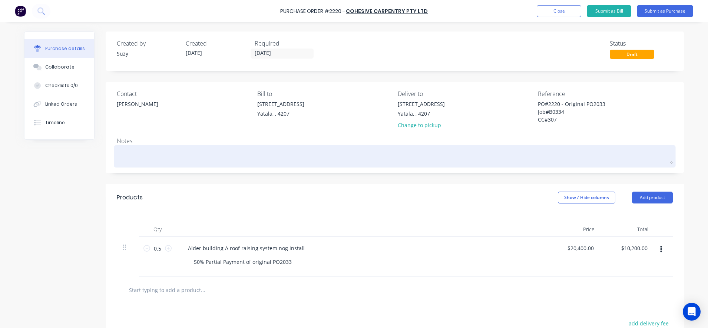
type textarea "x"
type textarea "5"
type textarea "x"
type textarea "5-"
type textarea "x"
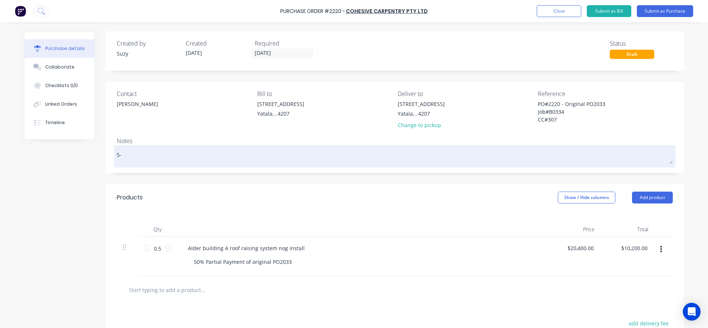
type textarea "5-%"
type textarea "x"
type textarea "5-"
type textarea "x"
type textarea "5"
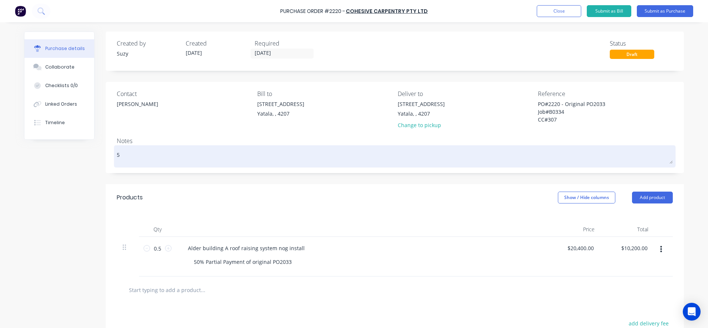
type textarea "x"
type textarea "50"
type textarea "x"
type textarea "50%"
type textarea "x"
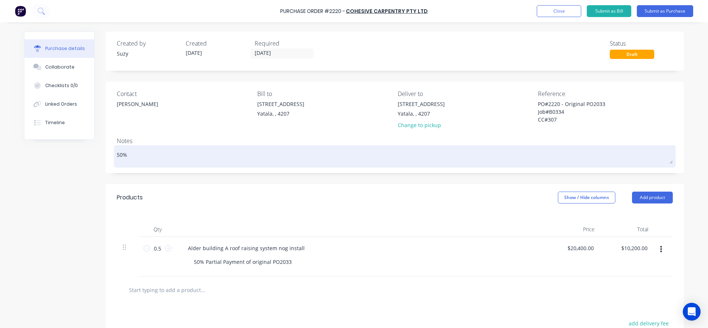
type textarea "50%"
type textarea "x"
type textarea "50% p"
type textarea "x"
type textarea "50% pa"
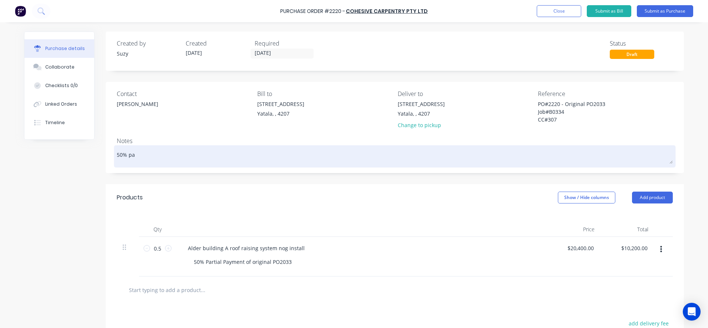
type textarea "x"
type textarea "50% pay"
type textarea "x"
type textarea "50% pa"
type textarea "x"
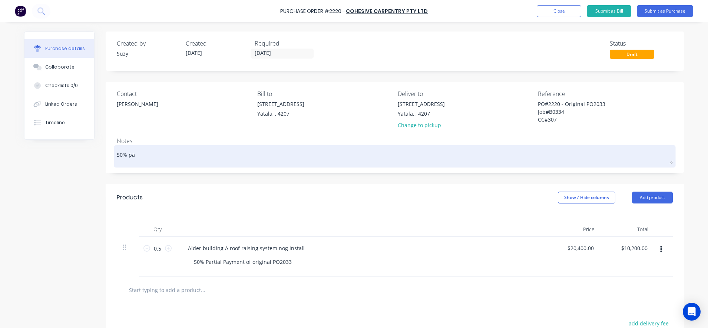
type textarea "50% p"
type textarea "x"
type textarea "50%"
type textarea "x"
type textarea "50%"
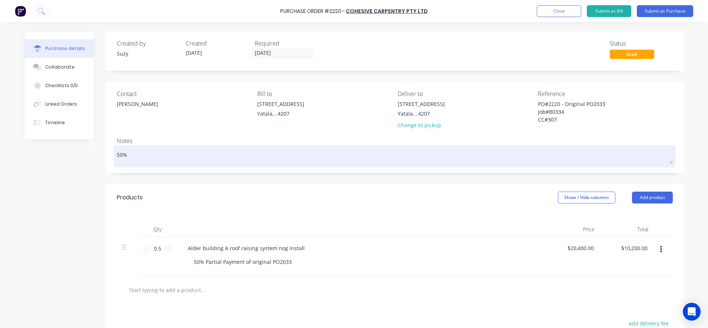
type textarea "x"
type textarea "50%"
type textarea "x"
type textarea "50% i"
type textarea "x"
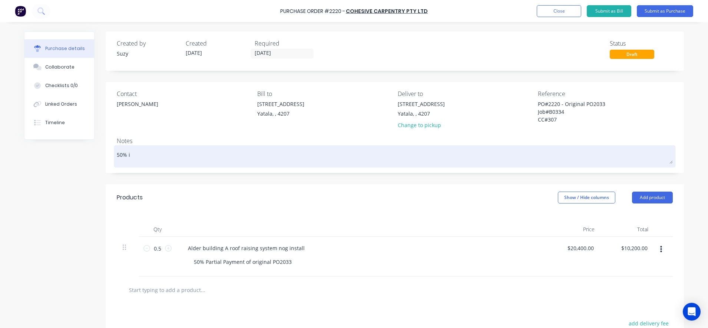
type textarea "50% in"
type textarea "x"
type textarea "50% inv"
type textarea "x"
type textarea "50% invo"
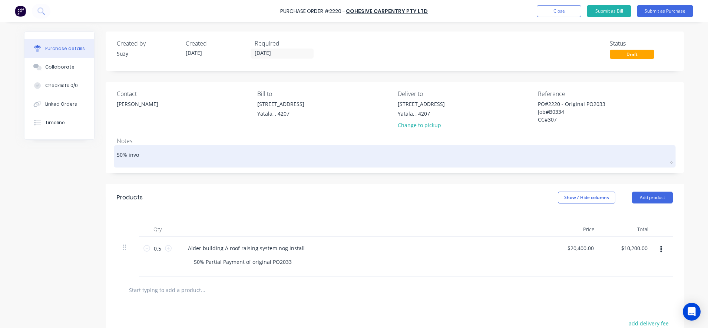
type textarea "x"
type textarea "50% invoi"
type textarea "x"
type textarea "50% invoic"
type textarea "x"
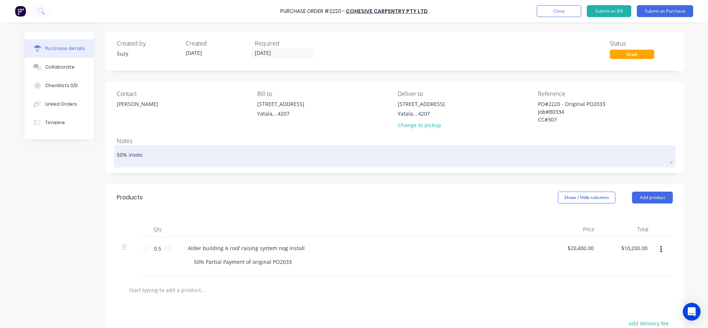
type textarea "50% invoice"
type textarea "x"
type textarea "50% invoic"
type textarea "x"
type textarea "50% invoi"
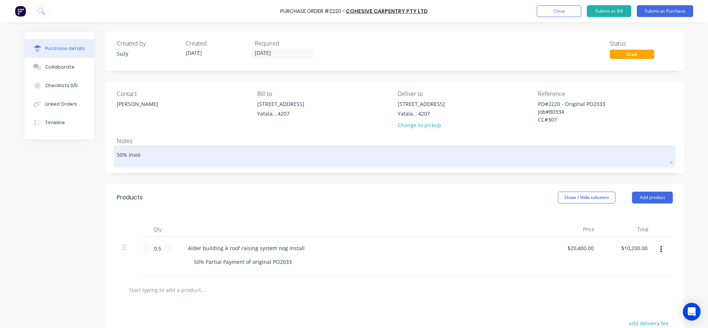
type textarea "x"
type textarea "50% invo"
type textarea "x"
type textarea "50% inv"
type textarea "x"
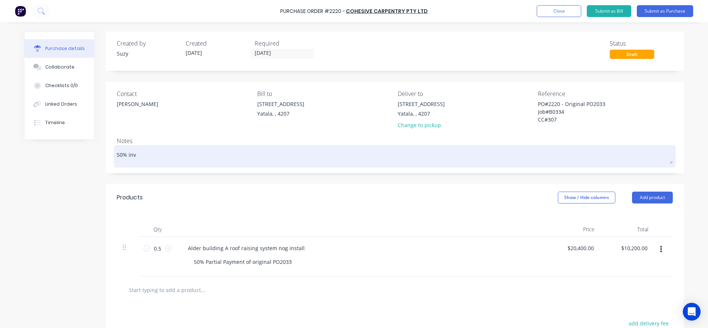
type textarea "50% in"
type textarea "x"
type textarea "50% i"
type textarea "x"
type textarea "50%"
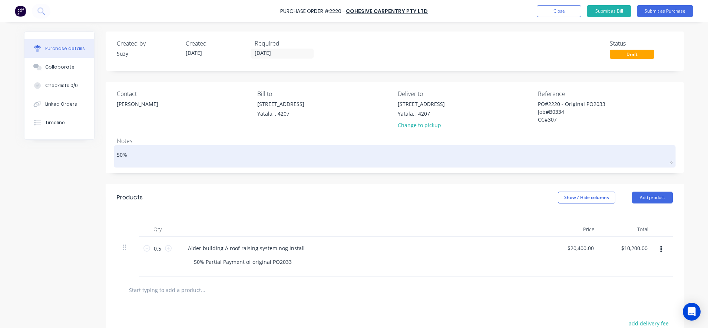
type textarea "x"
type textarea "50%"
type textarea "x"
type textarea "50"
type textarea "x"
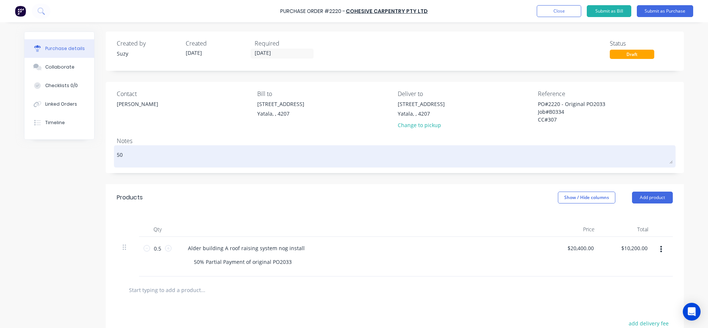
type textarea "5"
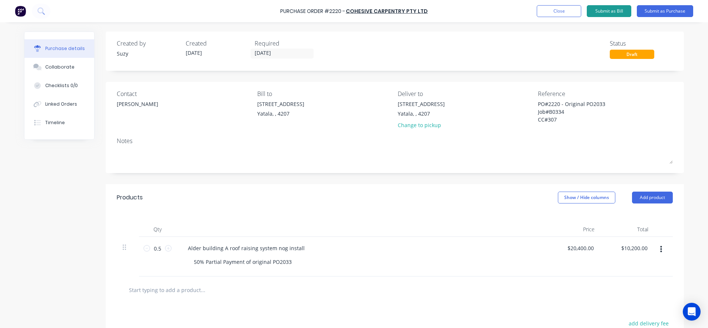
type textarea "x"
click at [622, 12] on button "Submit as Bill" at bounding box center [609, 11] width 44 height 12
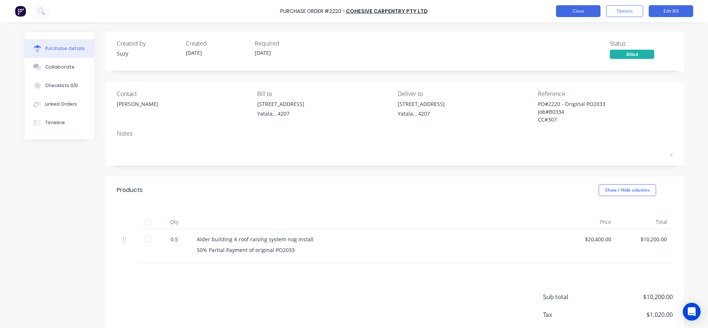
click at [578, 8] on button "Close" at bounding box center [578, 11] width 44 height 12
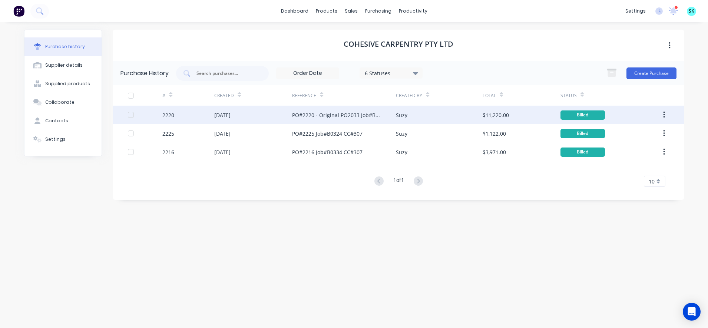
click at [364, 115] on div "PO#2220 - Original PO2033 Job#B0334 CC#307" at bounding box center [336, 115] width 89 height 8
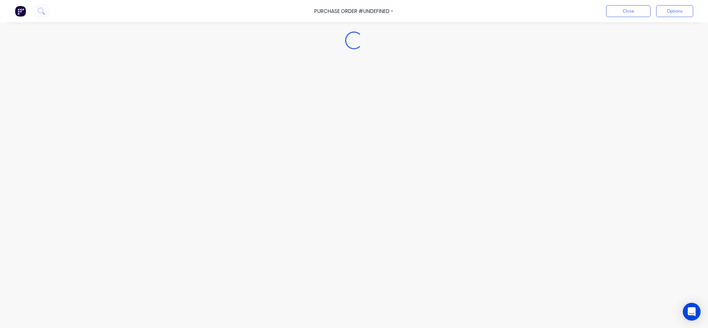
type textarea "x"
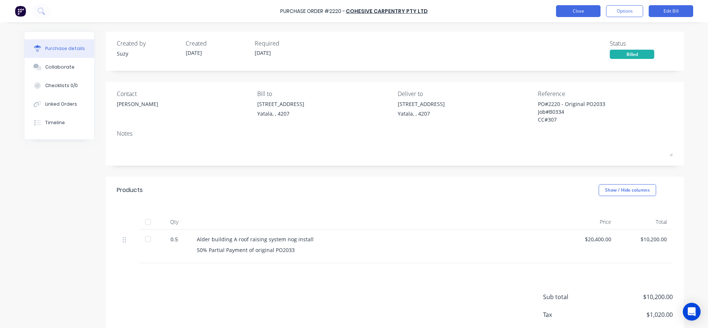
click at [563, 12] on button "Close" at bounding box center [578, 11] width 44 height 12
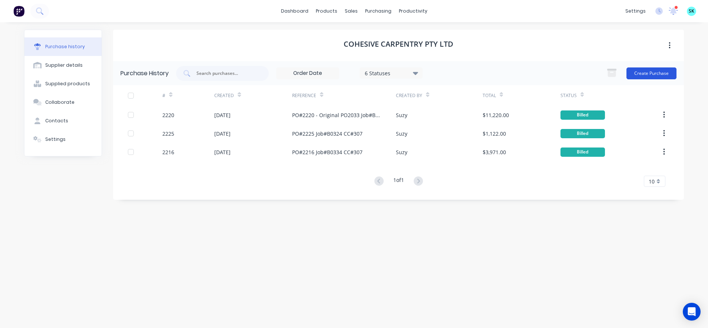
click at [641, 71] on button "Create Purchase" at bounding box center [651, 73] width 50 height 12
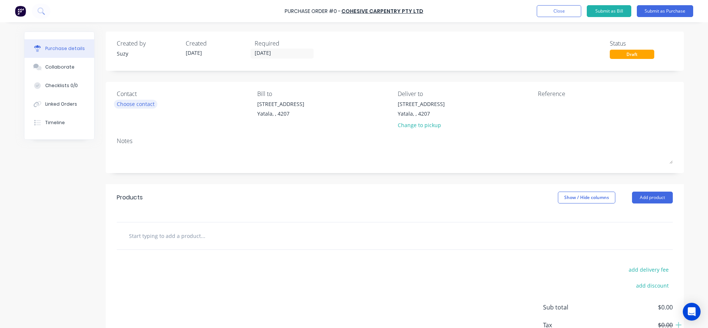
click at [150, 103] on div "Choose contact" at bounding box center [136, 104] width 38 height 8
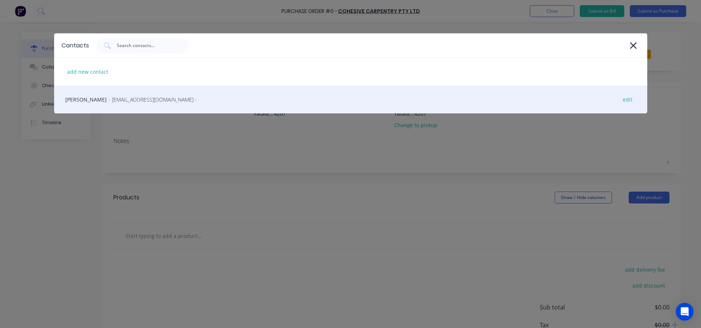
click at [148, 102] on span "- cohesivecarpentry@gmail.com -" at bounding box center [153, 100] width 88 height 8
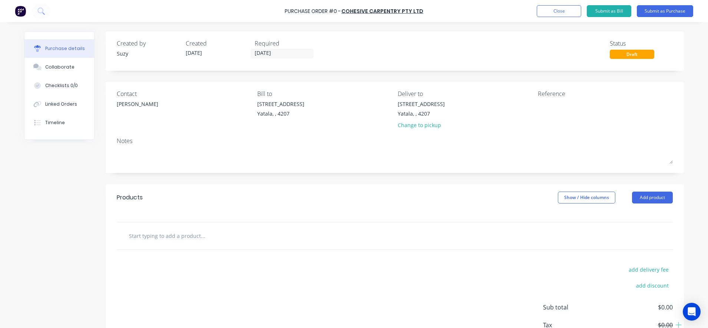
click at [161, 240] on input "text" at bounding box center [203, 235] width 148 height 15
click at [159, 243] on div at bounding box center [395, 235] width 556 height 27
click at [160, 236] on input "text" at bounding box center [203, 235] width 148 height 15
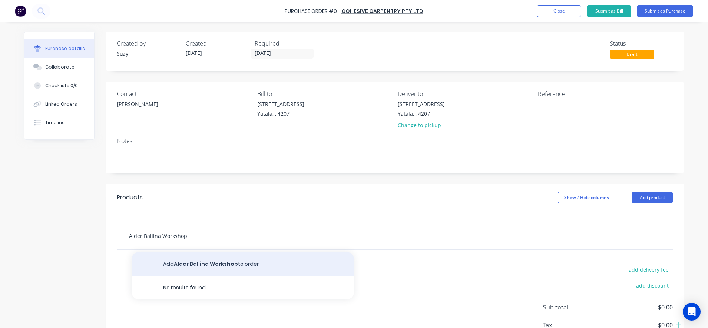
type input "Alder Ballina Workshop"
click at [162, 258] on button "Add Alder Ballina Workshop to order" at bounding box center [243, 264] width 222 height 24
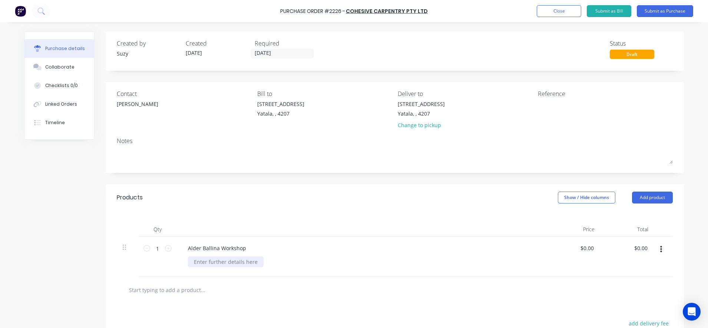
click at [199, 266] on div at bounding box center [226, 261] width 76 height 11
click at [199, 261] on div "50%" at bounding box center [199, 261] width 22 height 11
click at [240, 262] on div "50% of Original PO#" at bounding box center [219, 261] width 62 height 11
click at [340, 208] on div "Products Show / Hide columns Add product" at bounding box center [395, 197] width 578 height 27
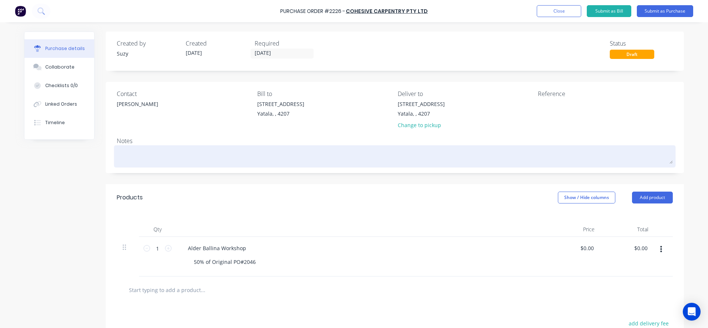
drag, startPoint x: 144, startPoint y: 159, endPoint x: 140, endPoint y: 156, distance: 4.5
click at [142, 158] on textarea at bounding box center [395, 155] width 556 height 17
paste textarea "InvoiceNumber INV-0166"
type textarea "x"
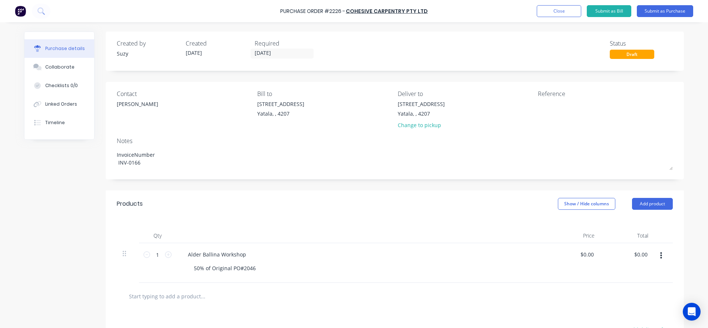
type textarea "InvoiceNumber INV-0166"
type textarea "x"
type textarea "InvoiceNumber INV-0166"
click at [163, 192] on div "Products Show / Hide columns Add product" at bounding box center [395, 203] width 578 height 27
type textarea "x"
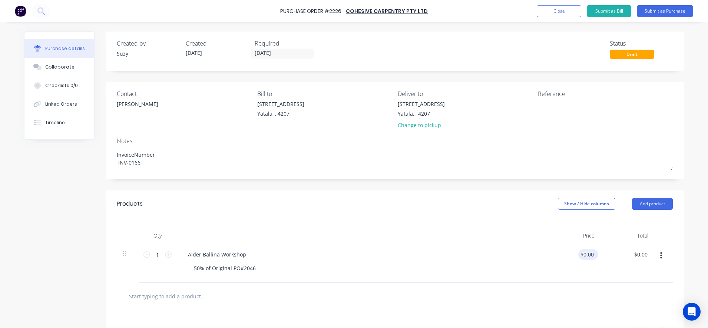
type input "0.0000"
click at [590, 255] on input "0.0000" at bounding box center [586, 254] width 17 height 11
type textarea "x"
drag, startPoint x: 590, startPoint y: 253, endPoint x: 566, endPoint y: 247, distance: 24.9
click at [566, 248] on div "0.0000 0.0000" at bounding box center [574, 263] width 54 height 40
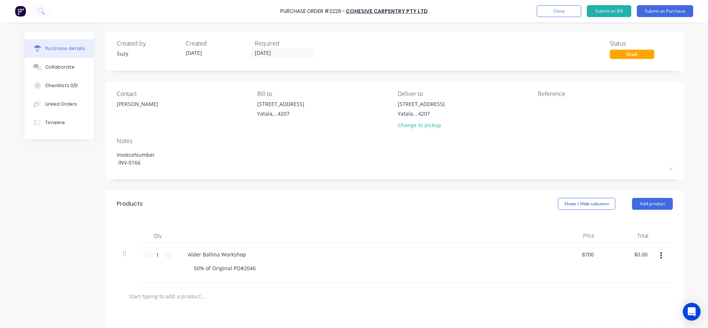
type input "8700"
type textarea "x"
type input "$8,700.00"
click at [549, 287] on div at bounding box center [395, 296] width 556 height 27
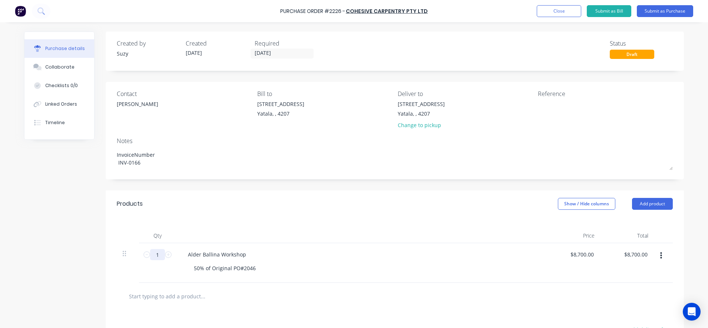
click at [160, 255] on input "1" at bounding box center [157, 254] width 15 height 11
type textarea "x"
type input "0"
type input "$0.00"
type textarea "x"
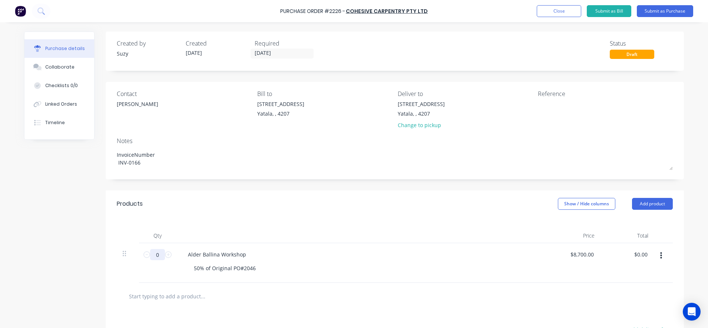
type input "0."
type textarea "x"
type input "0.5"
type input "$4,350.00"
type textarea "x"
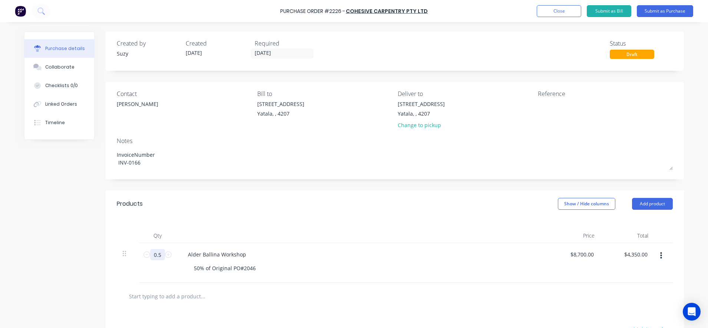
type input "0.5"
type textarea "x"
click at [217, 219] on div "Qty Price Total 0.5 0.5 Alder Ballina Workshop 50% of Original PO#2046 $8,700.0…" at bounding box center [395, 250] width 578 height 66
click at [549, 106] on textarea at bounding box center [584, 108] width 93 height 17
type textarea "PO#2226 Job#B0334 CC#"
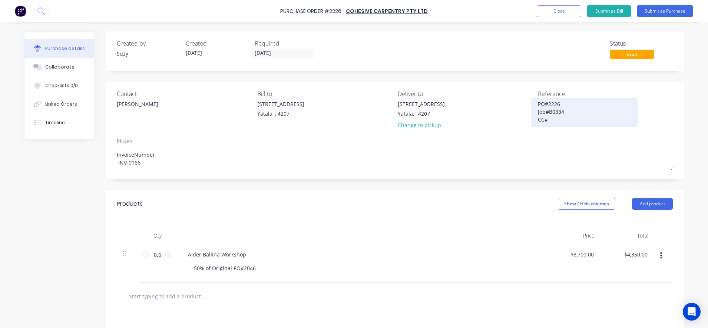
type textarea "x"
type textarea "PO#2226 Job#B0334 CC#3"
type textarea "x"
type textarea "PO#2226 Job#B0334 CC#30"
type textarea "x"
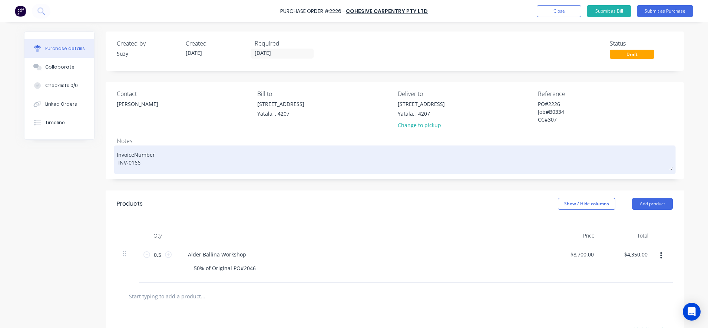
type textarea "PO#2226 Job#B0334 CC#307"
type textarea "x"
type textarea "PO#2226 Job#B0334 CC#307"
click at [576, 154] on textarea "InvoiceNumber INV-0166" at bounding box center [395, 158] width 556 height 23
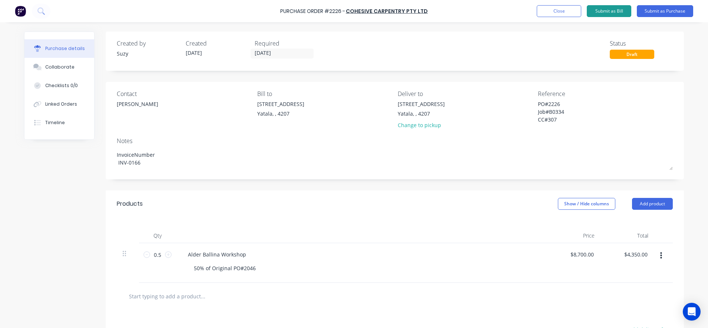
click at [604, 9] on button "Submit as Bill" at bounding box center [609, 11] width 44 height 12
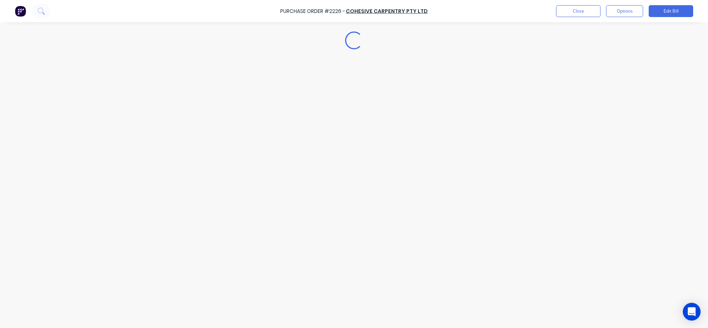
type textarea "x"
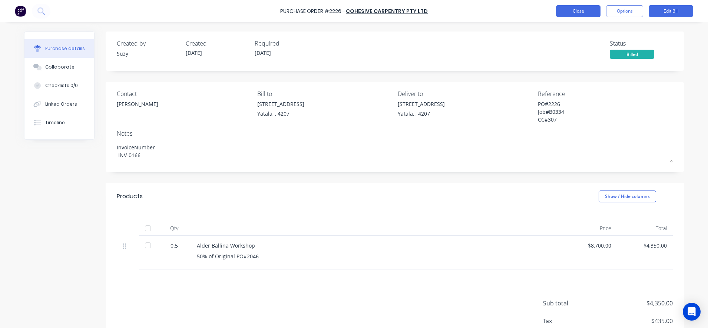
click at [572, 17] on button "Close" at bounding box center [578, 11] width 44 height 12
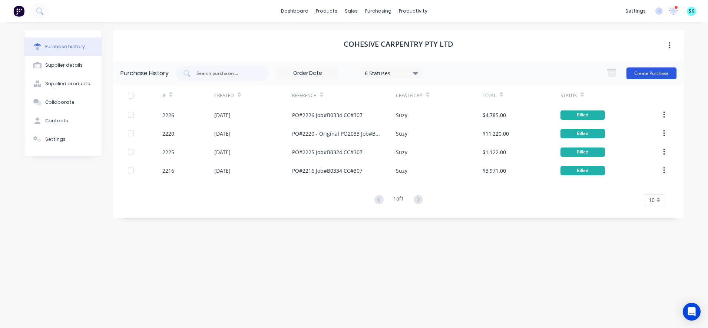
click at [644, 75] on button "Create Purchase" at bounding box center [651, 73] width 50 height 12
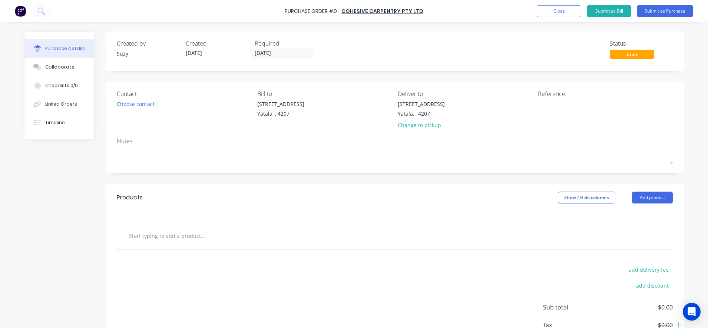
click at [203, 234] on input "text" at bounding box center [203, 235] width 148 height 15
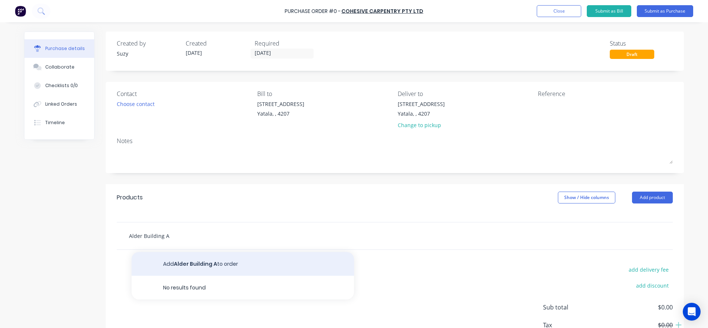
type input "Alder Building A"
click at [218, 264] on button "Add Alder Building A to order" at bounding box center [243, 264] width 222 height 24
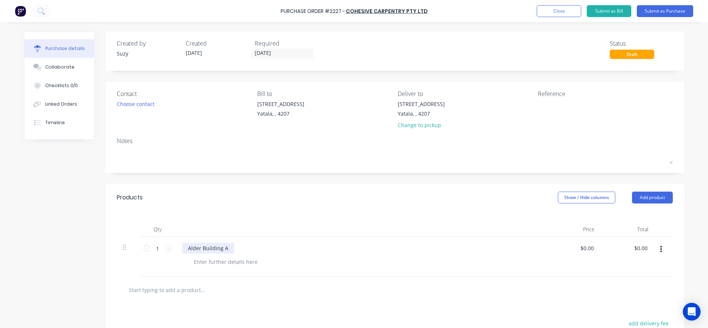
click at [214, 253] on div "Alder Building A" at bounding box center [208, 248] width 52 height 11
click at [194, 249] on div "Alder Building A" at bounding box center [208, 248] width 52 height 11
click at [198, 249] on div "Alder Building A" at bounding box center [208, 248] width 52 height 11
click at [242, 247] on div "Alder Ballina Building A" at bounding box center [216, 248] width 68 height 11
click at [251, 264] on div at bounding box center [226, 261] width 76 height 11
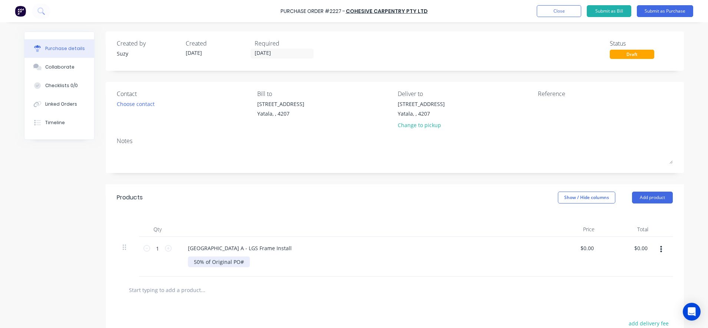
click at [241, 261] on div "50% of Original PO#" at bounding box center [219, 261] width 62 height 11
click at [328, 194] on div "Products Show / Hide columns Add product" at bounding box center [395, 197] width 578 height 27
click at [587, 249] on input "0.0000" at bounding box center [586, 248] width 17 height 11
drag, startPoint x: 591, startPoint y: 249, endPoint x: 567, endPoint y: 246, distance: 24.2
click at [567, 246] on div "0.0000 0.0000" at bounding box center [574, 257] width 54 height 40
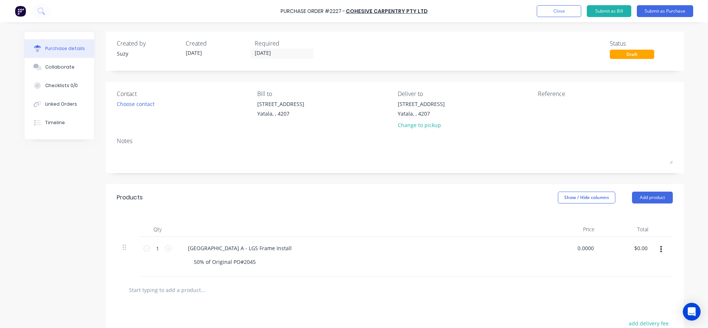
type input "5"
type input "$68,000.00"
click at [575, 284] on div at bounding box center [395, 289] width 544 height 15
click at [158, 247] on input "1" at bounding box center [157, 248] width 15 height 11
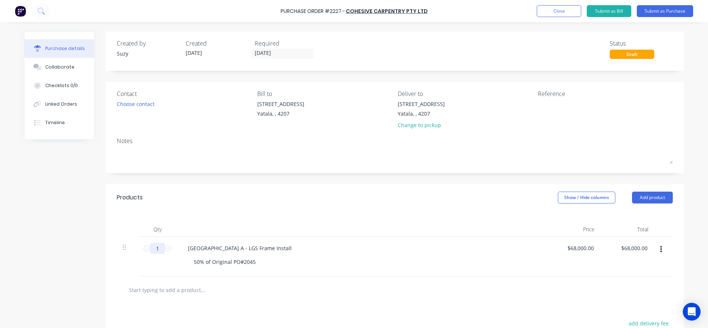
type input "0"
type input "$0.00"
type input "0.5"
type input "$34,000.00"
type input "0.5"
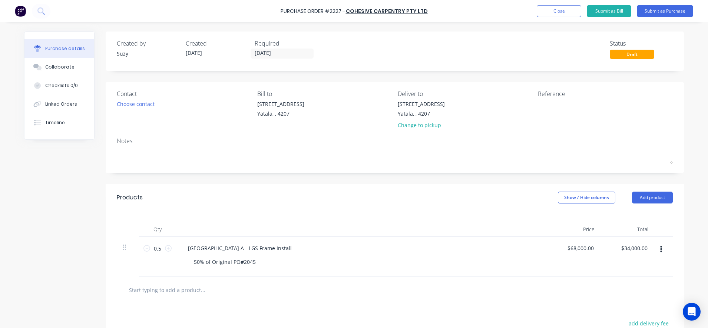
click at [201, 188] on div "Products Show / Hide columns Add product" at bounding box center [395, 197] width 578 height 27
click at [544, 112] on textarea at bounding box center [584, 108] width 93 height 17
type textarea "PO#2227 Job#B0334 CC#30"
type textarea "x"
type textarea "PO#2227 Job#B0334 CC#307"
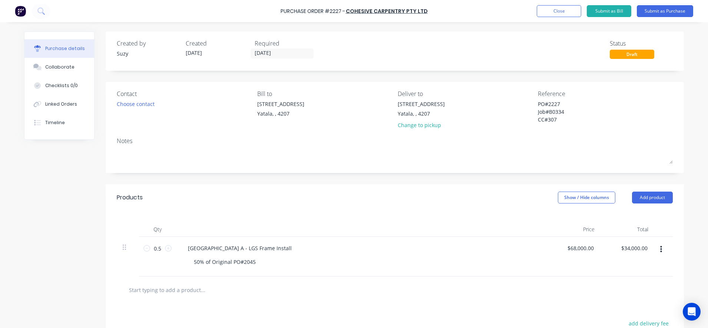
type textarea "x"
type textarea "PO#2227 Job#B0334 CC#307"
click at [574, 176] on div "Created by Suzy Created 03/09/25 Required 03/09/25 Status Draft Contact Choose …" at bounding box center [395, 229] width 578 height 394
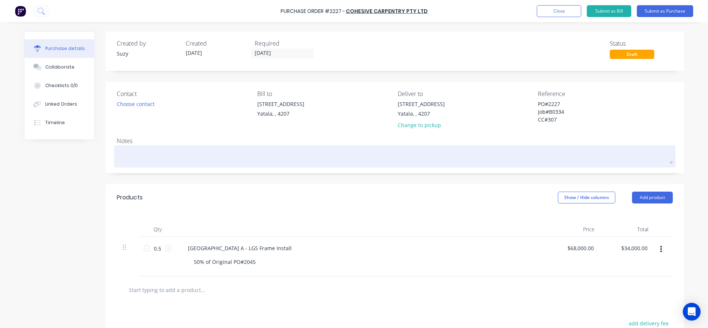
click at [399, 159] on textarea at bounding box center [395, 155] width 556 height 17
click at [151, 160] on textarea at bounding box center [395, 155] width 556 height 17
paste textarea "InvoiceNumber INV-0164"
type textarea "x"
type textarea "InvoiceNumber INV-0164"
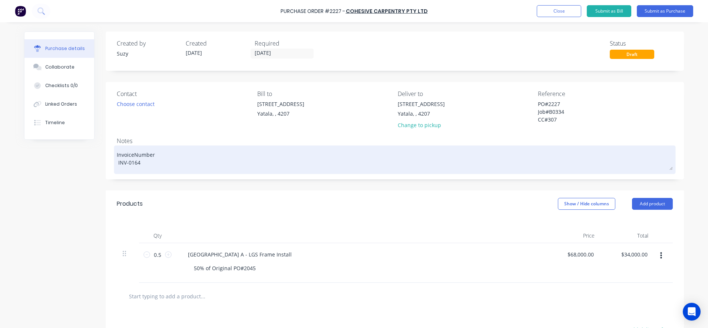
type textarea "x"
type textarea "Invoice Number INV-0164"
type textarea "x"
click at [178, 165] on textarea "Invoice Number INV-0164" at bounding box center [395, 158] width 556 height 23
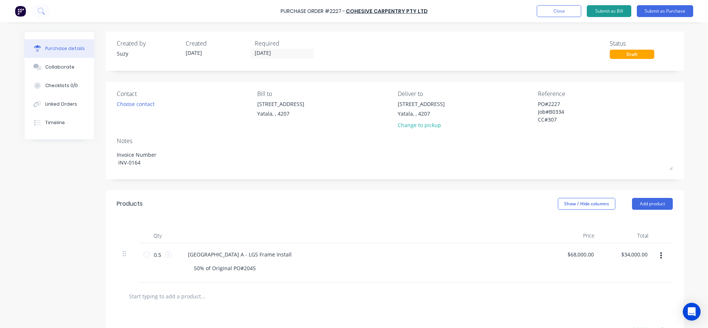
type textarea "Invoice Number INV-0164"
type textarea "x"
type textarea "Invoice Number INV-0164"
click at [616, 14] on button "Submit as Bill" at bounding box center [609, 11] width 44 height 12
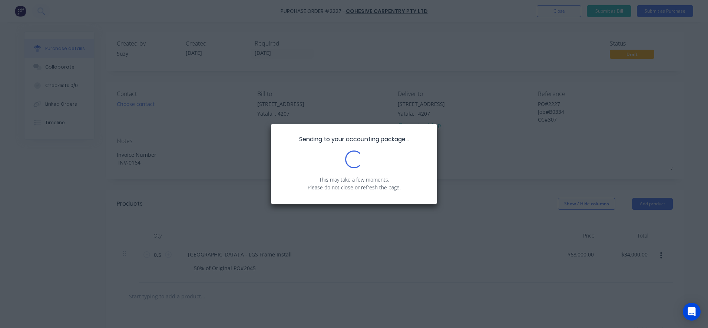
type textarea "x"
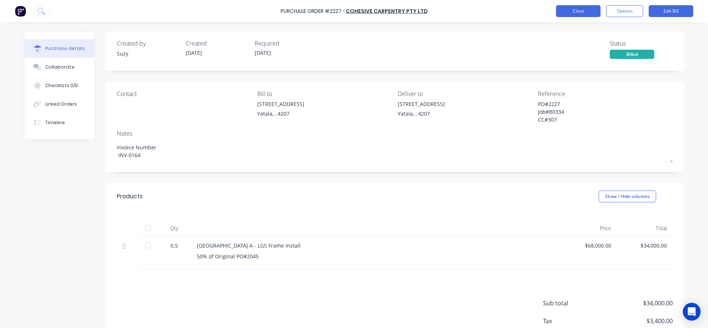
click at [563, 11] on button "Close" at bounding box center [578, 11] width 44 height 12
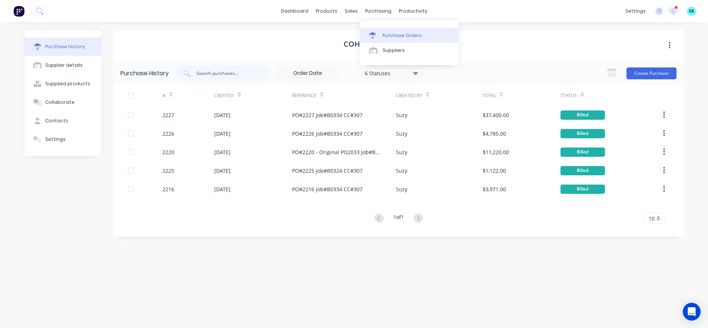
click at [381, 34] on link "Purchase Orders" at bounding box center [409, 35] width 98 height 15
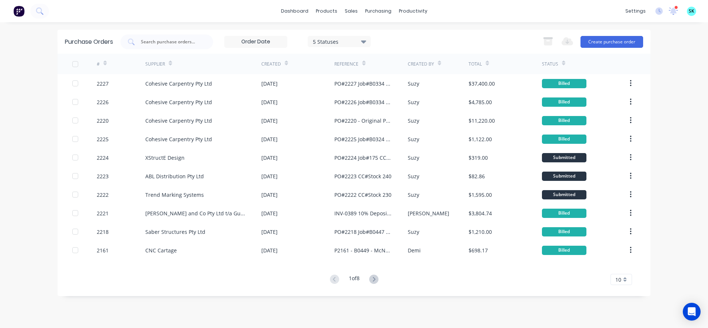
click at [619, 281] on span "10" at bounding box center [618, 280] width 6 height 8
click at [620, 266] on div "35" at bounding box center [621, 267] width 21 height 13
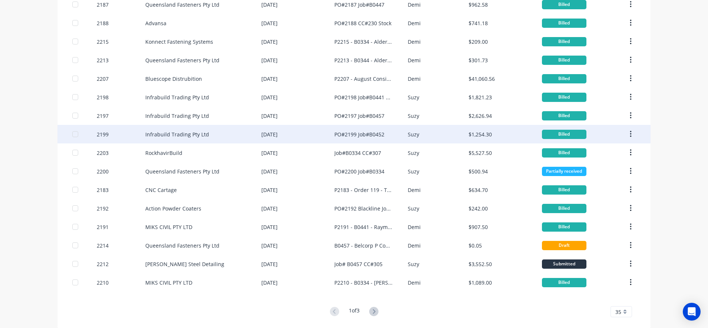
scroll to position [439, 0]
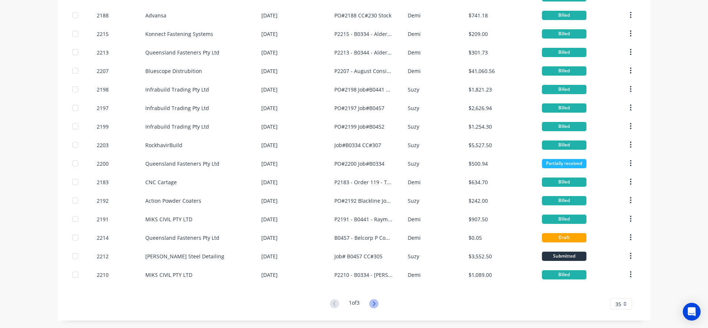
click at [374, 304] on icon at bounding box center [373, 303] width 9 height 9
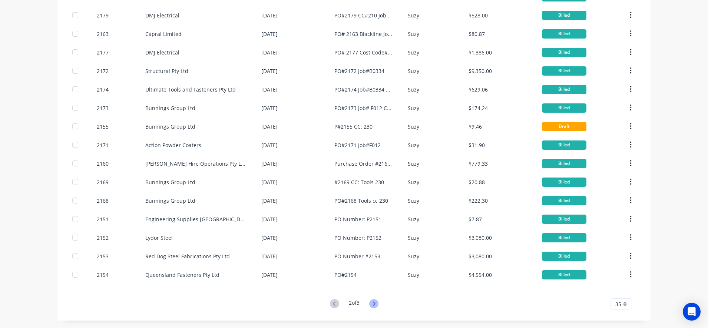
click at [375, 305] on icon at bounding box center [373, 303] width 9 height 9
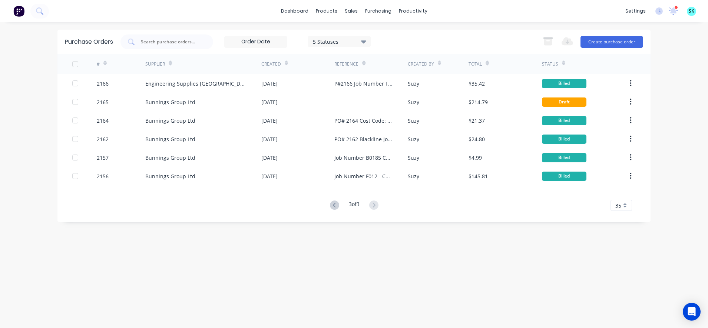
click at [330, 211] on div "Purchase Orders 5 Statuses 5 Statuses Export to Excel (XLSX) Create purchase or…" at bounding box center [353, 126] width 593 height 192
click at [336, 209] on button at bounding box center [335, 205] width 14 height 11
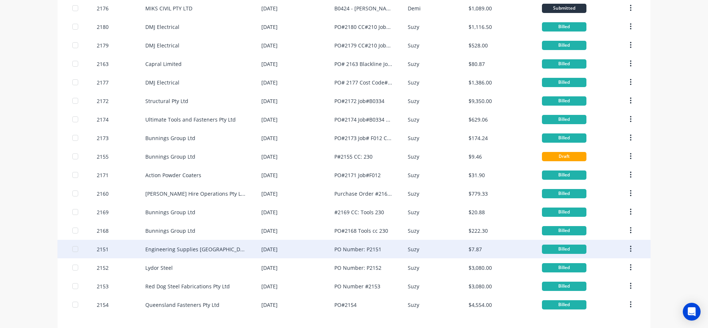
scroll to position [417, 0]
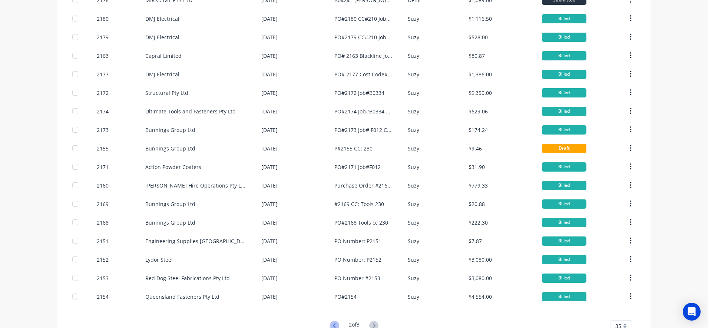
click at [333, 324] on icon at bounding box center [334, 325] width 9 height 9
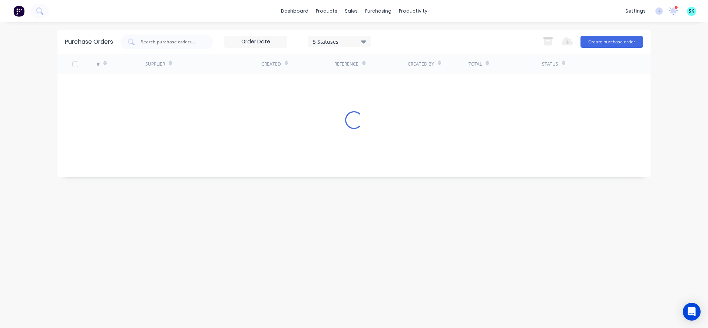
scroll to position [0, 0]
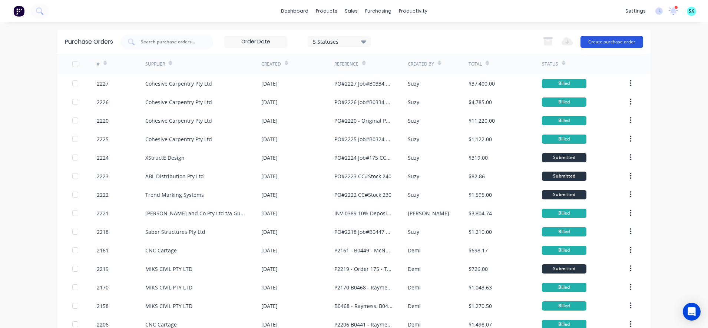
click at [604, 45] on button "Create purchase order" at bounding box center [611, 42] width 63 height 12
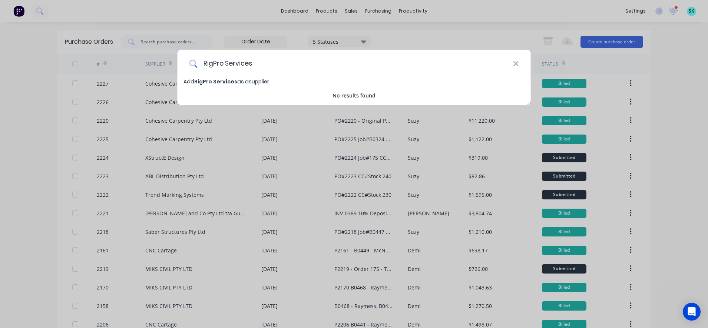
type input "RigPro Services"
click at [254, 84] on span "Add RigPro Services as a supplier" at bounding box center [226, 81] width 86 height 7
select select "AU"
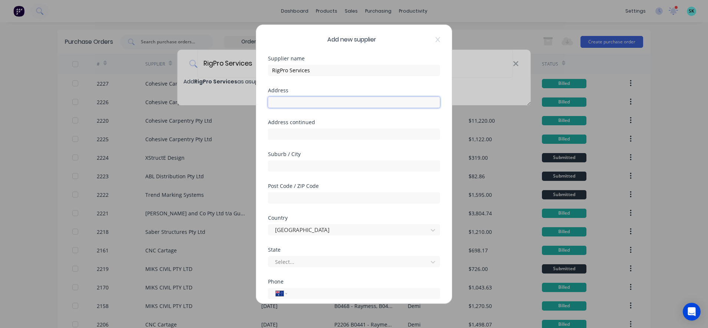
click at [289, 101] on input "text" at bounding box center [354, 101] width 172 height 11
paste input "32 Summit Dr"
type input "32 Summit Dr"
click at [298, 161] on input "text" at bounding box center [354, 165] width 172 height 11
type input "Banora Point"
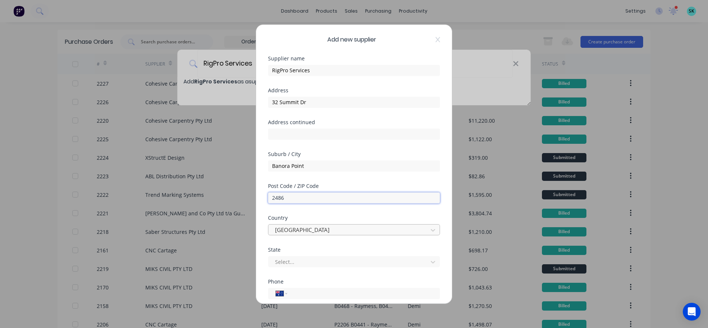
type input "2486"
click at [271, 225] on div "Add new supplier Supplier name RigPro Services Address 32 Summit Dr Address con…" at bounding box center [354, 163] width 196 height 279
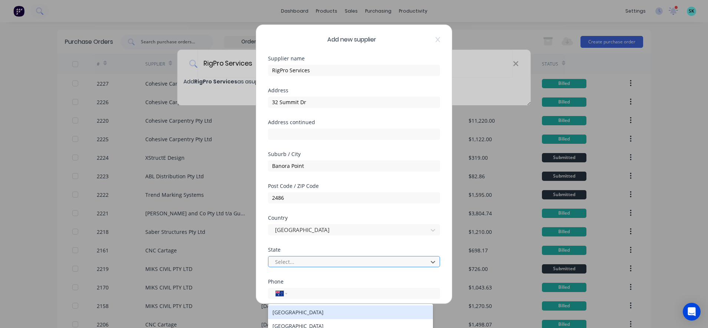
drag, startPoint x: 271, startPoint y: 225, endPoint x: 281, endPoint y: 258, distance: 33.8
click at [281, 258] on div at bounding box center [349, 261] width 150 height 9
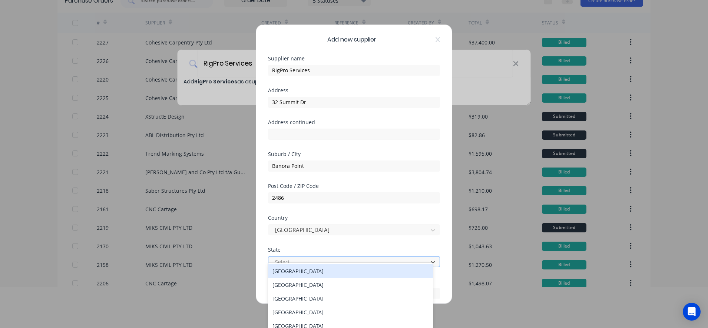
scroll to position [45, 0]
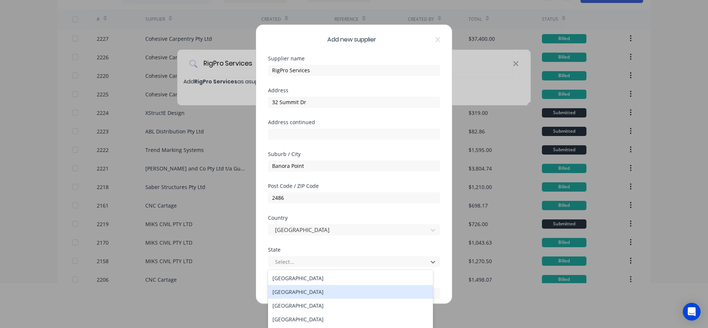
click at [295, 290] on div "New South Wales" at bounding box center [350, 292] width 165 height 14
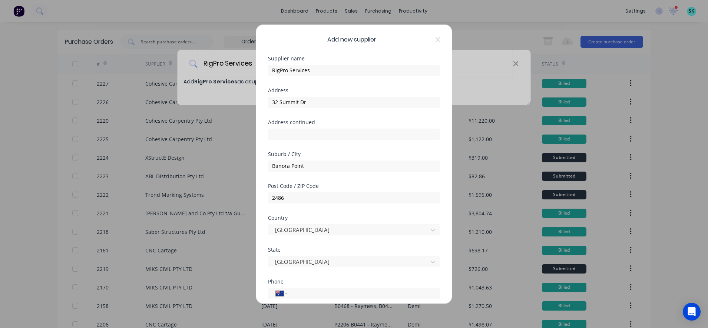
scroll to position [0, 0]
click at [324, 249] on div "State" at bounding box center [354, 249] width 172 height 5
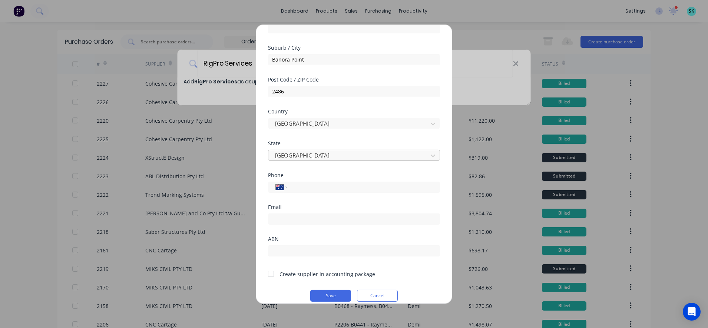
scroll to position [115, 0]
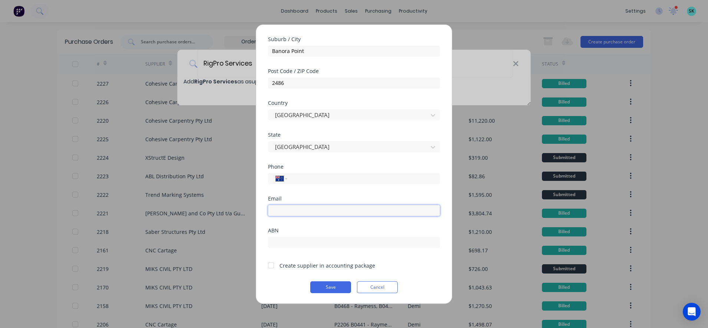
click at [315, 213] on input "email" at bounding box center [354, 210] width 172 height 11
click at [290, 210] on input "email" at bounding box center [354, 210] width 172 height 11
paste input "rigproservices@outlook.com"
type input "rigproservices@outlook.com"
click at [340, 242] on input "text" at bounding box center [354, 241] width 172 height 11
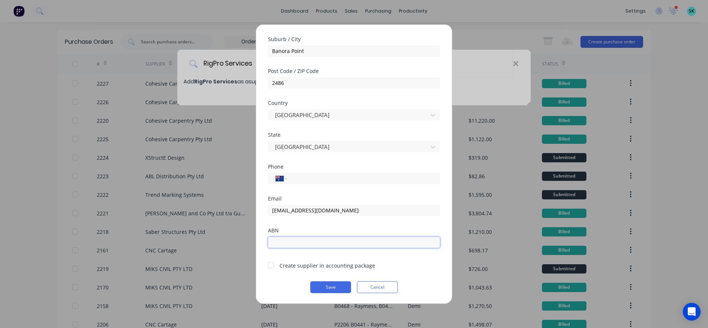
paste input "11 395 627 019"
click at [299, 242] on input "11 395 627 019" at bounding box center [354, 241] width 172 height 11
click at [290, 243] on input "11 395 627019" at bounding box center [354, 241] width 172 height 11
click at [279, 243] on input "11 395627019" at bounding box center [354, 241] width 172 height 11
type input "11395627019"
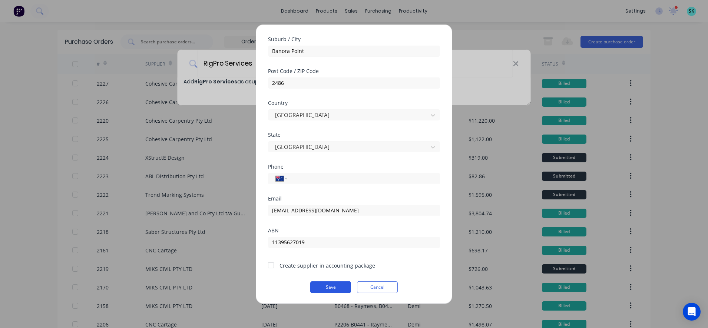
click at [323, 289] on button "Save" at bounding box center [330, 287] width 41 height 12
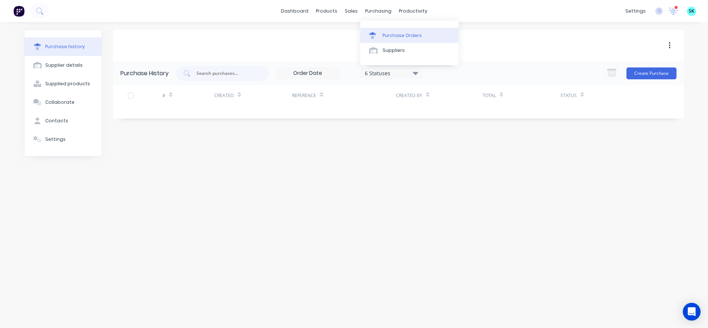
click at [386, 34] on div "Purchase Orders" at bounding box center [401, 35] width 39 height 7
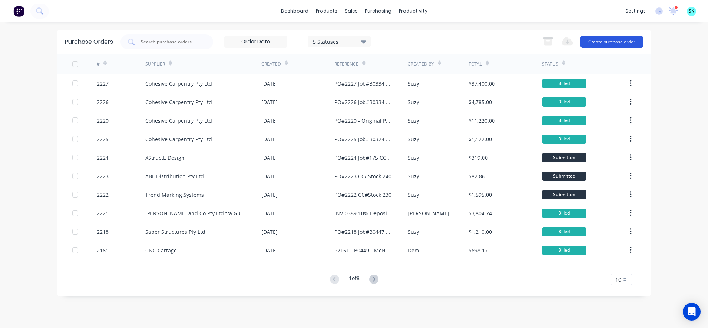
click at [602, 39] on button "Create purchase order" at bounding box center [611, 42] width 63 height 12
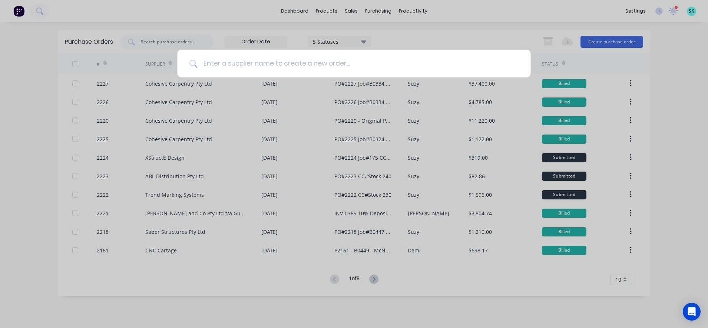
click at [269, 66] on input at bounding box center [357, 64] width 321 height 28
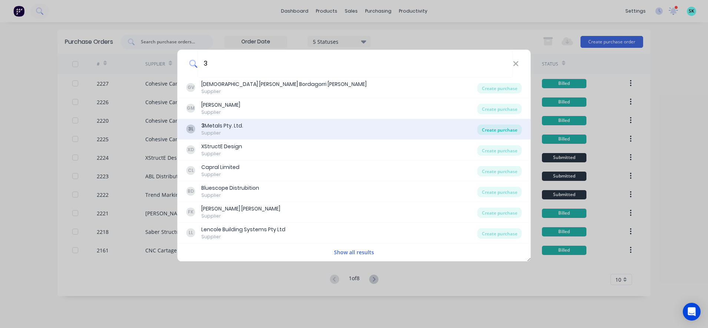
type input "3"
click at [491, 130] on div "Create purchase" at bounding box center [499, 130] width 44 height 10
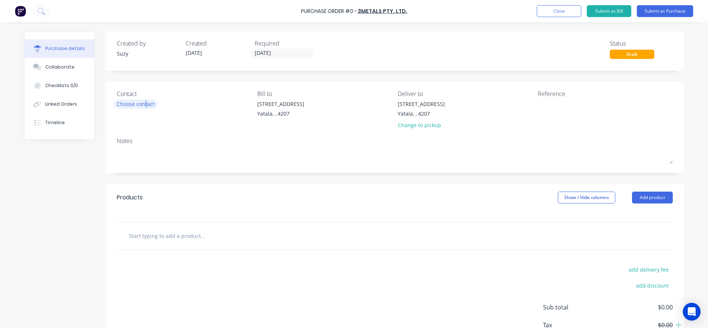
click at [143, 102] on div "Choose contact" at bounding box center [136, 104] width 38 height 8
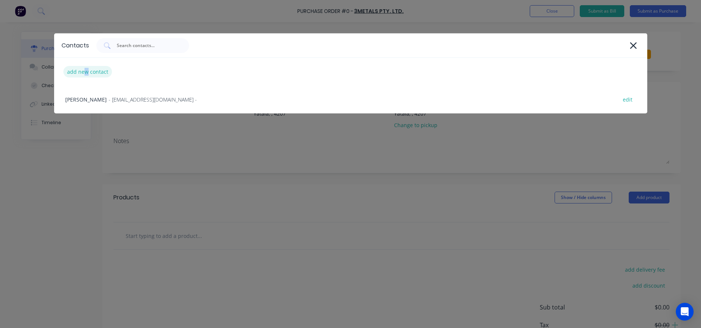
drag, startPoint x: 143, startPoint y: 102, endPoint x: 86, endPoint y: 71, distance: 65.0
click at [86, 71] on div "add new contact" at bounding box center [87, 71] width 49 height 11
select select "AU"
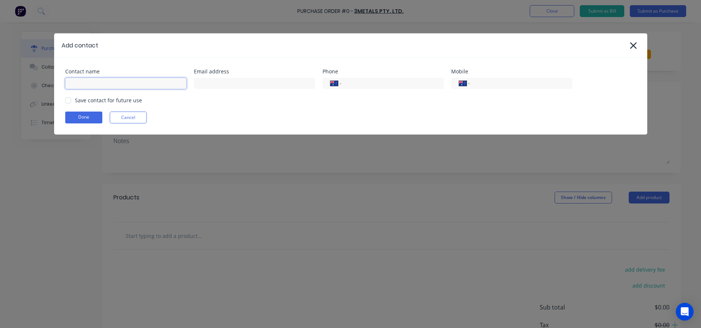
click at [90, 81] on input at bounding box center [125, 83] width 121 height 11
type input "[PERSON_NAME]"
click at [220, 85] on input at bounding box center [254, 83] width 121 height 11
type input "[EMAIL_ADDRESS][DOMAIN_NAME]"
click at [111, 89] on div "Contact name [PERSON_NAME] Email address [EMAIL_ADDRESS][DOMAIN_NAME] Phone Int…" at bounding box center [350, 96] width 593 height 77
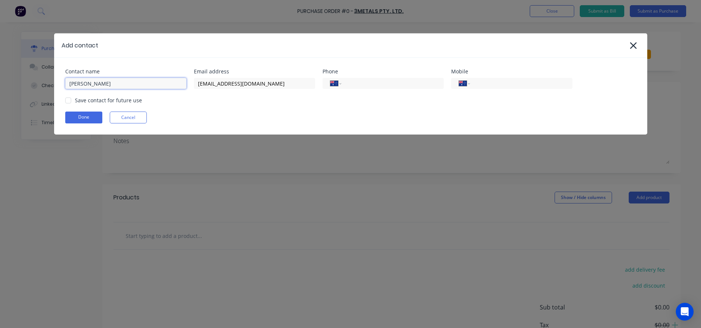
click at [107, 83] on input "[PERSON_NAME]" at bounding box center [125, 83] width 121 height 11
click at [69, 100] on div at bounding box center [68, 100] width 15 height 15
type input "[PERSON_NAME]"
click at [72, 110] on div "Contact name [PERSON_NAME] Email address [EMAIL_ADDRESS][DOMAIN_NAME] Phone Int…" at bounding box center [350, 96] width 593 height 77
click at [76, 119] on button "Done" at bounding box center [83, 118] width 37 height 12
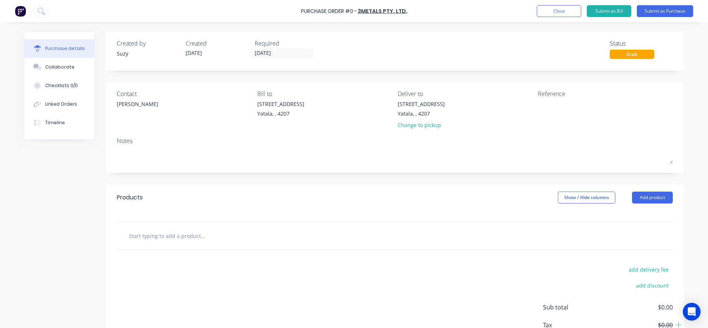
click at [150, 236] on input "text" at bounding box center [203, 235] width 148 height 15
type input "Q"
type input "a"
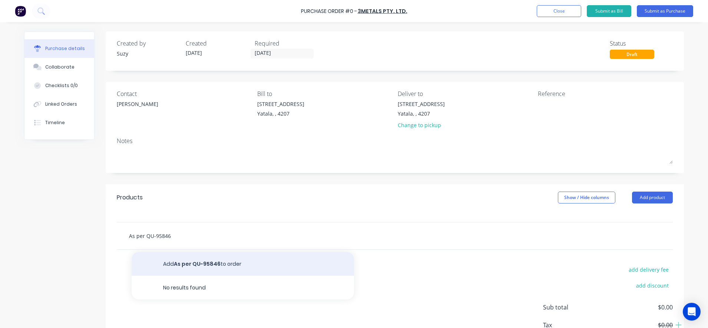
type input "As per QU-95846"
click at [166, 261] on button "Add As per QU-95846 to order" at bounding box center [243, 264] width 222 height 24
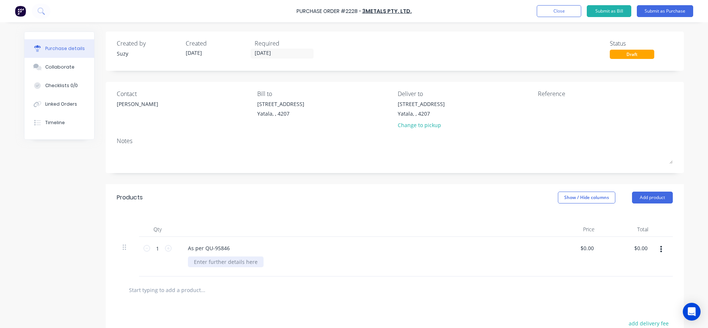
click at [209, 266] on div at bounding box center [226, 261] width 76 height 11
click at [405, 124] on div "Change to pickup" at bounding box center [421, 125] width 47 height 8
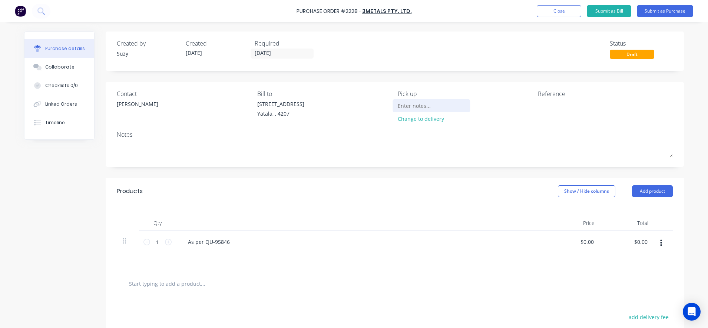
click at [403, 107] on input at bounding box center [431, 105] width 67 height 11
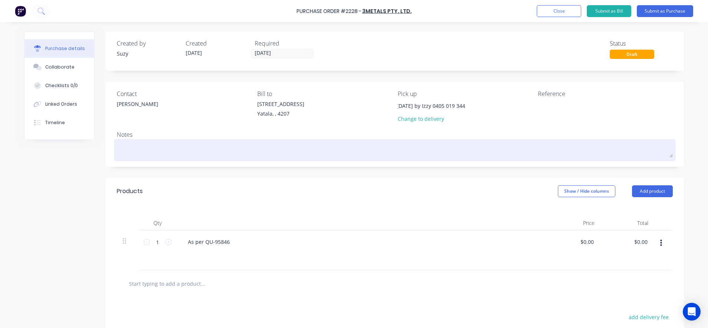
type input "Pick up [DATE] by Izzy 0405 019 344"
click at [465, 155] on textarea at bounding box center [395, 149] width 556 height 17
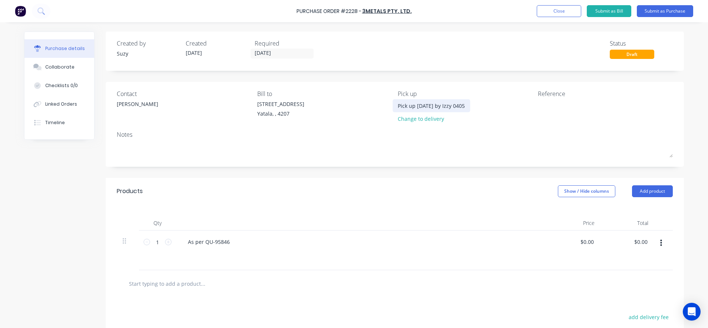
click at [454, 106] on input "Pick up [DATE] by Izzy 0405 019 344" at bounding box center [431, 105] width 67 height 11
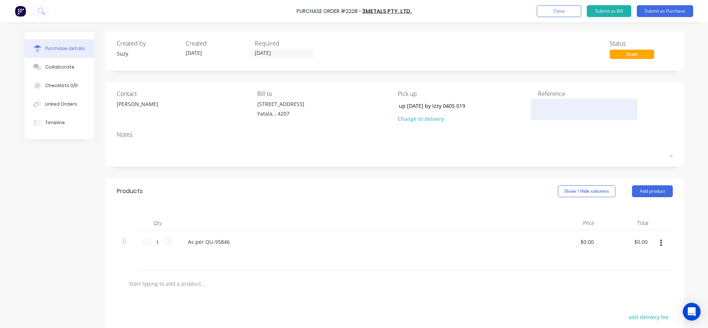
click at [548, 103] on textarea at bounding box center [584, 108] width 93 height 17
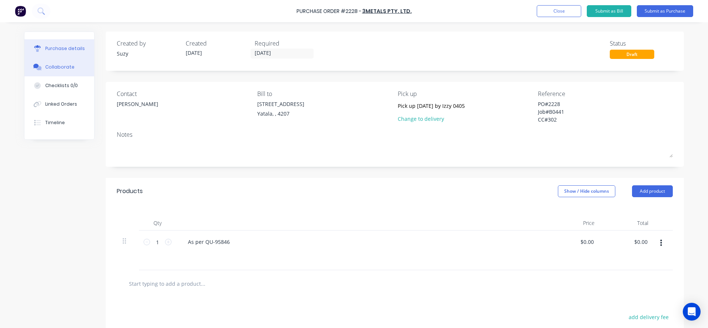
type textarea "PO#2228 Job#B0441 CC#302"
type textarea "x"
type textarea "PO#2228 Job#B0441 CC#302"
click at [650, 10] on button "Submit as Purchase" at bounding box center [665, 11] width 56 height 12
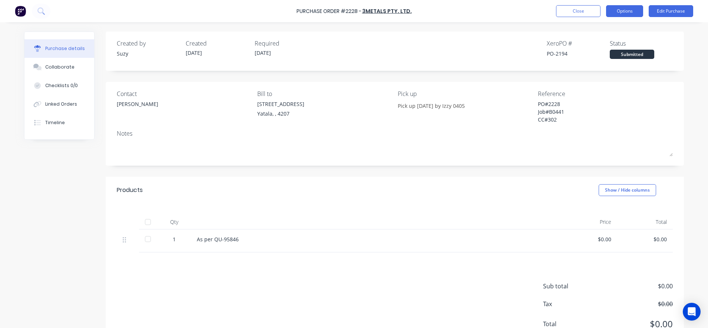
click at [617, 11] on button "Options" at bounding box center [624, 11] width 37 height 12
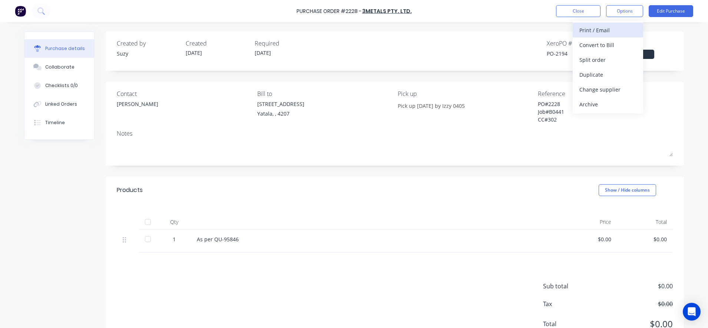
click at [603, 32] on div "Print / Email" at bounding box center [607, 30] width 57 height 11
click at [603, 45] on div "With pricing" at bounding box center [607, 45] width 57 height 11
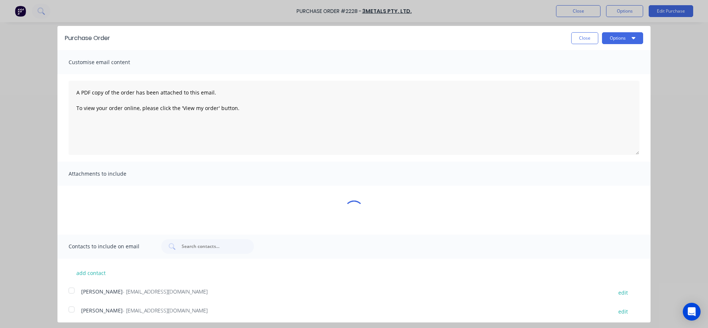
type textarea "x"
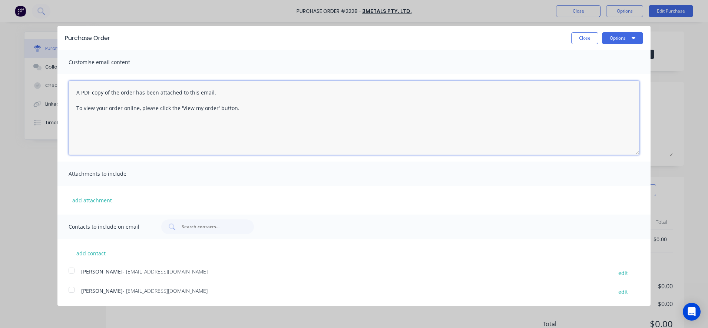
drag, startPoint x: 273, startPoint y: 115, endPoint x: 70, endPoint y: 79, distance: 205.9
click at [70, 79] on div "A PDF copy of the order has been attached to this email. To view your order onl…" at bounding box center [353, 117] width 593 height 87
type textarea "Hi [PERSON_NAME], Please find attached PO#2228 for the Quot"
type textarea "x"
drag, startPoint x: 104, startPoint y: 100, endPoint x: 75, endPoint y: 98, distance: 29.3
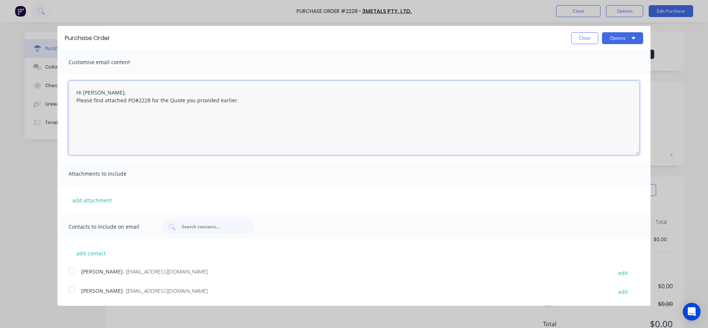
click at [73, 98] on textarea "Hi [PERSON_NAME], Please find attached PO#2228 for the Quote you provided earli…" at bounding box center [354, 118] width 571 height 74
click at [118, 115] on textarea "Hi [PERSON_NAME], I've attached PO#2228 for the Quote you provided earlier." at bounding box center [354, 118] width 571 height 74
click at [268, 123] on textarea "Hi [PERSON_NAME], I've attached PO#2228 for the Quote you provided earlier." at bounding box center [354, 118] width 571 height 74
click at [73, 291] on div at bounding box center [71, 289] width 15 height 15
type textarea "Hi [PERSON_NAME], I've attached PO#2228 for the Quote you provided earlier. Ple…"
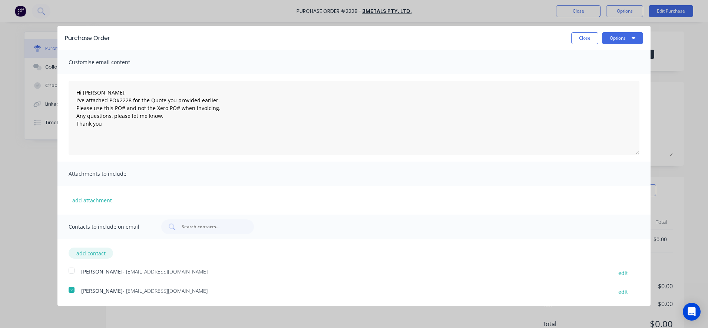
click at [103, 257] on button "add contact" at bounding box center [91, 253] width 44 height 11
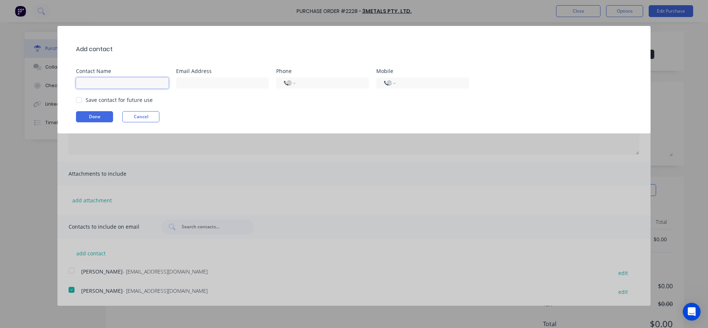
click at [107, 82] on input at bounding box center [122, 82] width 93 height 11
click at [127, 84] on input at bounding box center [122, 82] width 93 height 11
type input "Izzy"
type input "[PERSON_NAME][EMAIL_ADDRESS][DOMAIN_NAME]"
click at [79, 103] on div at bounding box center [79, 100] width 15 height 15
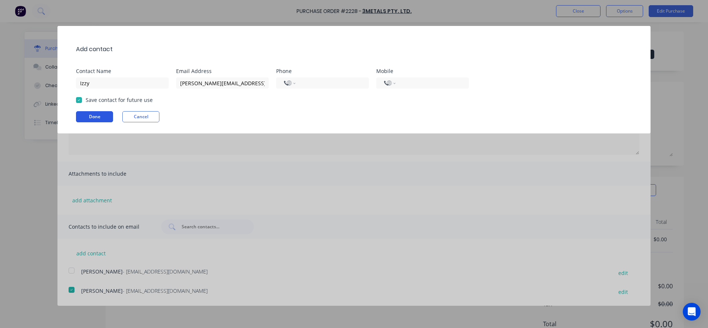
click at [87, 116] on button "Done" at bounding box center [94, 116] width 37 height 11
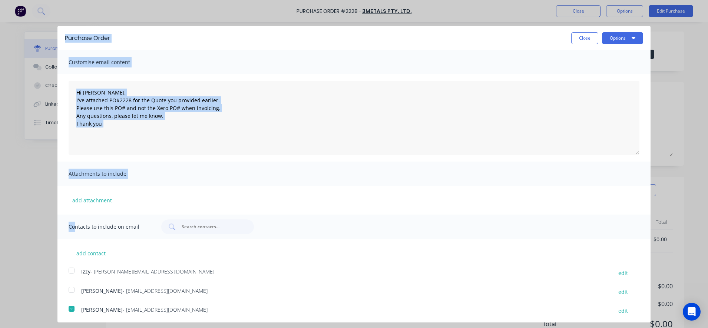
drag, startPoint x: 56, startPoint y: 253, endPoint x: 49, endPoint y: 279, distance: 26.5
click at [49, 279] on div "Purchase Order Close Options Customise email content Hi Simon, I've attached PO…" at bounding box center [354, 164] width 708 height 328
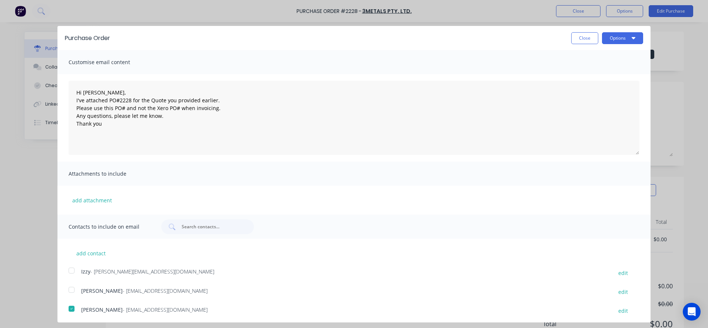
drag, startPoint x: 49, startPoint y: 279, endPoint x: 107, endPoint y: 261, distance: 60.5
click at [107, 261] on div "add contact Izzy - i.khan@blacklinesteel.com.au edit Rhys Herbert - accounts@3m…" at bounding box center [353, 277] width 593 height 77
click at [69, 271] on div at bounding box center [71, 270] width 15 height 15
click at [632, 40] on icon "button" at bounding box center [634, 38] width 4 height 6
click at [612, 70] on div "Email" at bounding box center [607, 71] width 57 height 11
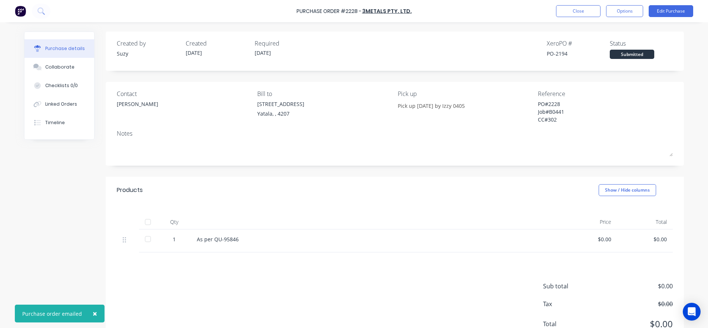
type textarea "x"
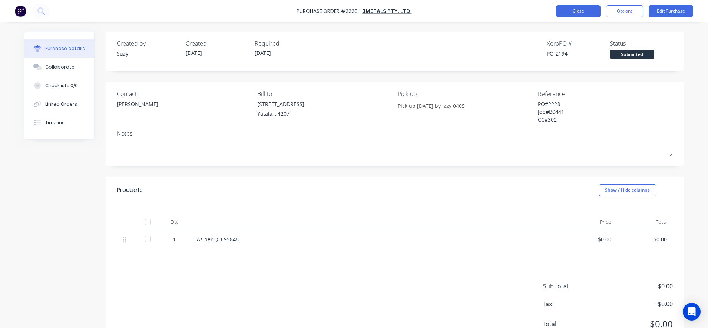
click at [572, 16] on button "Close" at bounding box center [578, 11] width 44 height 12
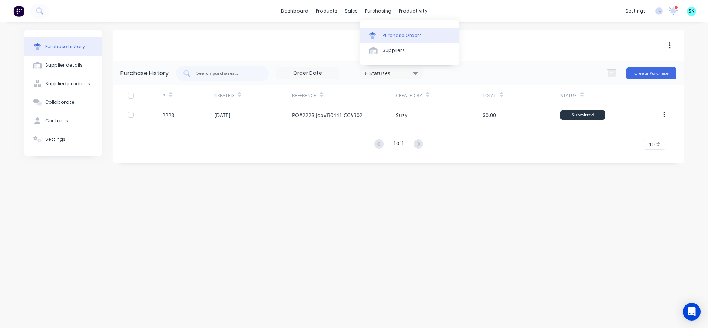
click at [375, 34] on icon at bounding box center [372, 33] width 7 height 3
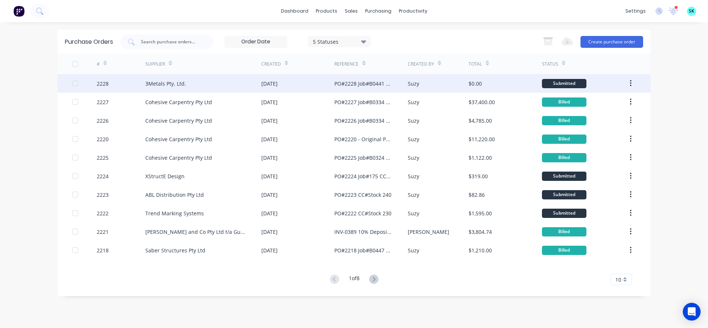
click at [278, 87] on div "[DATE]" at bounding box center [269, 84] width 16 height 8
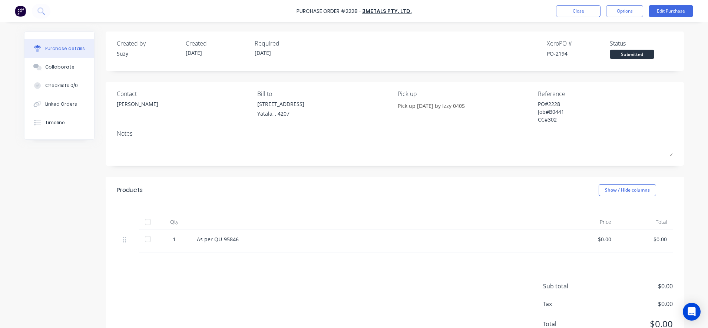
click at [609, 236] on div "$0.00" at bounding box center [589, 240] width 56 height 23
click at [603, 239] on div "$0.00" at bounding box center [589, 239] width 44 height 8
click at [608, 240] on div "$0.00" at bounding box center [589, 240] width 56 height 23
click at [673, 10] on button "Edit Purchase" at bounding box center [671, 11] width 44 height 12
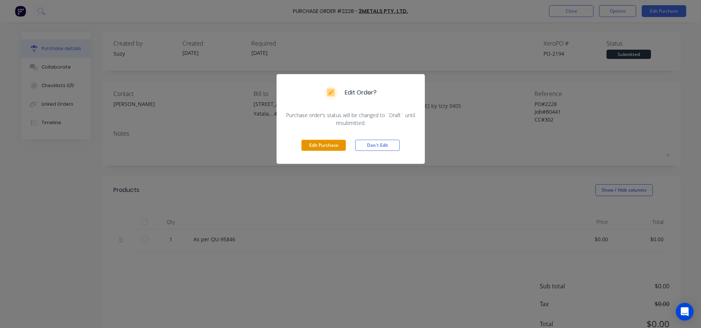
click at [331, 142] on button "Edit Purchase" at bounding box center [323, 145] width 44 height 11
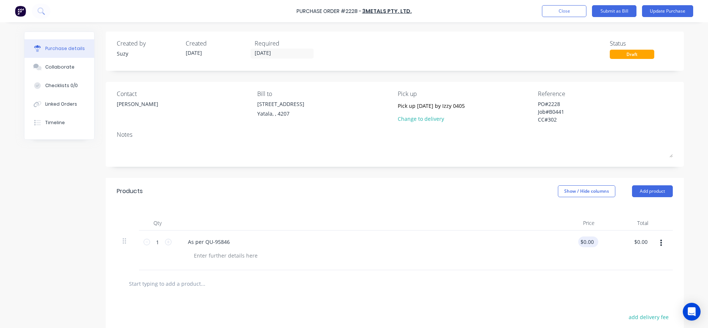
type textarea "x"
type input "0.0000"
click at [590, 245] on input "0.0000" at bounding box center [585, 241] width 20 height 11
type textarea "x"
drag, startPoint x: 591, startPoint y: 243, endPoint x: 571, endPoint y: 234, distance: 22.6
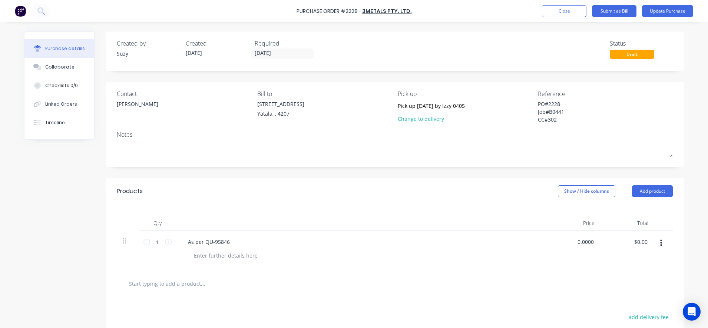
click at [571, 234] on div "0.0000 0.0000" at bounding box center [574, 251] width 54 height 40
type input "2364.46"
type textarea "x"
type input "$2,364.46"
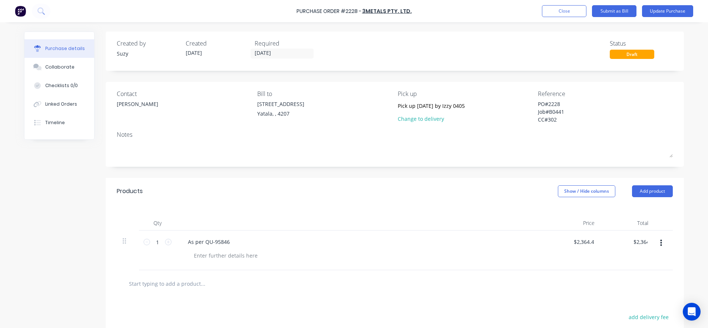
click at [600, 282] on div at bounding box center [395, 283] width 544 height 15
click at [657, 12] on button "Update Purchase" at bounding box center [667, 11] width 51 height 12
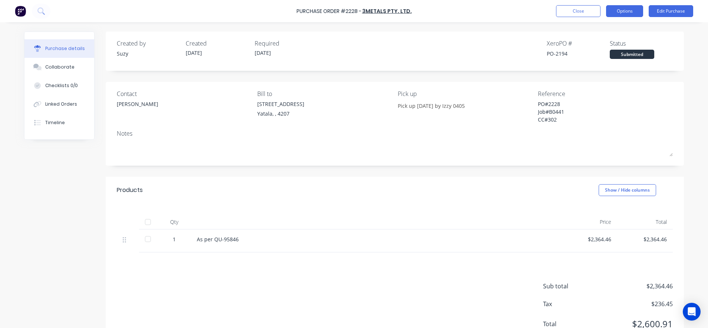
click at [632, 12] on button "Options" at bounding box center [624, 11] width 37 height 12
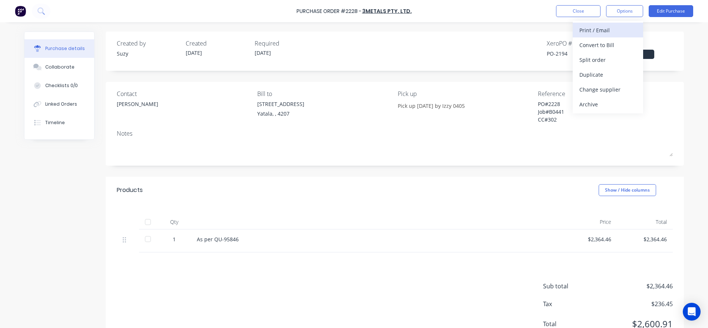
click at [615, 31] on div "Print / Email" at bounding box center [607, 30] width 57 height 11
click at [611, 42] on div "With pricing" at bounding box center [607, 45] width 57 height 11
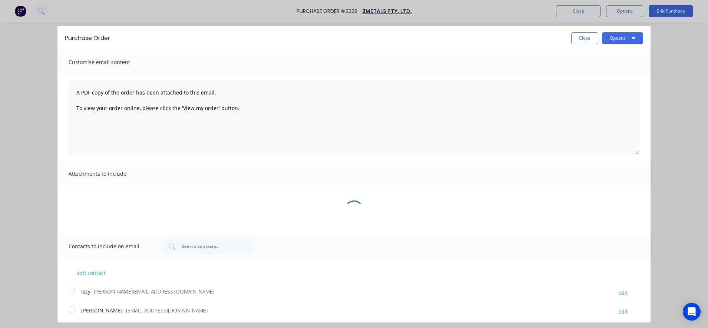
type textarea "x"
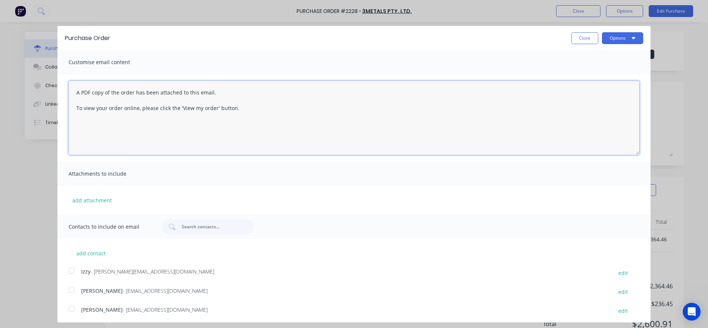
drag, startPoint x: 245, startPoint y: 118, endPoint x: 73, endPoint y: 85, distance: 175.4
click at [73, 85] on textarea "A PDF copy of the order has been attached to this email. To view your order onl…" at bounding box center [354, 118] width 571 height 74
click at [72, 272] on div at bounding box center [71, 270] width 15 height 15
click at [70, 308] on div at bounding box center [71, 308] width 15 height 15
type textarea "And now again, but with pricing."
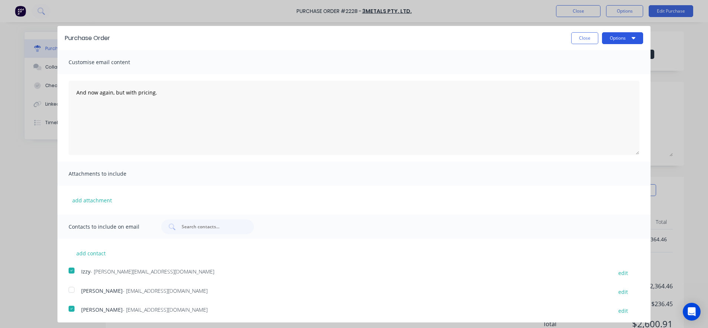
click at [610, 42] on button "Options" at bounding box center [622, 38] width 41 height 12
click at [605, 67] on div "Email" at bounding box center [607, 71] width 57 height 11
type textarea "x"
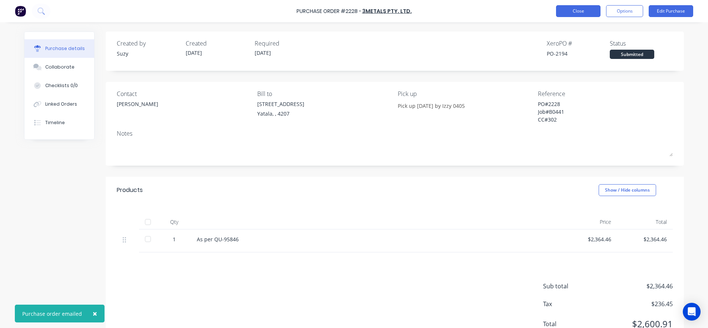
click at [573, 14] on button "Close" at bounding box center [578, 11] width 44 height 12
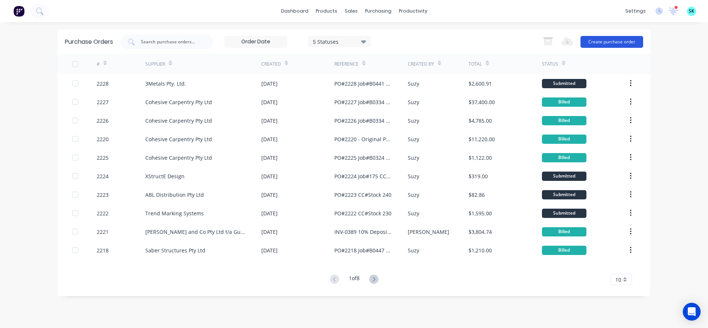
click at [601, 46] on button "Create purchase order" at bounding box center [611, 42] width 63 height 12
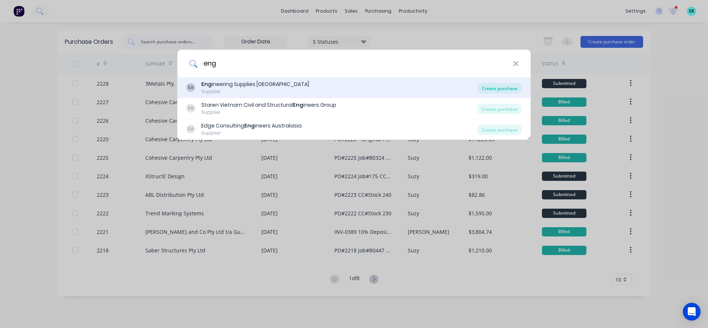
type input "eng"
click at [488, 90] on div "Create purchase" at bounding box center [499, 88] width 44 height 10
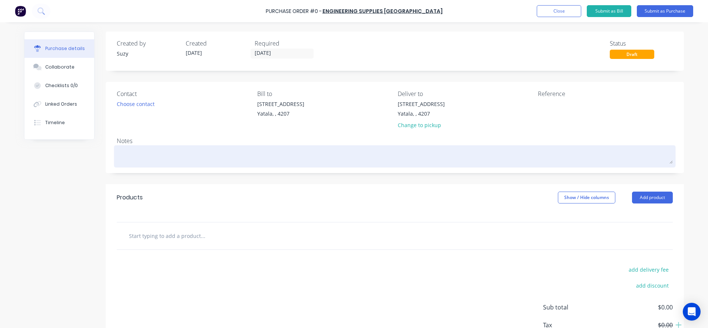
click at [184, 159] on textarea at bounding box center [395, 155] width 556 height 17
type textarea "x"
type textarea "A"
type textarea "x"
type textarea "As"
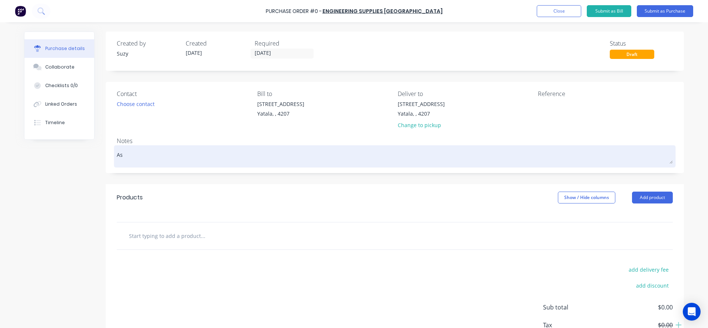
type textarea "x"
type textarea "As"
type textarea "x"
type textarea "As p"
type textarea "x"
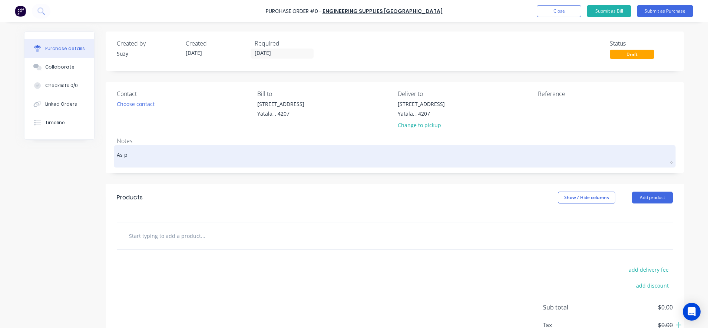
type textarea "As pe"
type textarea "x"
type textarea "As per"
type textarea "x"
type textarea "As per"
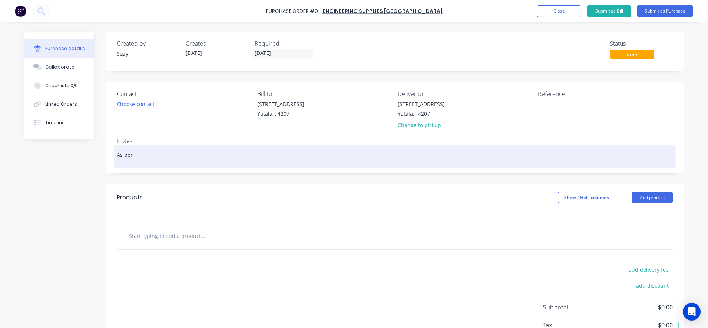
paste textarea "SQ-00004107"
type textarea "x"
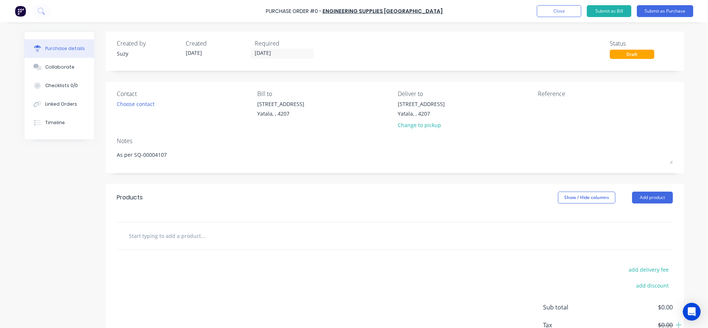
type textarea "As per SQ-00004107"
type textarea "x"
type textarea "As per SQ-00004107"
click at [193, 238] on input "text" at bounding box center [203, 235] width 148 height 15
click at [150, 238] on input "text" at bounding box center [203, 235] width 148 height 15
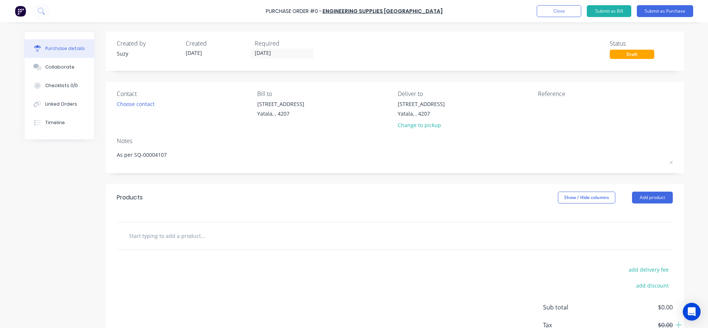
paste input "M16X250 STUB/STUB TURNBUCKLE GALVANISED BODY PLAIN STUBS"
type textarea "x"
type input "M16X250 STUB/STUB TURNBUCKLE GALVANISED BODY PLAIN STUBS"
type textarea "x"
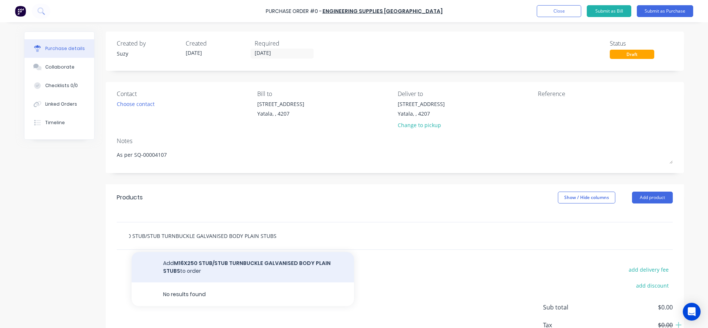
type input "M16X250 STUB/STUB TURNBUCKLE GALVANISED BODY PLAIN STUBS"
click at [249, 262] on button "Add M16X250 STUB/STUB TURNBUCKLE GALVANISED BODY PLAIN STUBS to order" at bounding box center [243, 267] width 222 height 30
type textarea "x"
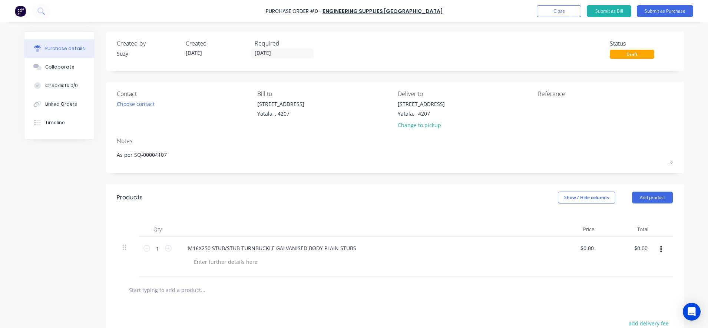
scroll to position [0, 0]
type textarea "x"
click at [218, 258] on div at bounding box center [226, 261] width 76 height 11
paste div
click at [226, 289] on input "text" at bounding box center [203, 289] width 148 height 15
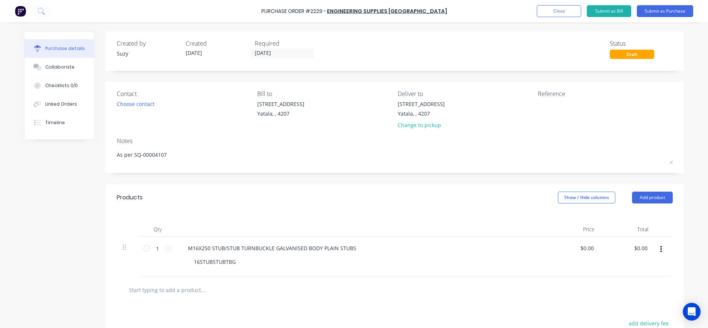
click at [185, 292] on input "text" at bounding box center [203, 289] width 148 height 15
paste input "M16X3000 METRIC MILD STEEL THREADED ROD GAL COARSE"
type textarea "x"
type input "M16X3000 METRIC MILD STEEL THREADED ROD GAL COARSE"
type textarea "x"
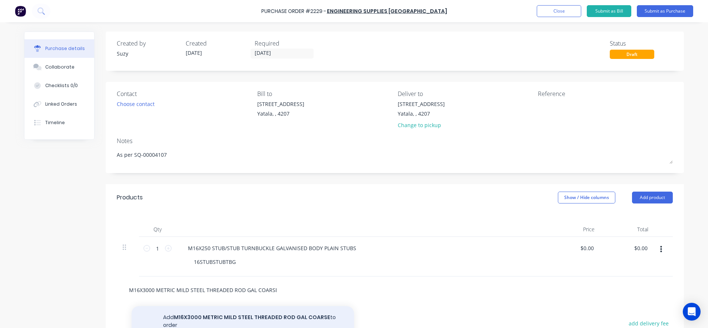
type input "M16X3000 METRIC MILD STEEL THREADED ROD GAL COARSE"
click at [218, 321] on button "Add M16X3000 METRIC MILD STEEL THREADED ROD GAL COARSE to order" at bounding box center [243, 321] width 222 height 30
type textarea "x"
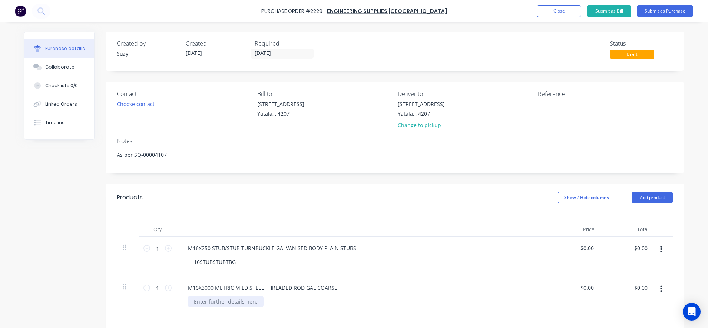
type textarea "x"
click at [214, 302] on div at bounding box center [226, 301] width 76 height 11
paste div
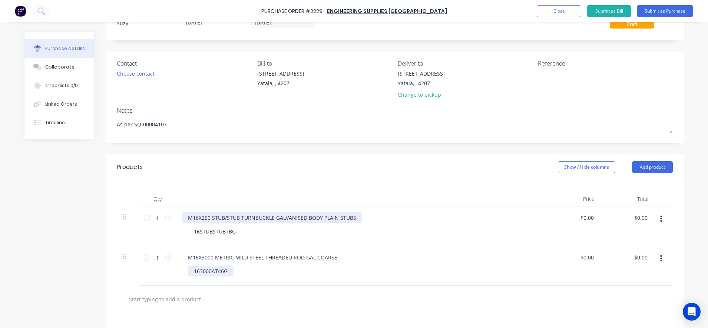
scroll to position [93, 0]
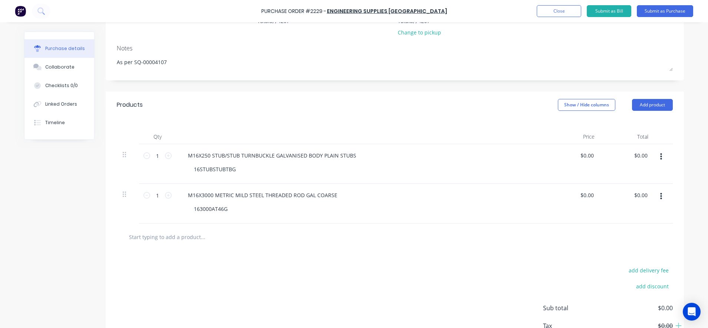
click at [302, 264] on div "add delivery fee add discount Sub total $0.00 Tax $0.00 Total $0.00" at bounding box center [395, 312] width 578 height 122
type textarea "x"
type input "0.0000"
click at [590, 156] on input "0.0000" at bounding box center [586, 155] width 17 height 11
type textarea "x"
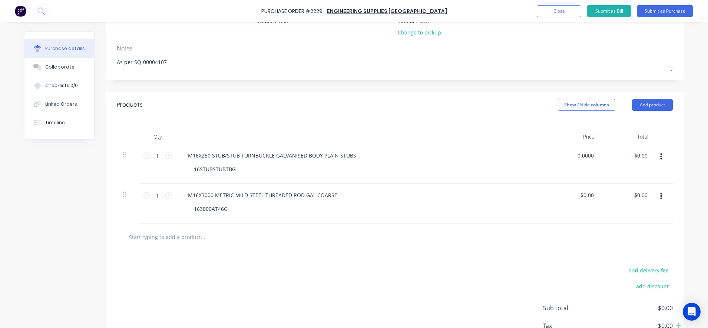
drag, startPoint x: 589, startPoint y: 156, endPoint x: 561, endPoint y: 156, distance: 28.2
click at [561, 156] on div "0.0000 0.0000" at bounding box center [574, 164] width 54 height 40
type input "10.4"
type textarea "x"
type input "$10.40"
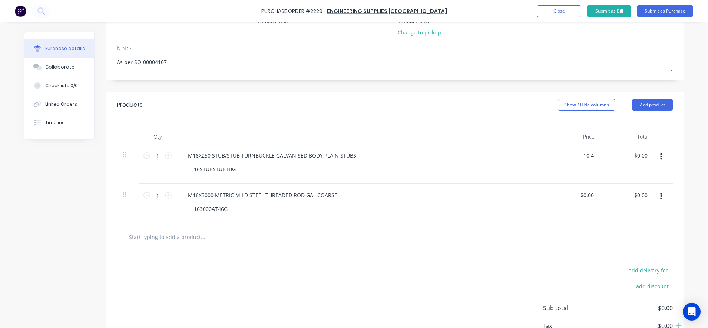
type input "$10.40"
click at [590, 179] on div "$10.40 10.4" at bounding box center [574, 164] width 54 height 40
click at [156, 159] on input "1" at bounding box center [157, 155] width 15 height 11
type textarea "x"
type input "10"
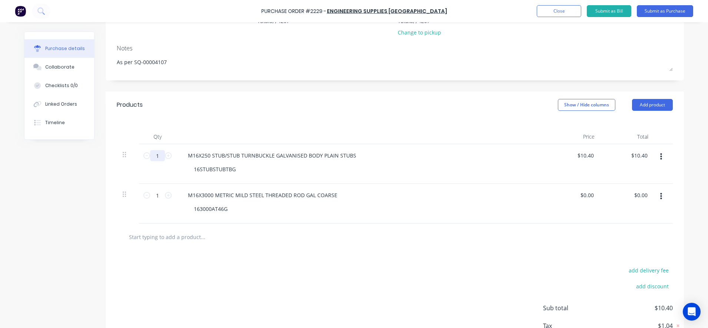
type input "$104.00"
type textarea "x"
type input "10"
click at [199, 115] on div "Products Show / Hide columns Add product" at bounding box center [395, 105] width 578 height 27
type textarea "x"
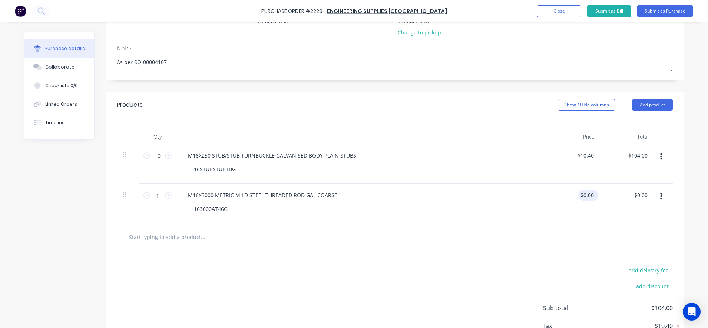
type input "0.00"
click at [591, 194] on input "0.00" at bounding box center [588, 195] width 14 height 11
type textarea "x"
drag, startPoint x: 591, startPoint y: 194, endPoint x: 577, endPoint y: 192, distance: 13.9
click at [581, 192] on div "0.00 0.00" at bounding box center [588, 195] width 14 height 11
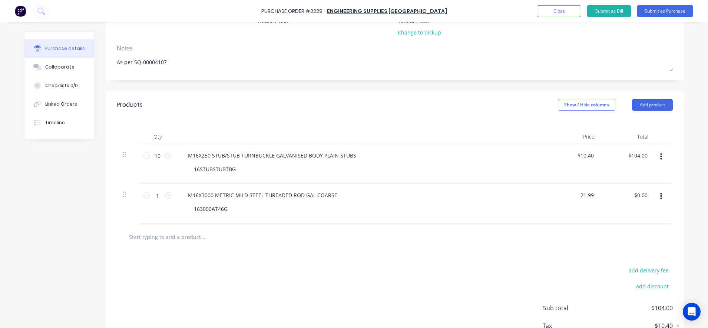
type input "21.99"
type textarea "x"
type input "$21.99"
click at [586, 226] on div at bounding box center [395, 236] width 556 height 27
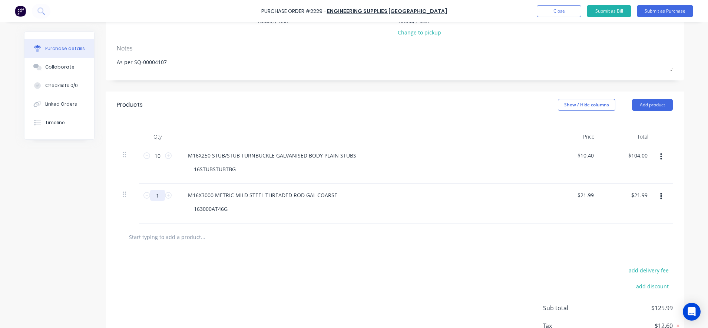
click at [158, 195] on input "1" at bounding box center [157, 195] width 15 height 11
type textarea "x"
type input "16"
type input "$351.84"
type textarea "x"
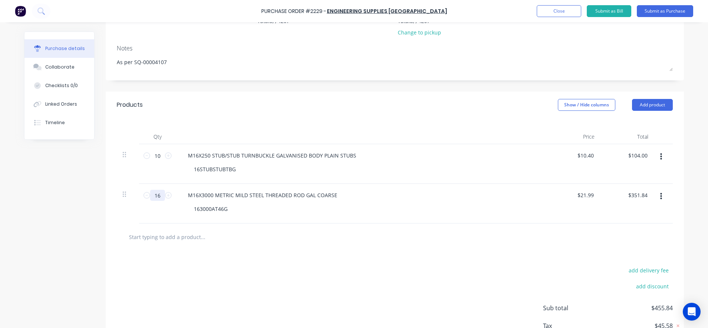
type input "16"
type textarea "x"
click at [278, 249] on div at bounding box center [395, 236] width 556 height 27
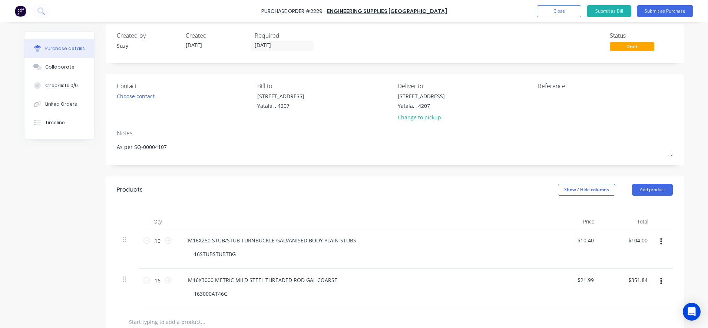
scroll to position [0, 0]
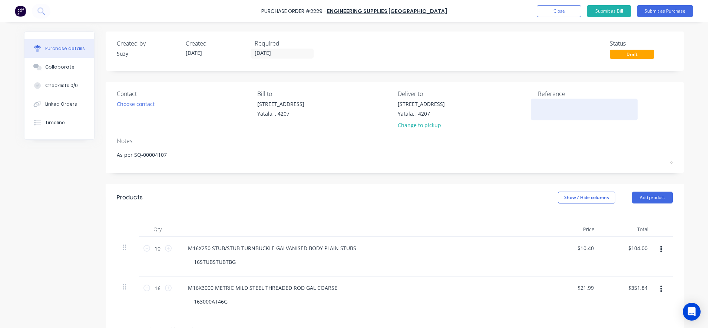
click at [550, 107] on textarea at bounding box center [584, 108] width 93 height 17
type textarea "PO#2229 Job#B0441 CC#302"
type textarea "x"
type textarea "PO#2229 Job#B0441 CC#302"
click at [666, 12] on button "Submit as Purchase" at bounding box center [665, 11] width 56 height 12
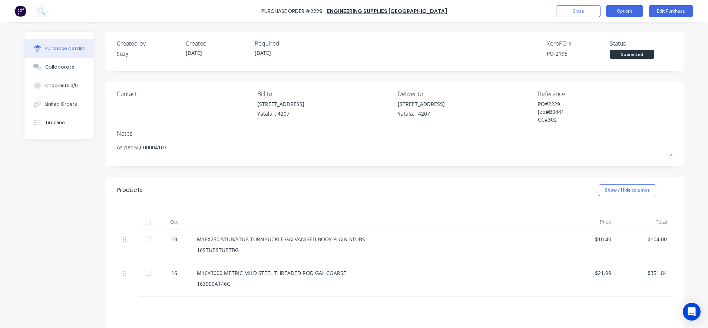
click at [620, 13] on button "Options" at bounding box center [624, 11] width 37 height 12
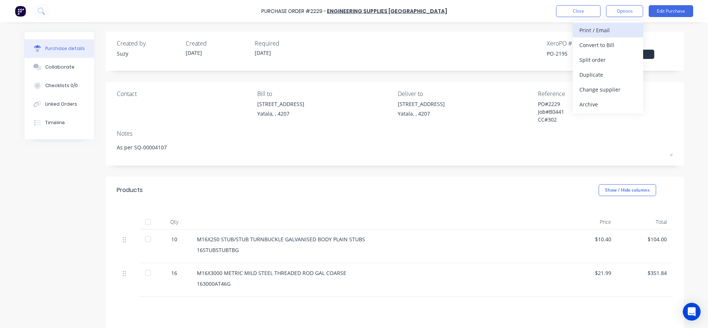
click at [619, 29] on div "Print / Email" at bounding box center [607, 30] width 57 height 11
click at [615, 41] on div "With pricing" at bounding box center [607, 45] width 57 height 11
type textarea "x"
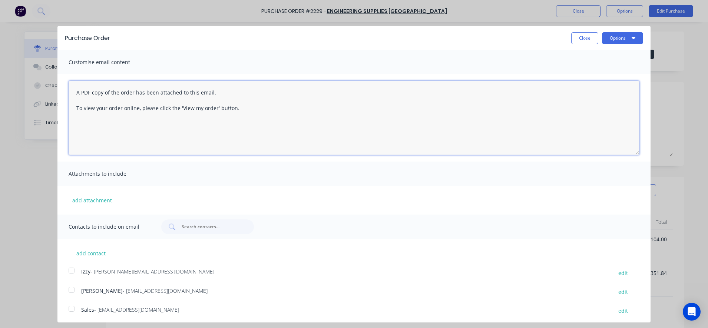
drag, startPoint x: 284, startPoint y: 114, endPoint x: 57, endPoint y: 77, distance: 229.4
click at [57, 77] on div "Purchase Order Close Options Customise email content A PDF copy of the order ha…" at bounding box center [354, 164] width 708 height 328
paste textarea "SQ-00004107"
type textarea "Hi, I have attached PO#2229 for the SQ-00004107. P"
type textarea "x"
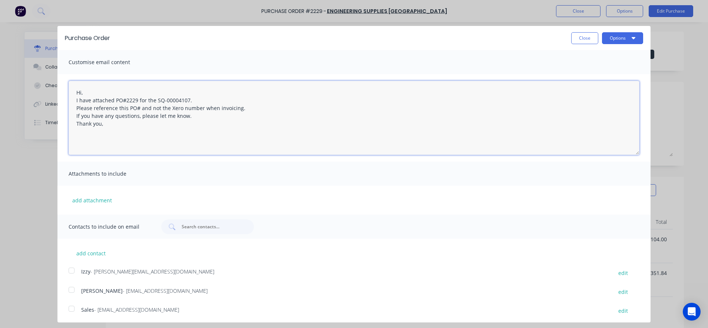
click at [77, 307] on div at bounding box center [71, 308] width 15 height 15
click at [71, 275] on div at bounding box center [71, 270] width 15 height 15
type textarea "Hi, I have attached PO#2229 for the SQ-00004107. Please reference this PO# and …"
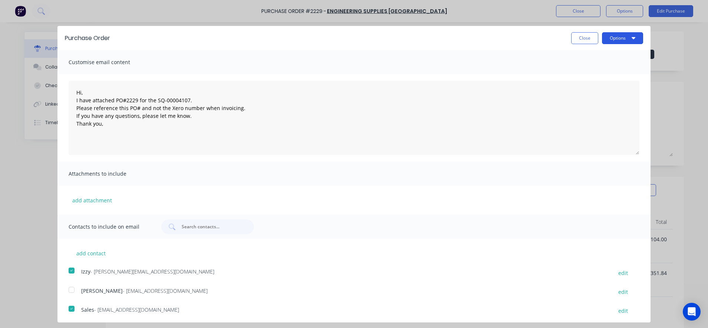
click at [604, 38] on button "Options" at bounding box center [622, 38] width 41 height 12
click at [596, 72] on div "Email" at bounding box center [607, 71] width 57 height 11
type textarea "x"
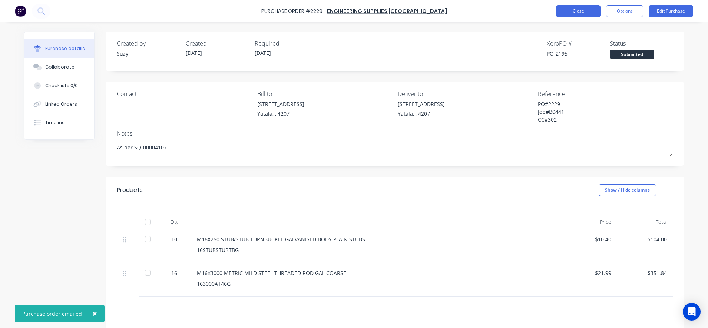
click at [589, 8] on button "Close" at bounding box center [578, 11] width 44 height 12
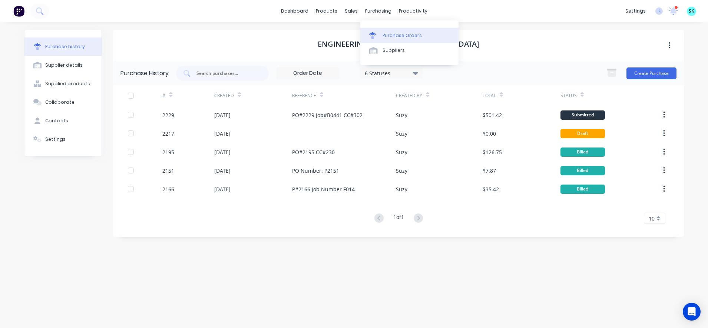
click at [374, 33] on icon at bounding box center [372, 35] width 7 height 7
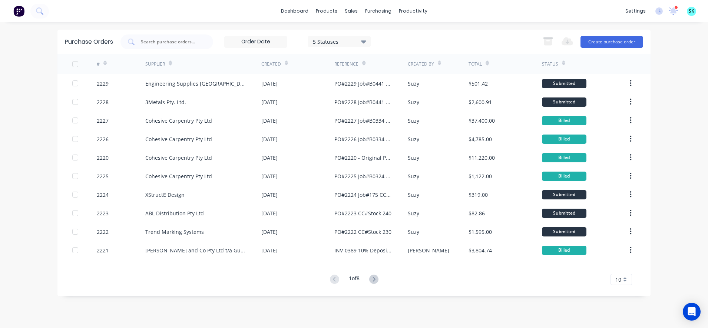
click at [624, 282] on div "10" at bounding box center [620, 279] width 21 height 11
click at [620, 270] on div "35" at bounding box center [621, 267] width 21 height 13
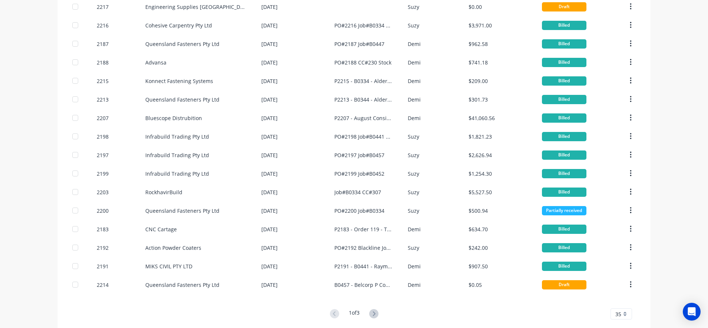
scroll to position [439, 0]
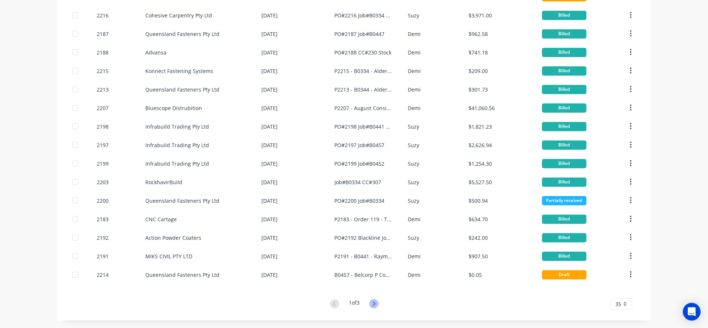
click at [371, 301] on icon at bounding box center [373, 303] width 9 height 9
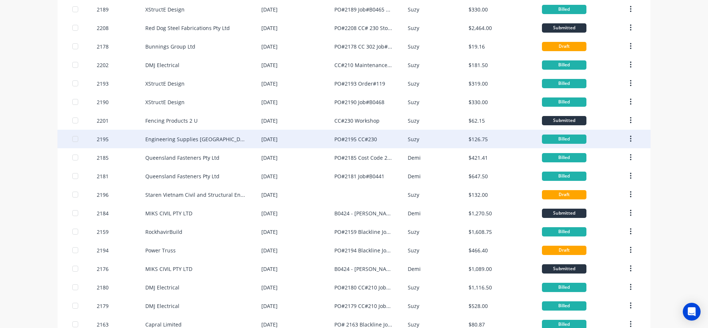
scroll to position [139, 0]
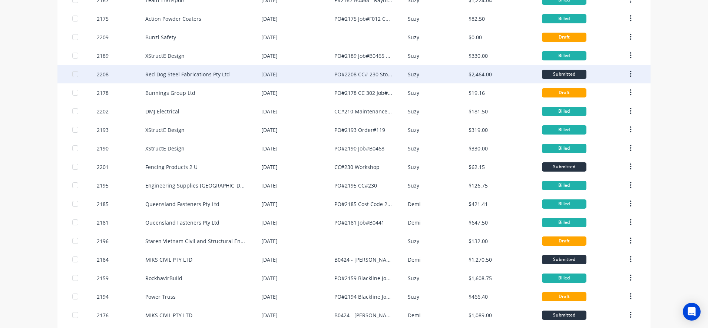
click at [195, 76] on div "Red Dog Steel Fabrications Pty Ltd" at bounding box center [187, 74] width 84 height 8
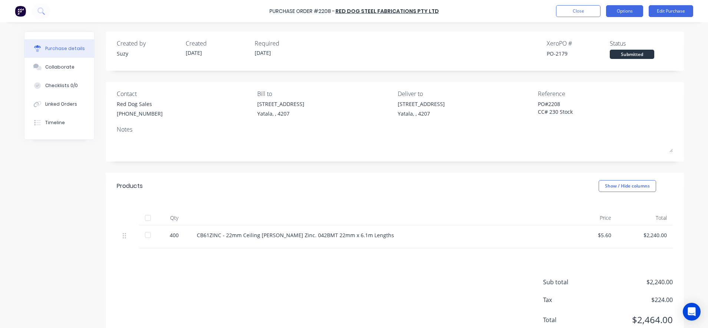
click at [629, 12] on button "Options" at bounding box center [624, 11] width 37 height 12
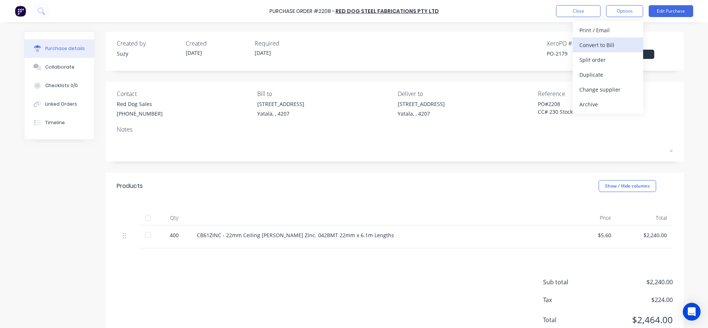
click at [626, 44] on div "Convert to Bill" at bounding box center [607, 45] width 57 height 11
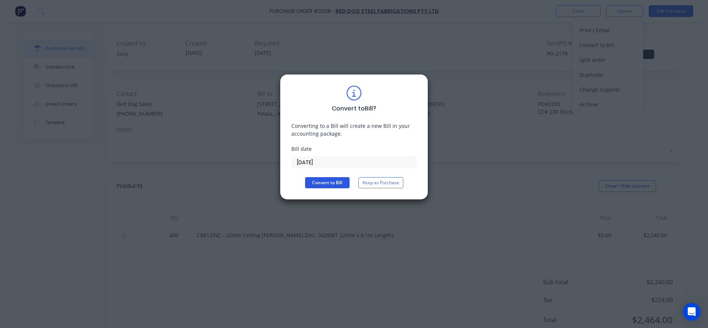
click at [339, 182] on button "Convert to Bill" at bounding box center [327, 182] width 44 height 11
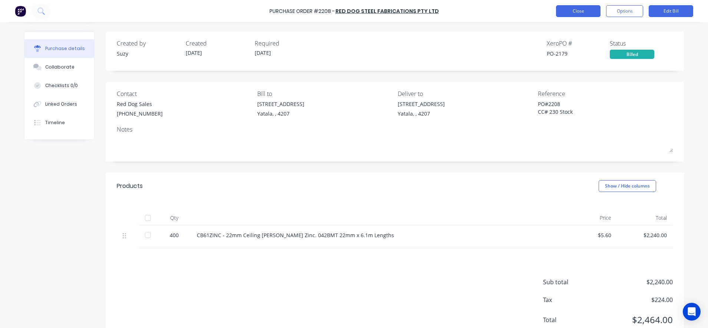
click at [569, 14] on button "Close" at bounding box center [578, 11] width 44 height 12
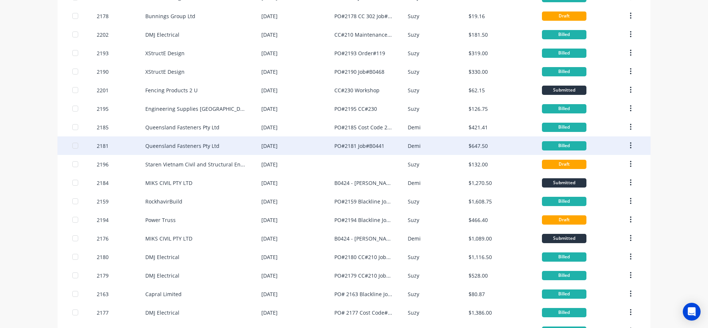
scroll to position [232, 0]
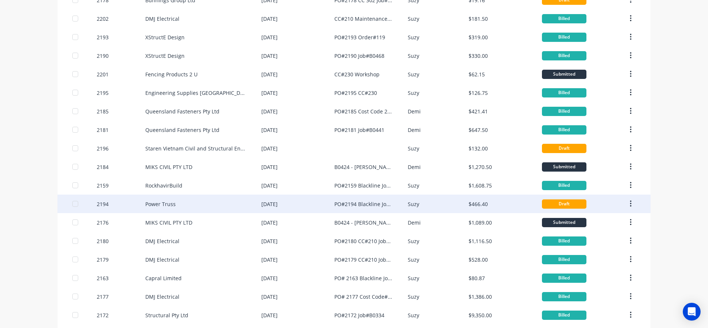
click at [380, 211] on div "PO#2194 Blackline Job#76" at bounding box center [370, 204] width 73 height 19
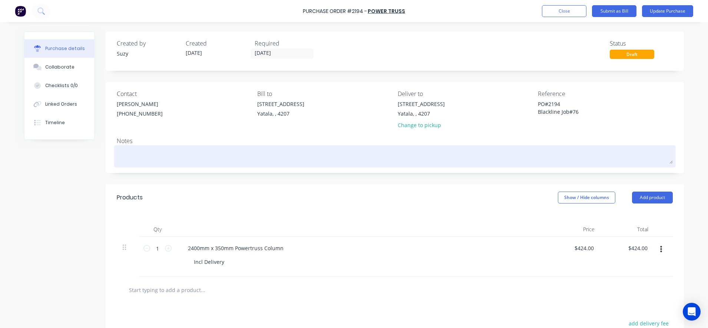
click at [189, 158] on textarea at bounding box center [395, 155] width 556 height 17
type textarea "x"
type textarea "P"
type textarea "x"
type textarea "Pa"
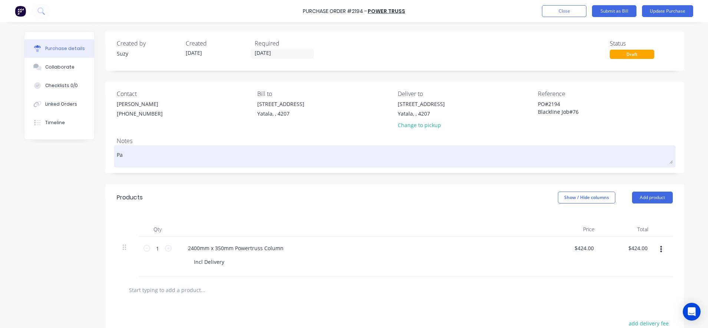
type textarea "x"
type textarea "Pai"
type textarea "x"
type textarea "Paid"
type textarea "x"
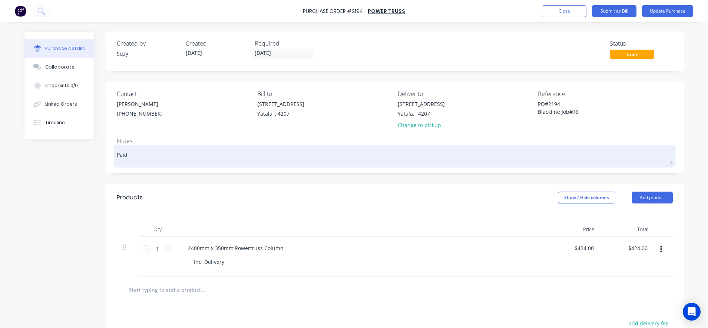
type textarea "Paid"
type textarea "x"
type textarea "Paid f"
type textarea "x"
type textarea "Paid fp"
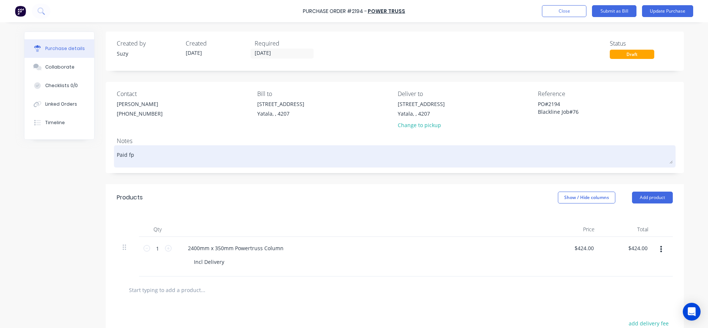
type textarea "x"
type textarea "Paid fpr"
type textarea "x"
type textarea "Paid fpr"
type textarea "x"
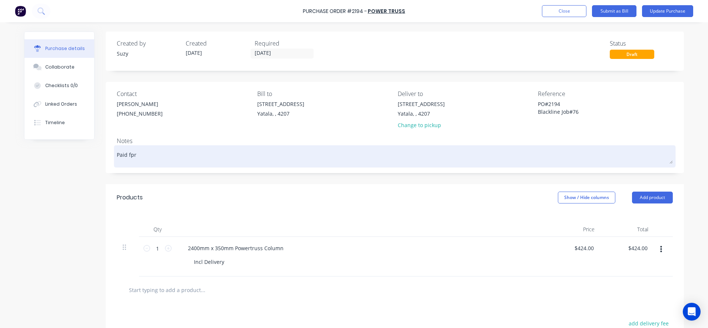
type textarea "Paid fpr"
type textarea "x"
type textarea "Paid fp"
type textarea "x"
type textarea "Paid f"
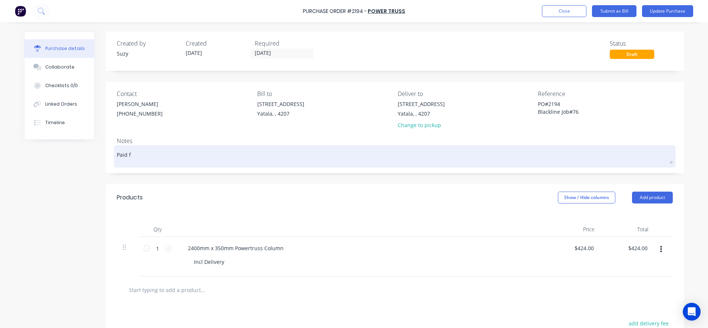
type textarea "x"
type textarea "Paid fo"
type textarea "x"
type textarea "Paid for"
type textarea "x"
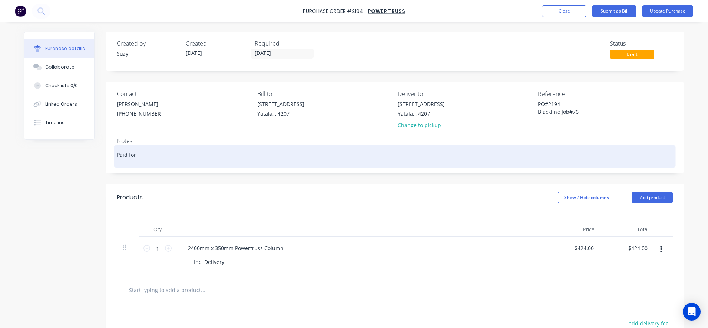
type textarea "Paid for"
type textarea "x"
type textarea "Paid for b"
type textarea "x"
type textarea "Paid for by"
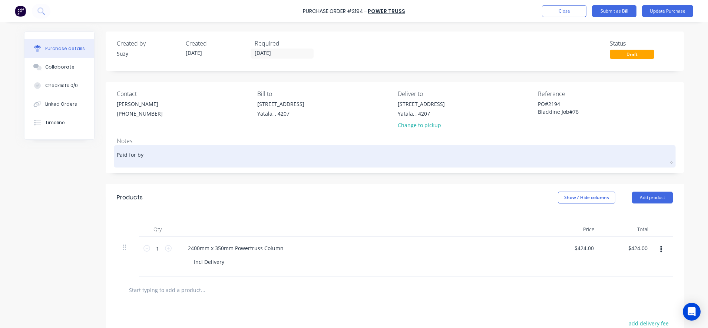
type textarea "x"
type textarea "Paid for by"
type textarea "x"
type textarea "Paid for by C"
type textarea "x"
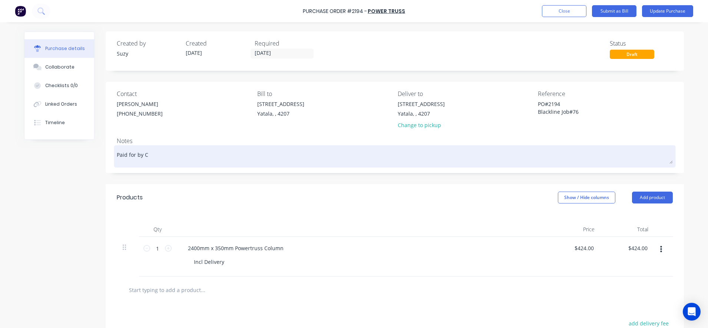
type textarea "Paid for by Cr"
type textarea "x"
type textarea "Paid for by Cre"
type textarea "x"
type textarea "Paid for by Cred"
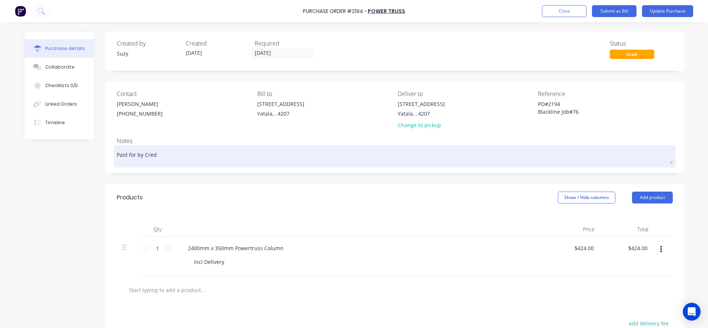
type textarea "x"
type textarea "Paid for by Credi"
type textarea "x"
type textarea "Paid for by Credit"
type textarea "x"
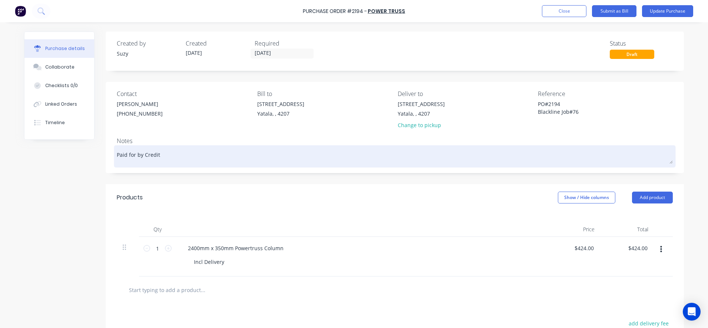
type textarea "Paid for by Credit"
type textarea "x"
type textarea "Paid for by Credit C"
type textarea "x"
type textarea "Paid for by Credit Ca"
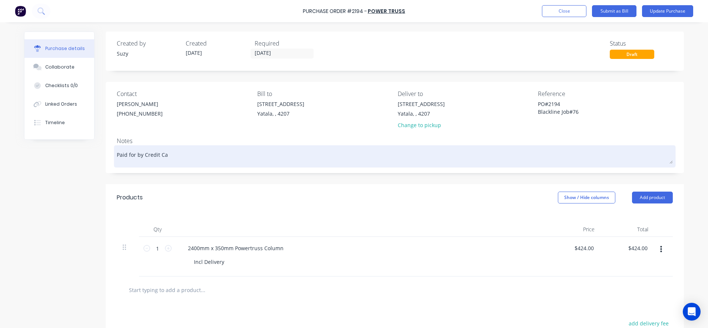
type textarea "x"
type textarea "Paid for by Credit Car"
type textarea "x"
type textarea "Paid for by Credit Card"
type textarea "x"
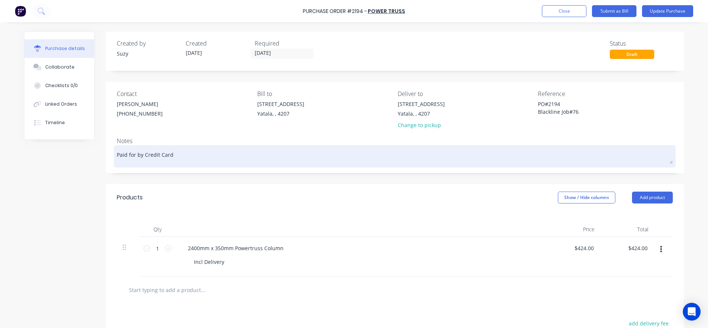
type textarea "Paid for by Credit Card"
type textarea "x"
type textarea "Paid for by Credit Card"
type textarea "x"
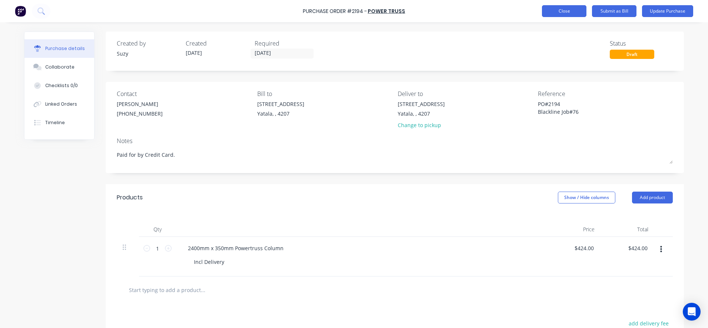
type textarea "Paid for by Credit Card."
type textarea "x"
type textarea "Paid for by Credit Card."
click at [571, 15] on button "Close" at bounding box center [564, 11] width 44 height 12
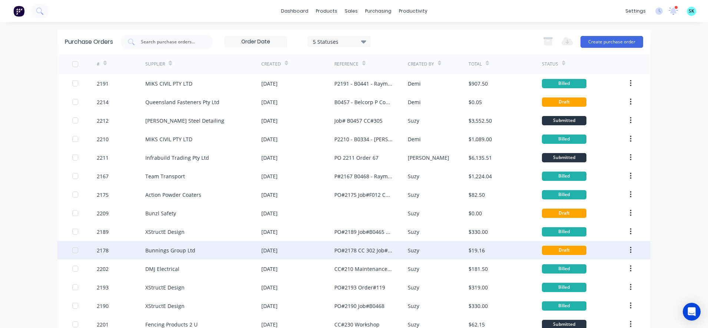
click at [319, 249] on div "[DATE]" at bounding box center [297, 250] width 73 height 19
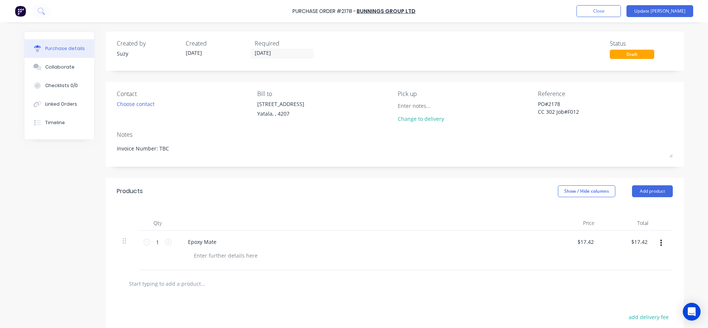
type textarea "x"
